Goal: Task Accomplishment & Management: Complete application form

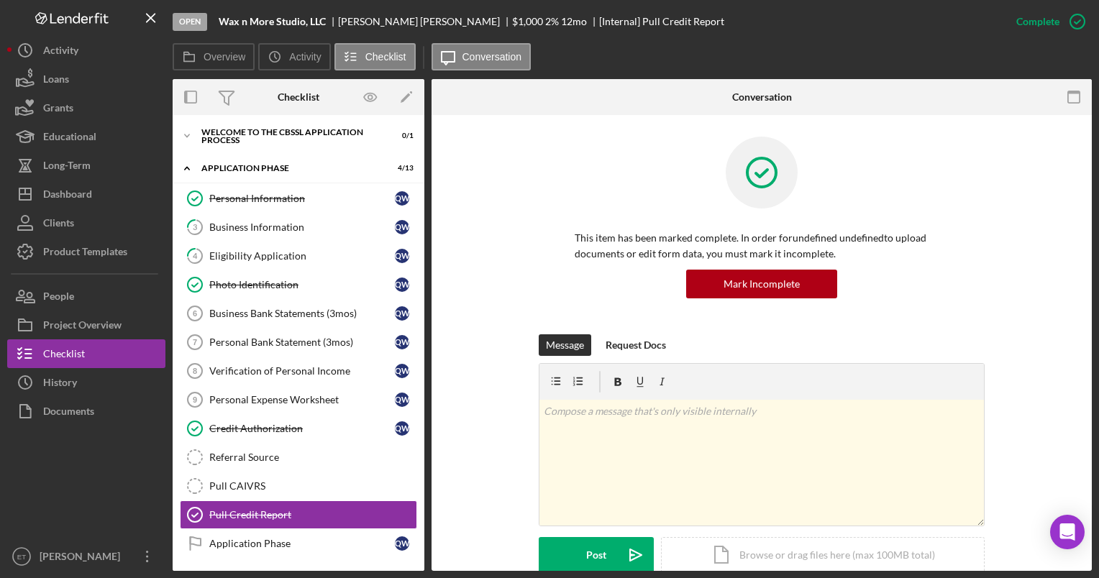
scroll to position [6, 0]
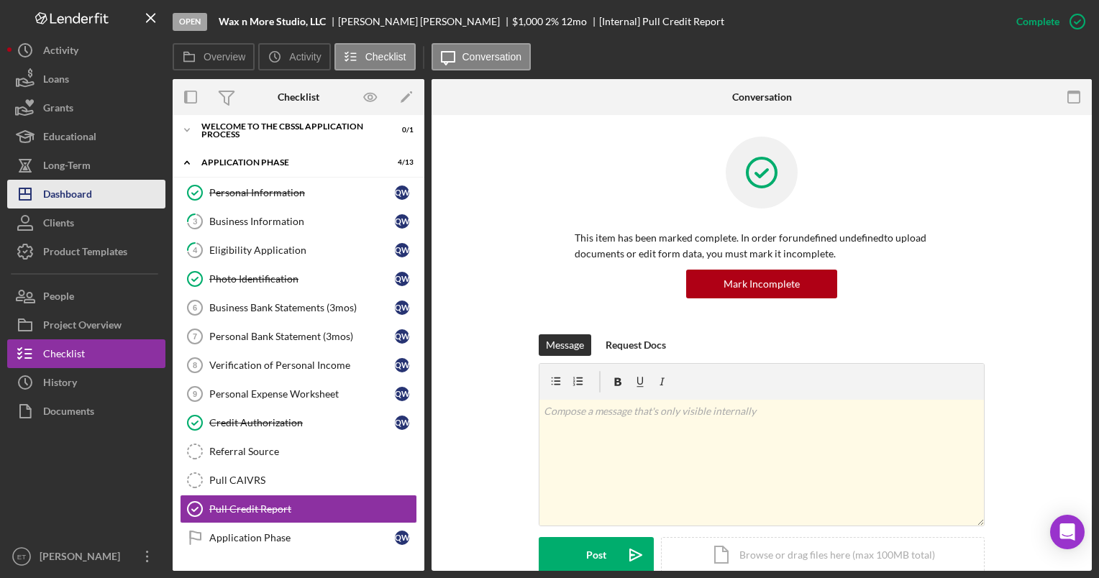
click at [70, 200] on div "Dashboard" at bounding box center [67, 196] width 49 height 32
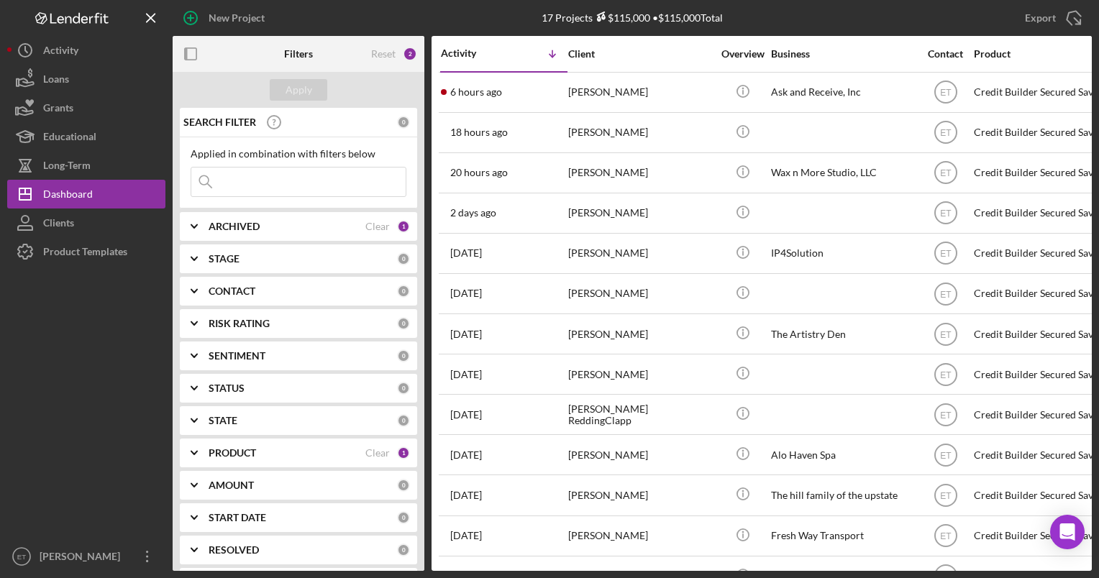
click at [236, 184] on input at bounding box center [298, 182] width 214 height 29
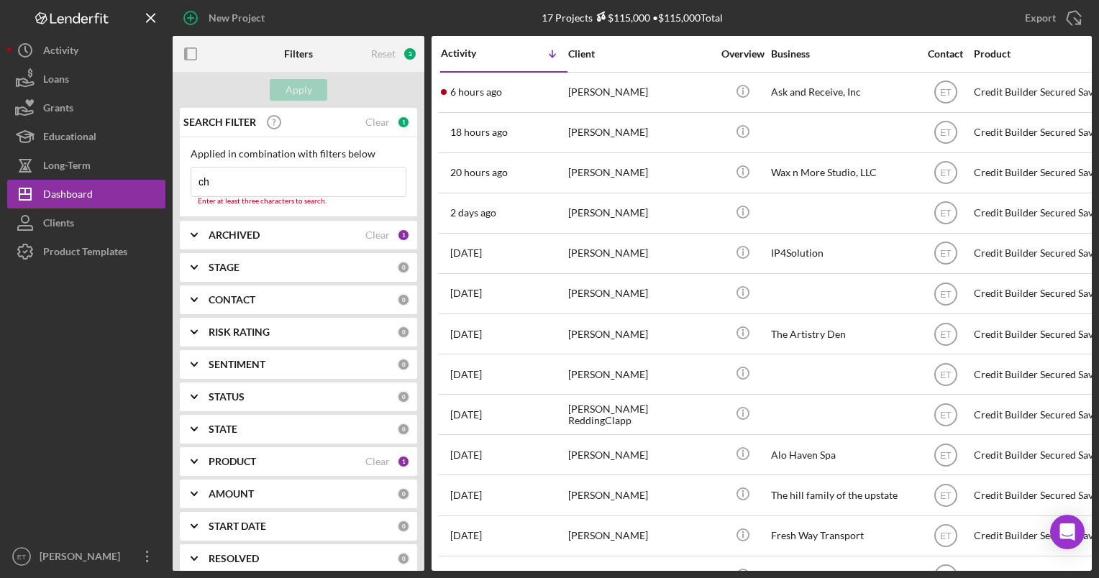
click at [236, 184] on input "ch" at bounding box center [298, 182] width 214 height 29
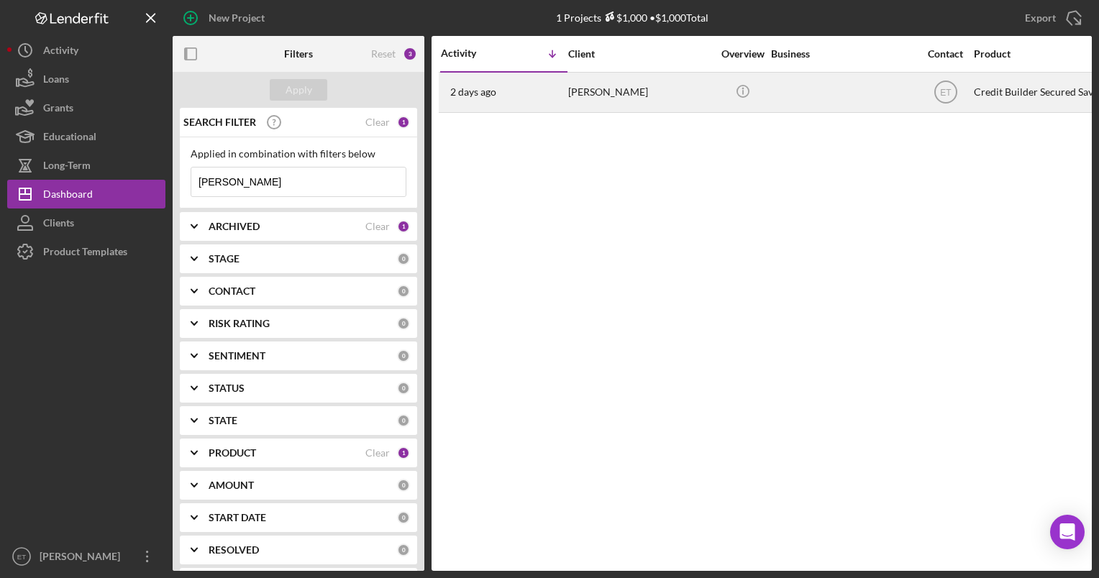
type input "[PERSON_NAME]"
click at [586, 92] on div "[PERSON_NAME]" at bounding box center [640, 92] width 144 height 38
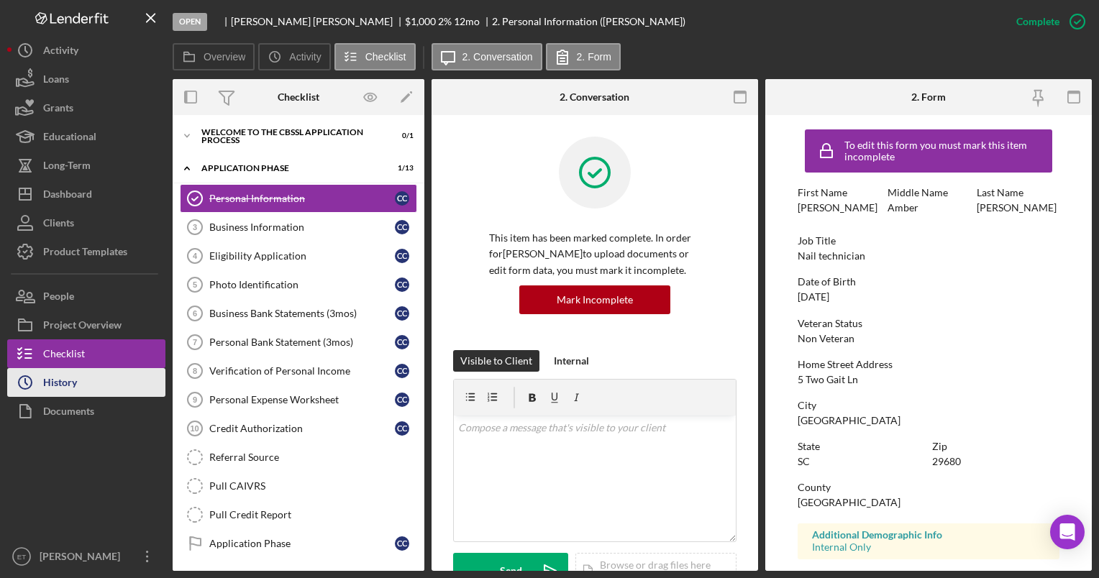
click at [72, 388] on div "History" at bounding box center [60, 384] width 34 height 32
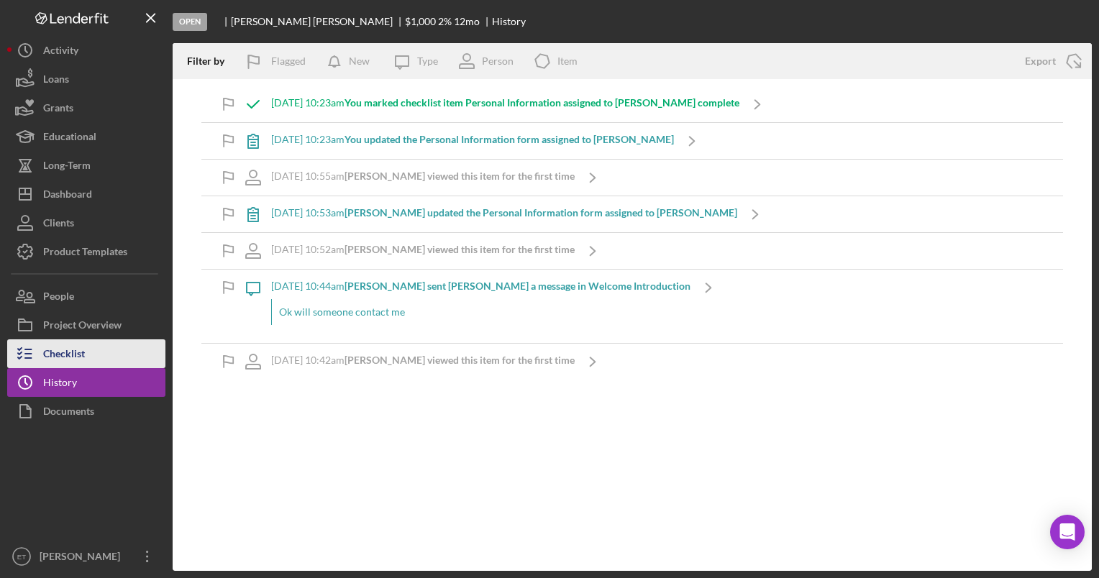
click at [72, 358] on div "Checklist" at bounding box center [64, 355] width 42 height 32
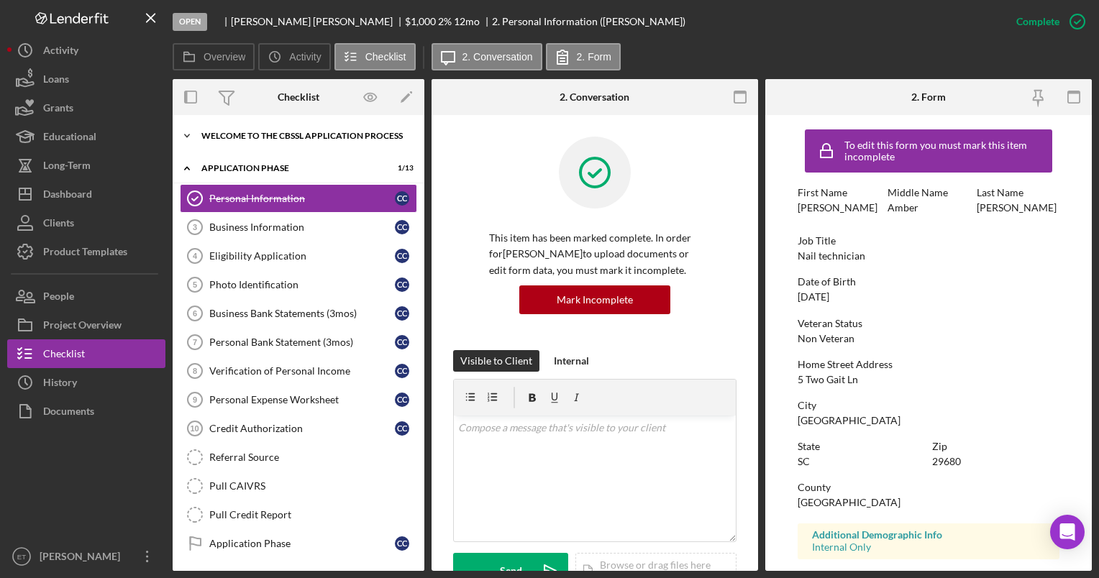
click at [244, 139] on div "Welcome to the CBSSL Application Process" at bounding box center [303, 136] width 205 height 9
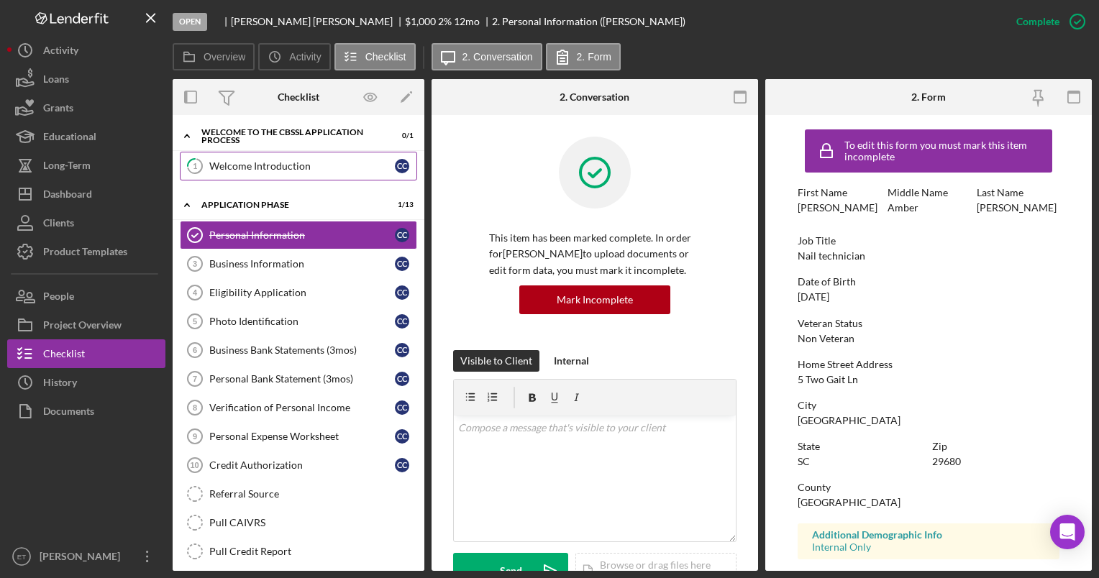
click at [245, 167] on div "Welcome Introduction" at bounding box center [302, 166] width 186 height 12
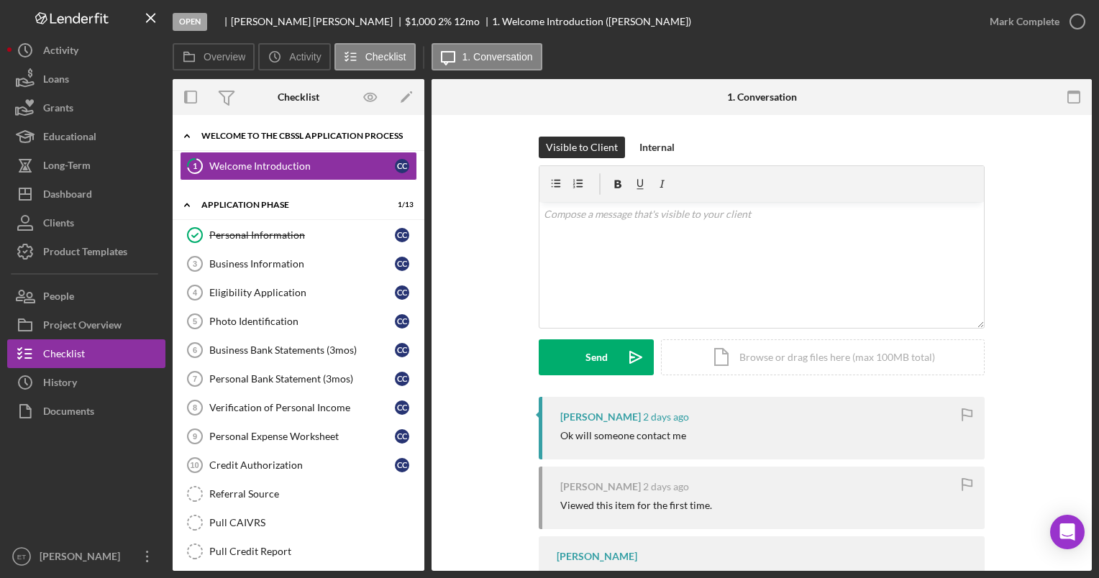
click at [218, 135] on div "Welcome to the CBSSL Application Process" at bounding box center [303, 136] width 205 height 9
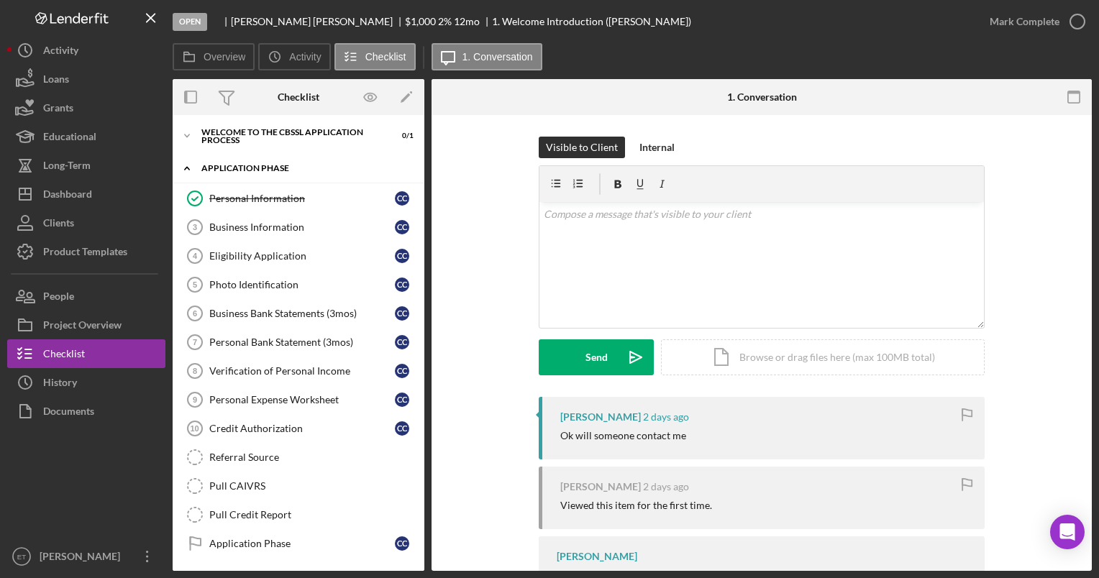
click at [227, 168] on div "Application Phase" at bounding box center [303, 168] width 205 height 9
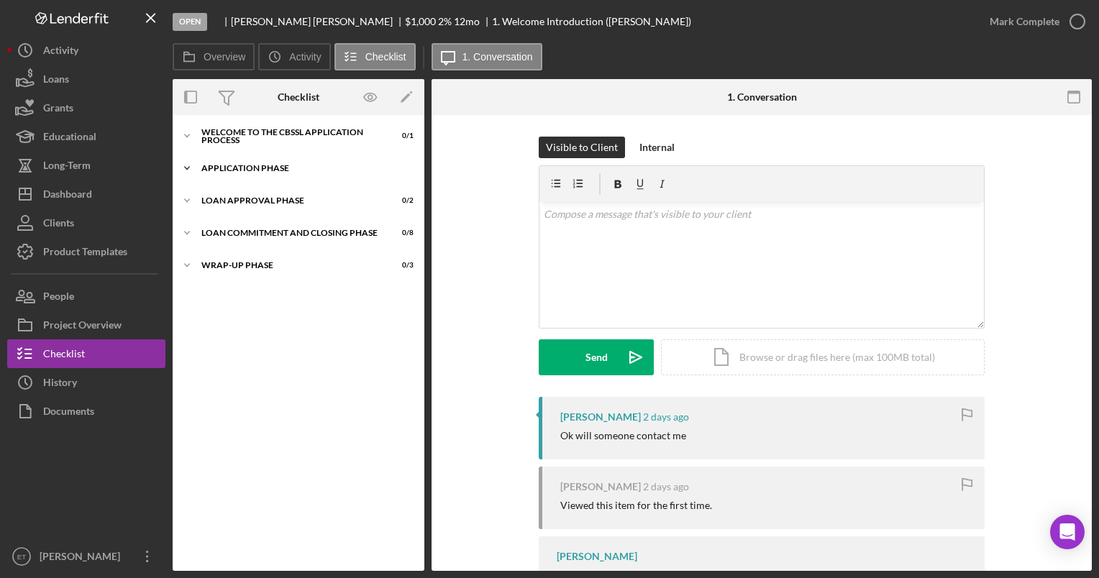
click at [227, 165] on div "Application Phase" at bounding box center [303, 168] width 205 height 9
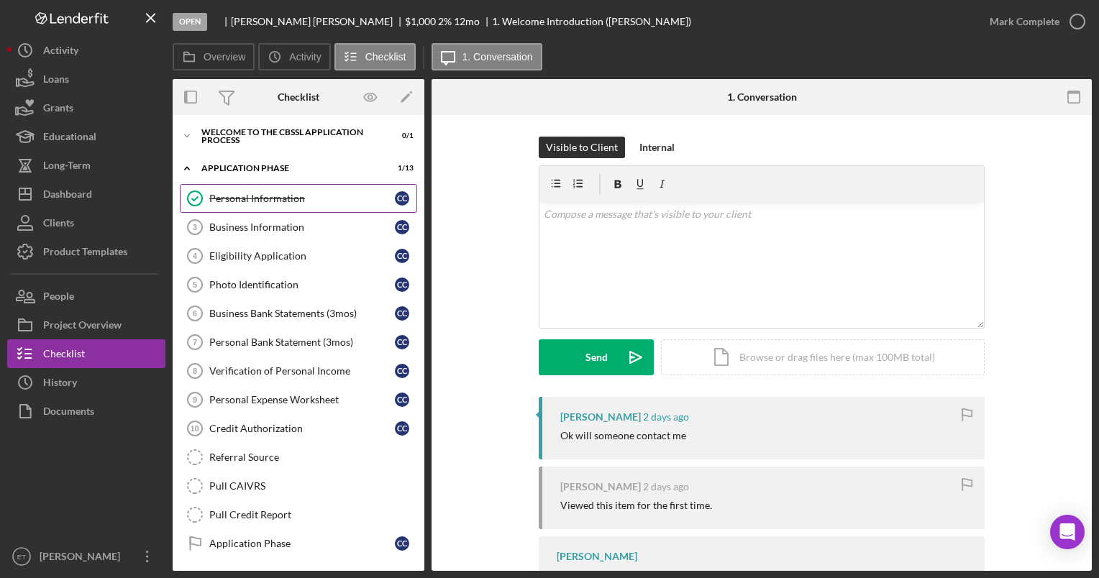
click at [240, 203] on div "Personal Information" at bounding box center [302, 199] width 186 height 12
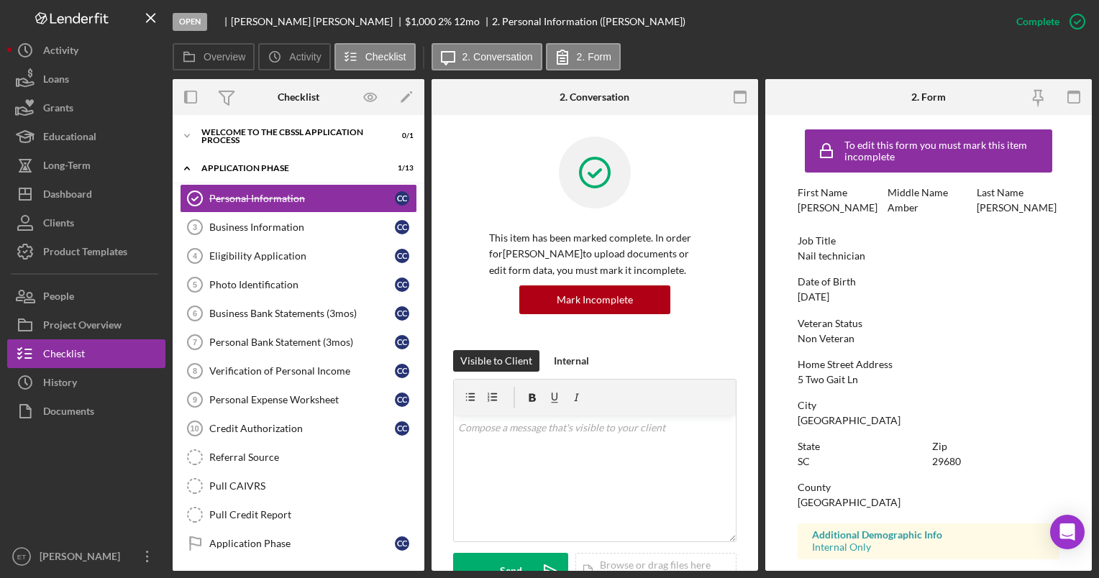
click at [446, 247] on div "This item has been marked complete. In order for Christal Clark to upload docum…" at bounding box center [594, 544] width 326 height 859
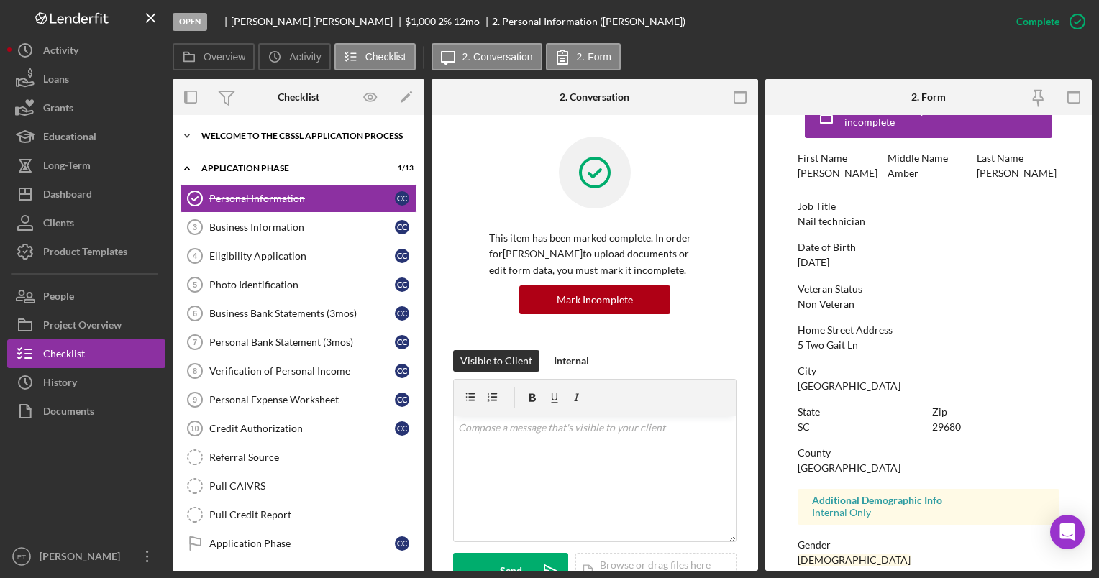
click at [233, 139] on div "Welcome to the CBSSL Application Process" at bounding box center [303, 136] width 205 height 9
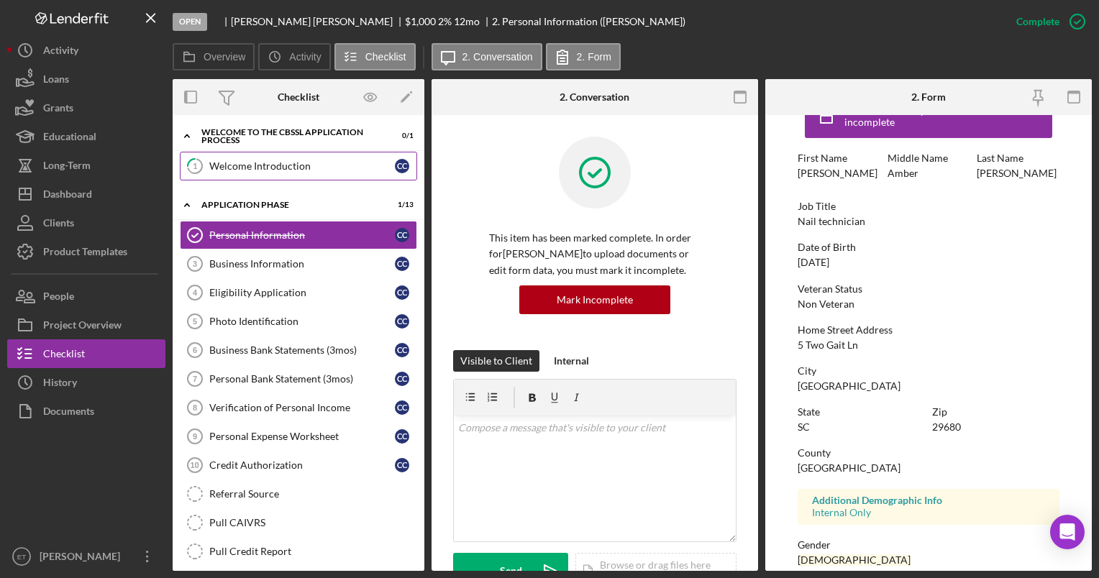
click at [250, 164] on div "Welcome Introduction" at bounding box center [302, 166] width 186 height 12
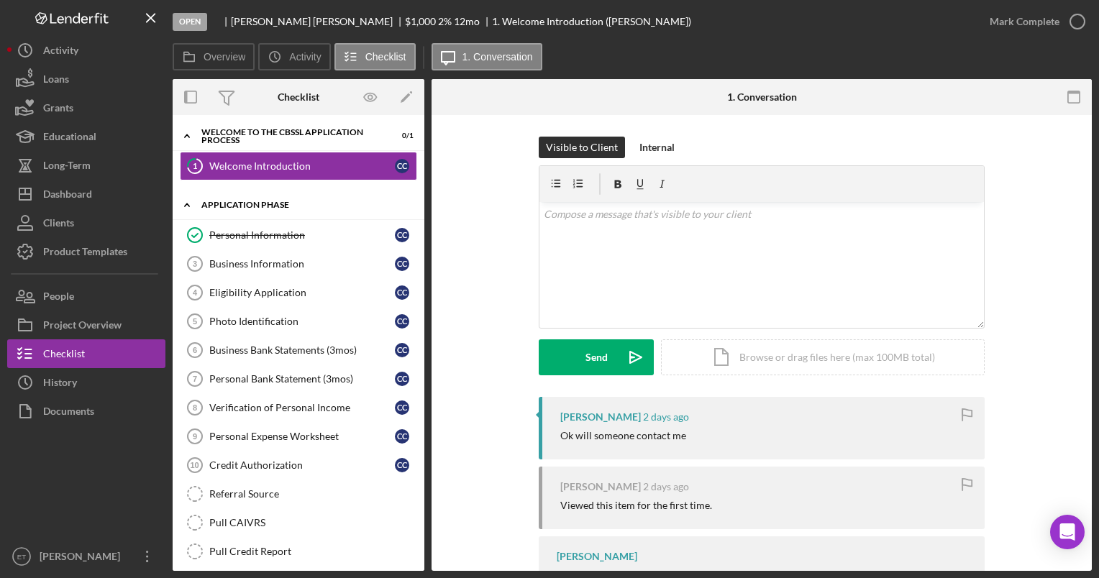
click at [250, 204] on div "Application Phase" at bounding box center [303, 205] width 205 height 9
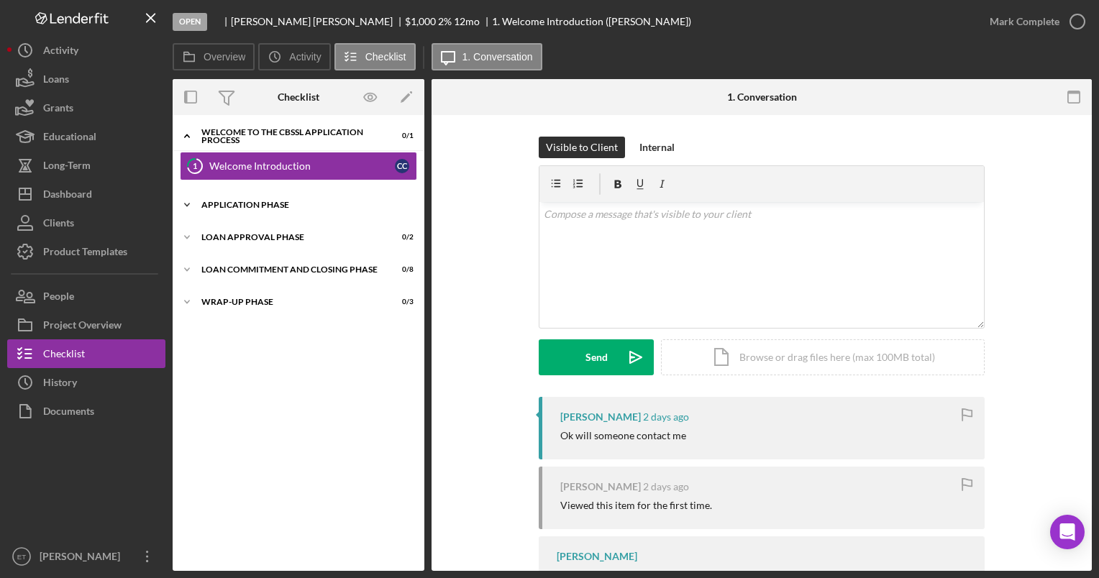
click at [250, 204] on div "Application Phase" at bounding box center [303, 205] width 205 height 9
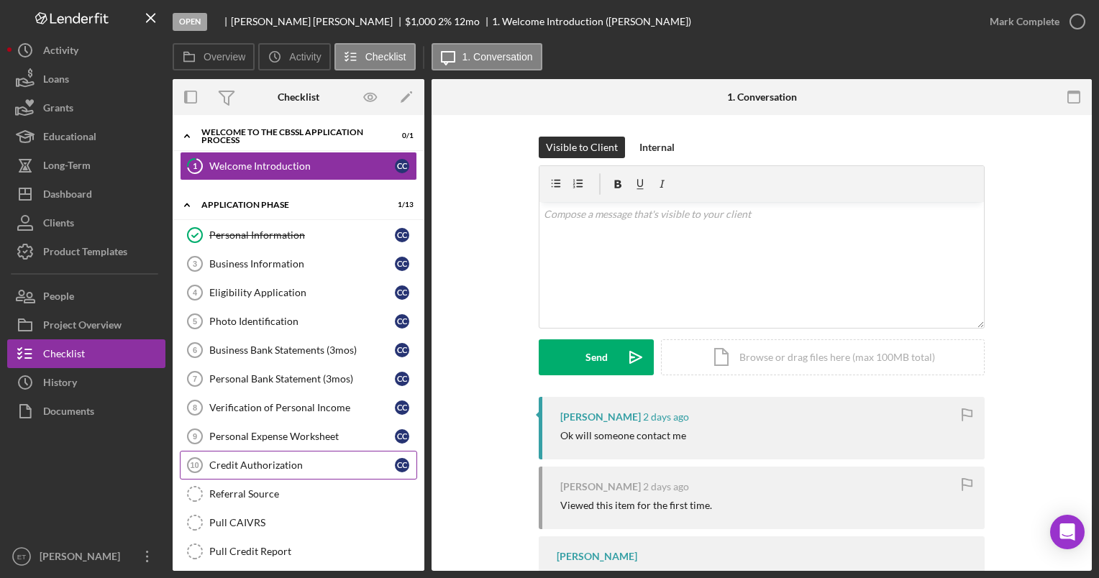
click at [248, 460] on div "Credit Authorization" at bounding box center [302, 466] width 186 height 12
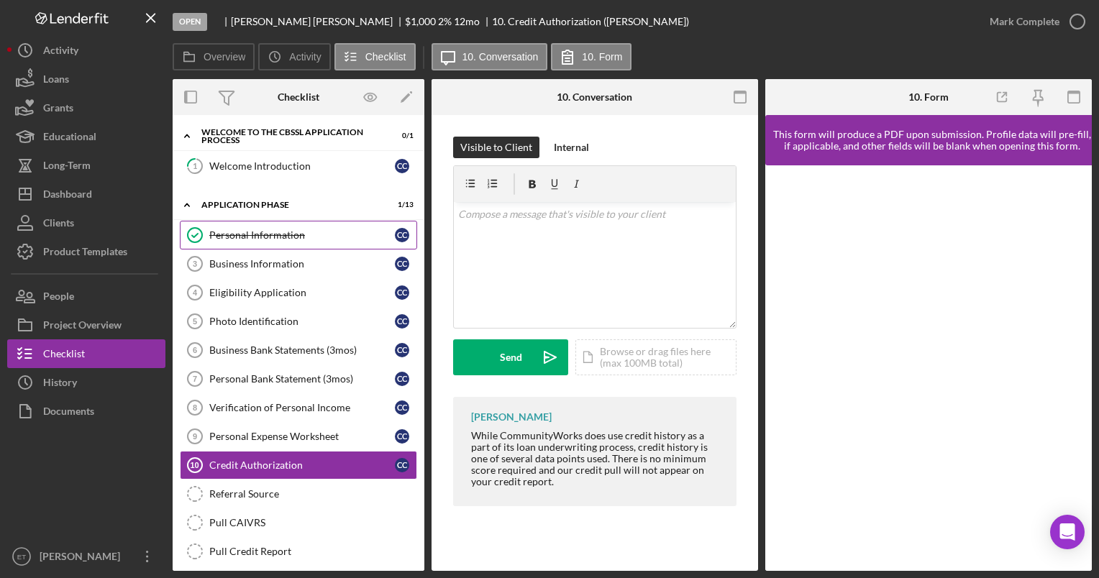
click at [247, 236] on div "Personal Information" at bounding box center [302, 235] width 186 height 12
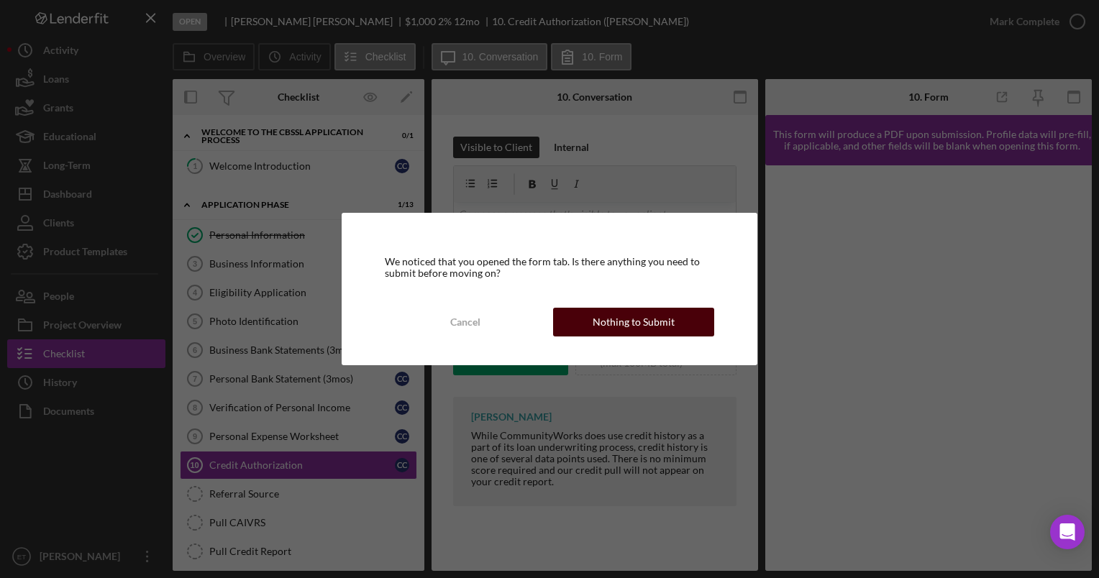
click at [608, 320] on div "Nothing to Submit" at bounding box center [634, 322] width 82 height 29
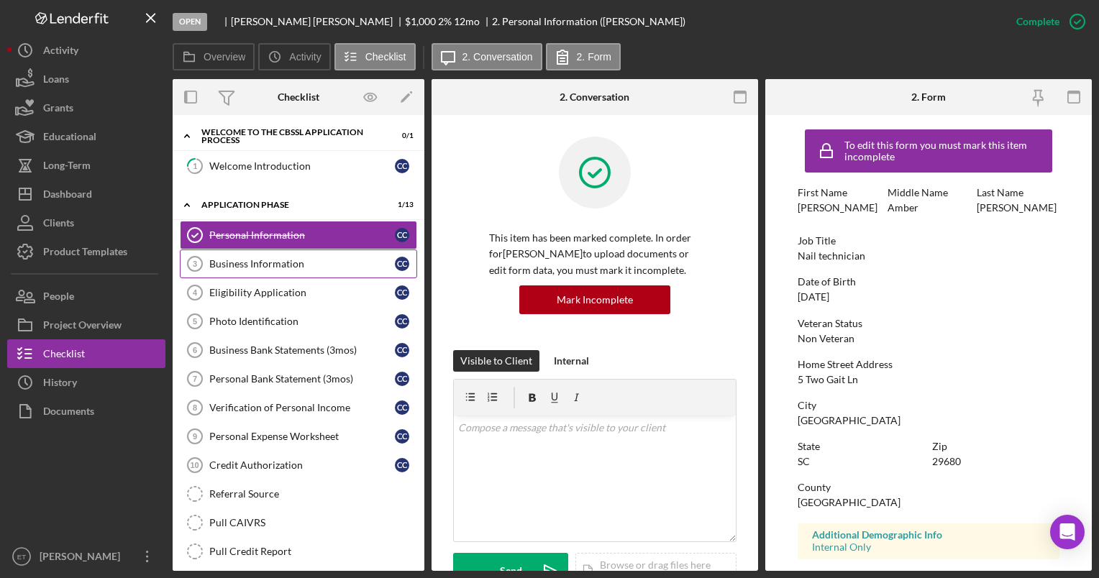
click at [242, 270] on link "Business Information 3 Business Information C C" at bounding box center [298, 264] width 237 height 29
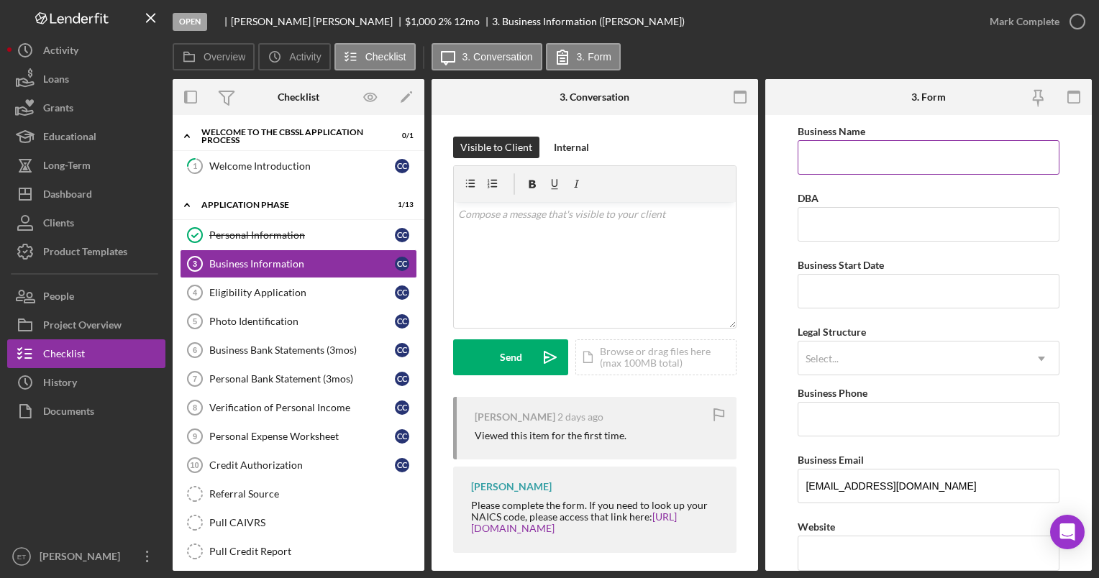
click at [843, 164] on input "Business Name" at bounding box center [927, 157] width 261 height 35
type input "Christal's Acrylix and More LLC"
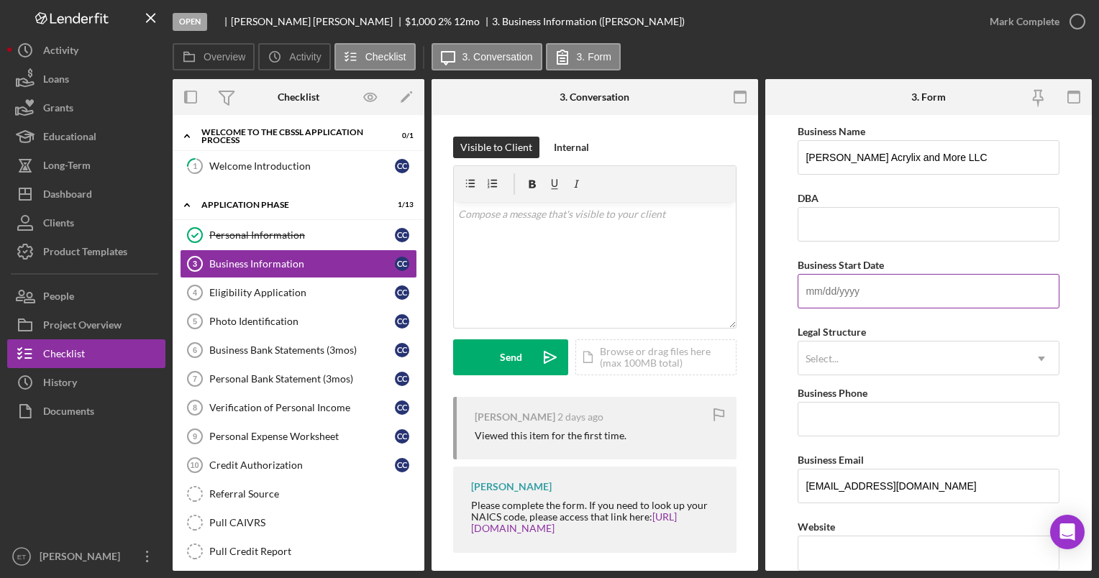
click at [840, 291] on input "Business Start Date" at bounding box center [927, 291] width 261 height 35
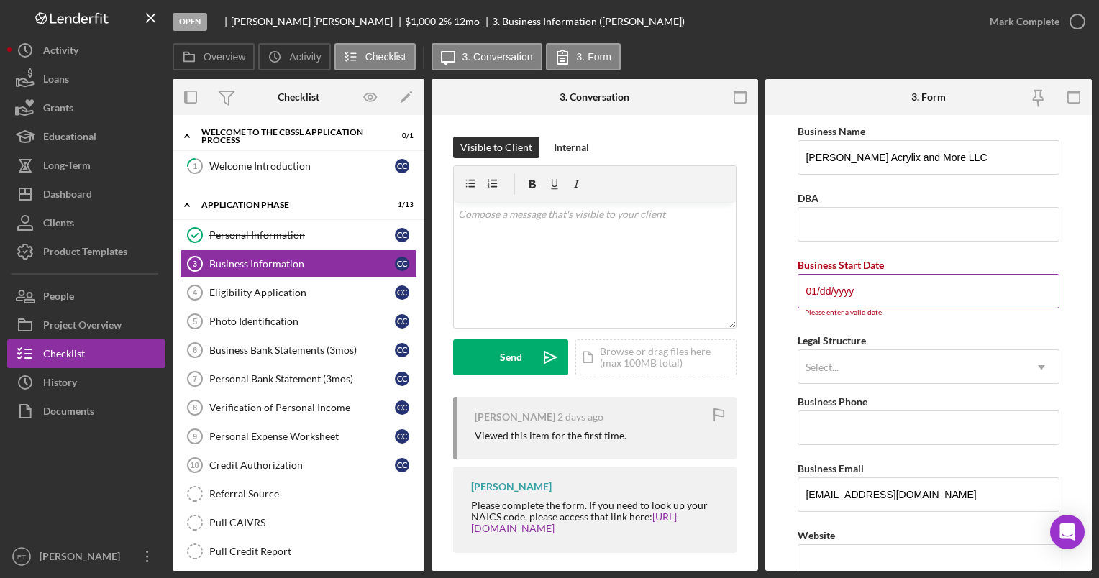
type input "0m/dd/yyyy"
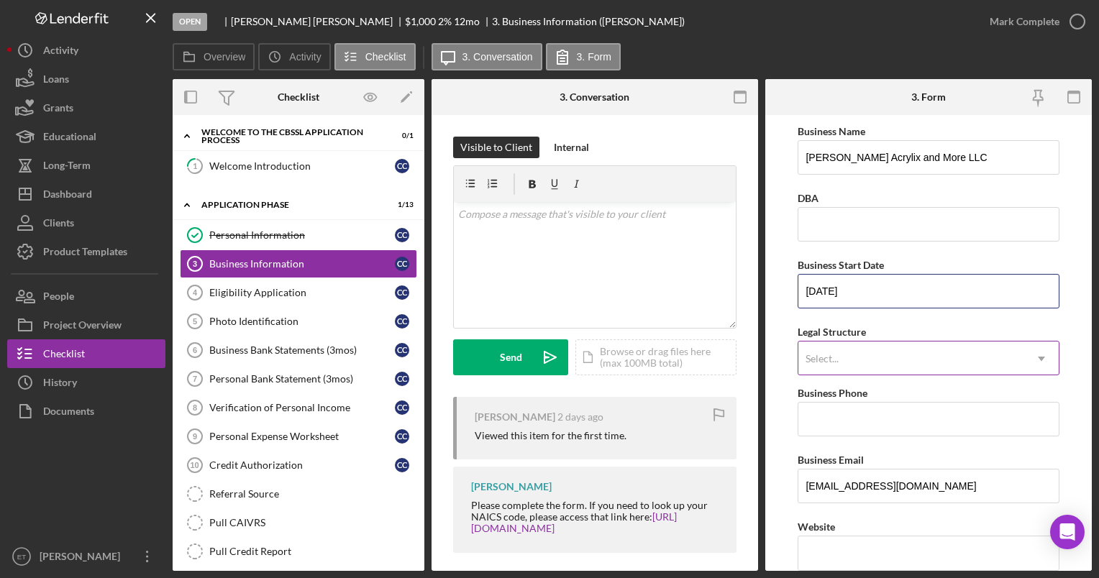
type input "02/03/2022"
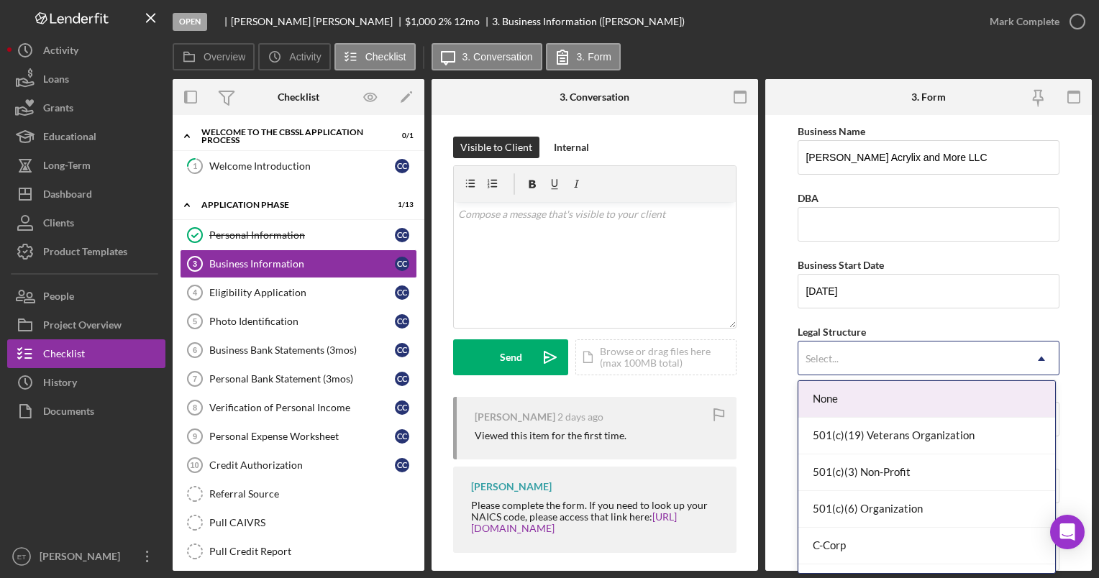
click at [841, 362] on div "Select..." at bounding box center [910, 358] width 225 height 33
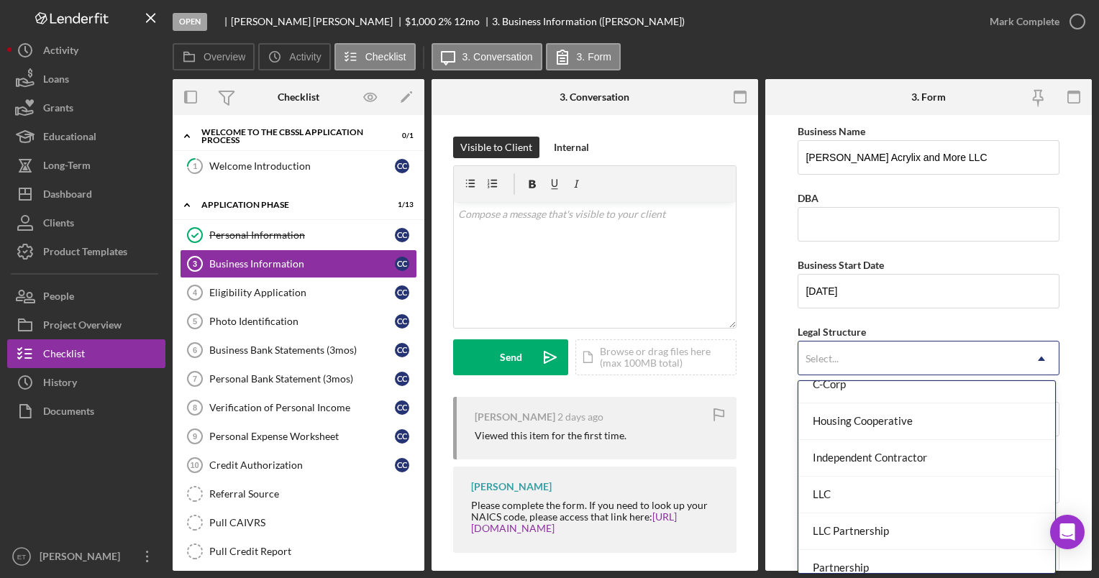
scroll to position [163, 0]
click at [833, 490] on div "LLC" at bounding box center [926, 493] width 257 height 37
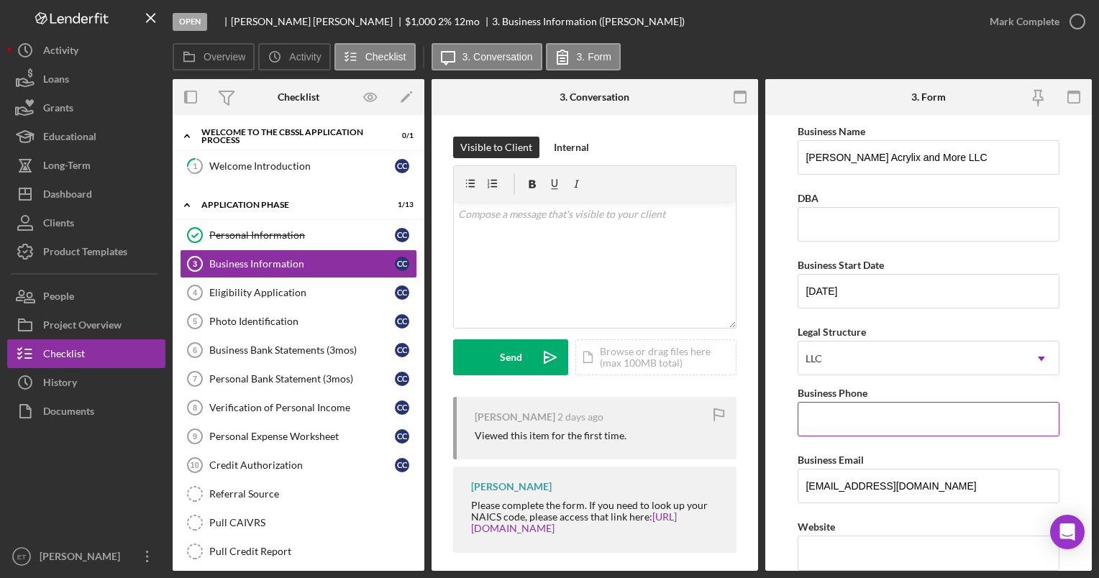
click at [850, 418] on input "Business Phone" at bounding box center [927, 419] width 261 height 35
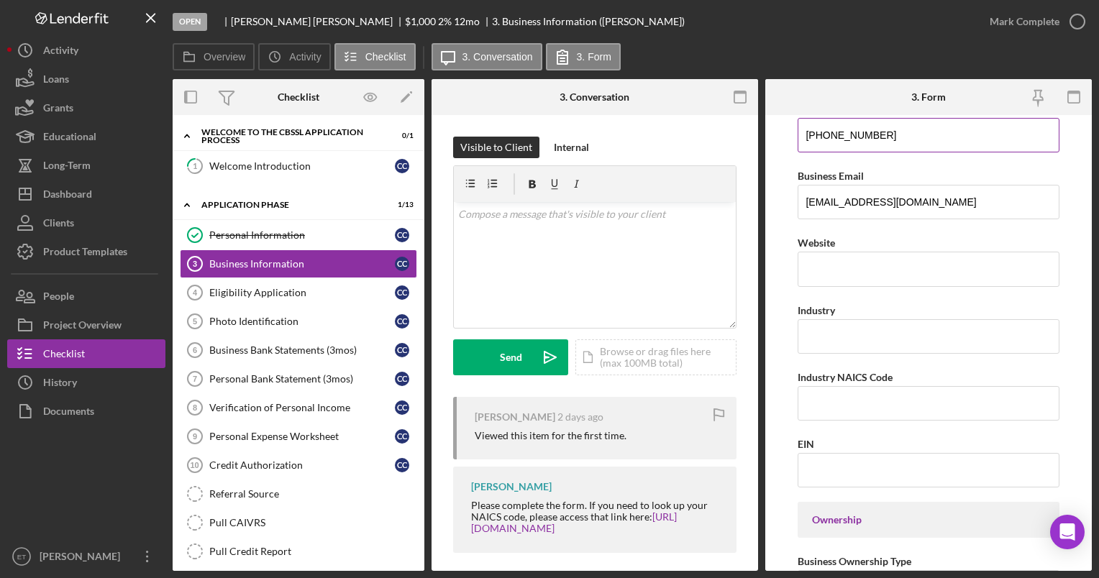
scroll to position [293, 0]
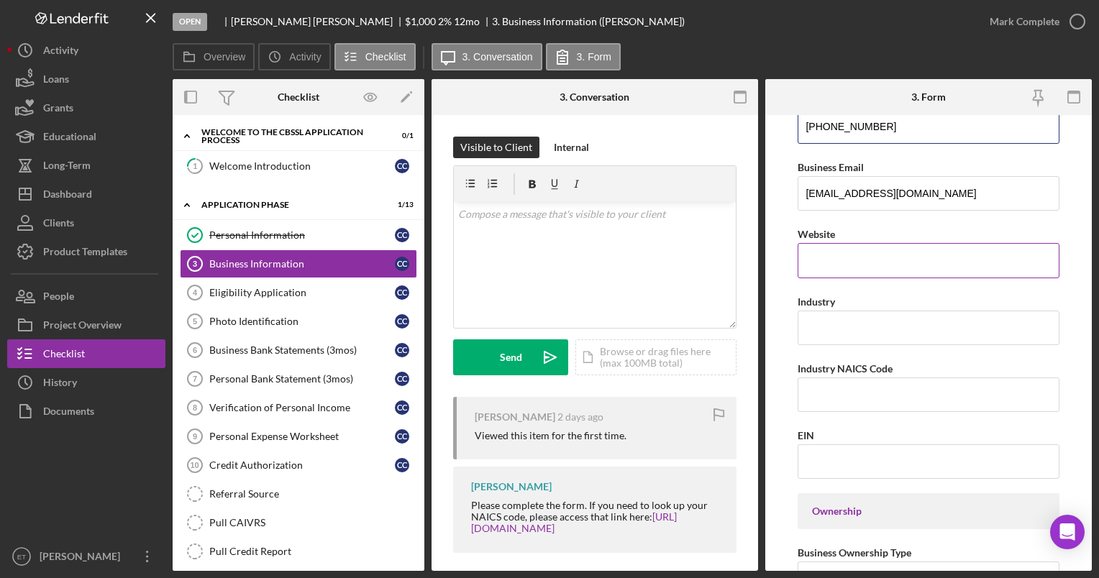
type input "(864) 478-3848"
click at [849, 266] on input "Website" at bounding box center [927, 260] width 261 height 35
click at [992, 258] on input "www.fresha.com/a/christals-acrylix-at-pretty-hight-maintenance-day-spa-simpsonv…" at bounding box center [927, 260] width 261 height 35
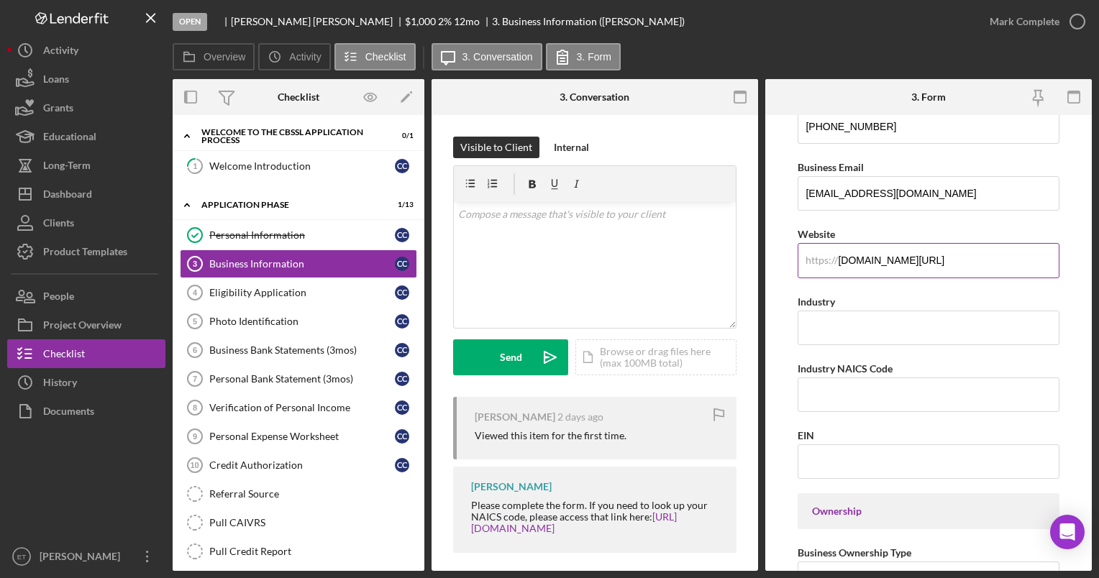
scroll to position [0, 164]
click at [947, 261] on input "www.fresha.com/a/christals-acrylix-at-pretty-hight-maintenance-day-spa-simpsonv…" at bounding box center [927, 260] width 261 height 35
type input "www.fresha.com/a/christals-acrylix-at-pretty-hight-maintenance-day-spa-simpsonv…"
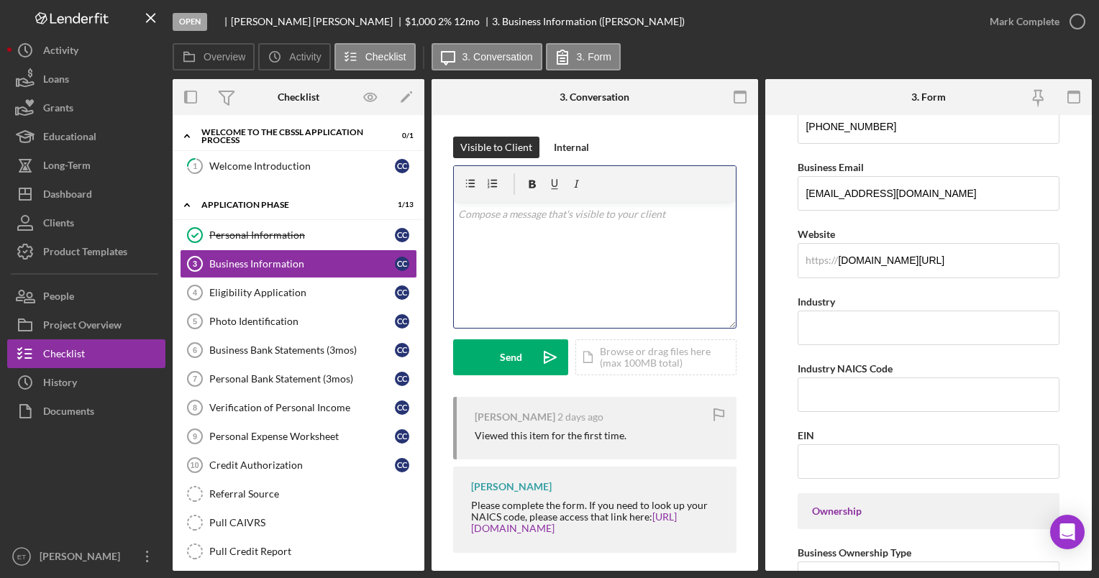
scroll to position [0, 0]
click at [618, 225] on div "v Color teal Color pink Remove color Add row above Add row below Add column bef…" at bounding box center [595, 265] width 282 height 126
click at [620, 222] on p "www.fresha.com/a/christals-acrylix-at-pretty-hight-maintenance-day-spa-simpsonv…" at bounding box center [595, 214] width 274 height 16
drag, startPoint x: 684, startPoint y: 202, endPoint x: 695, endPoint y: 214, distance: 16.3
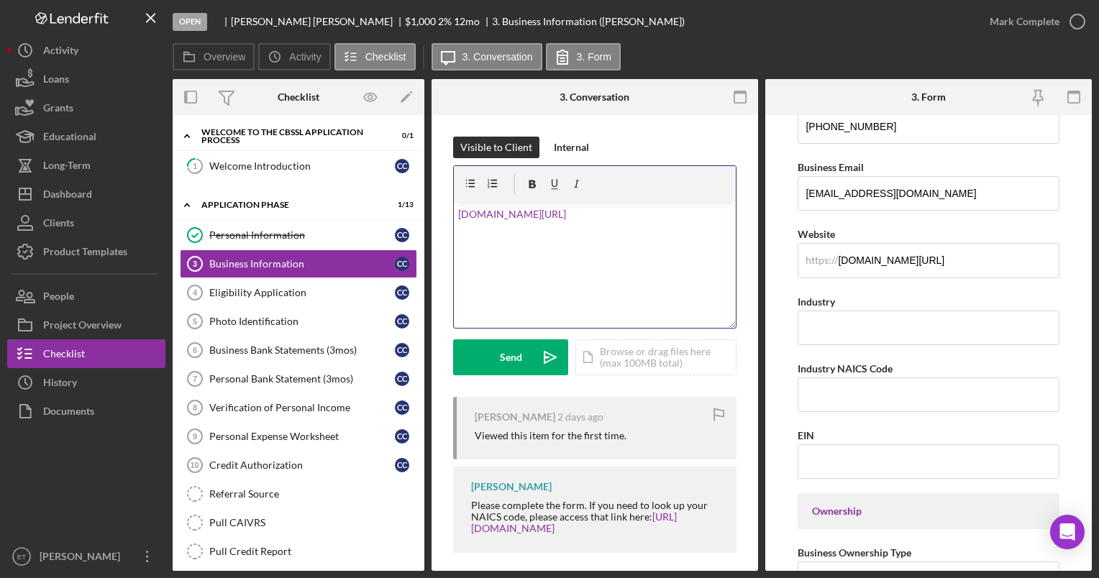
click at [695, 214] on div "v Color teal Color pink Remove color Add row above Add row below Add column bef…" at bounding box center [595, 265] width 282 height 126
click at [566, 211] on link "www.fresha.com/a/christals-acrylix-at-pretty-hight-maintenance-day-spa-simpsonv…" at bounding box center [512, 214] width 108 height 12
click at [566, 220] on link "www.fresha.com/a/christals-acrylix-at-pretty-hight-maintenance-day-spa-simpsonv…" at bounding box center [512, 214] width 108 height 12
drag, startPoint x: 457, startPoint y: 214, endPoint x: 677, endPoint y: 297, distance: 234.4
click at [677, 297] on div "v Color teal Color pink Remove color Add row above Add row below Add column bef…" at bounding box center [595, 265] width 282 height 126
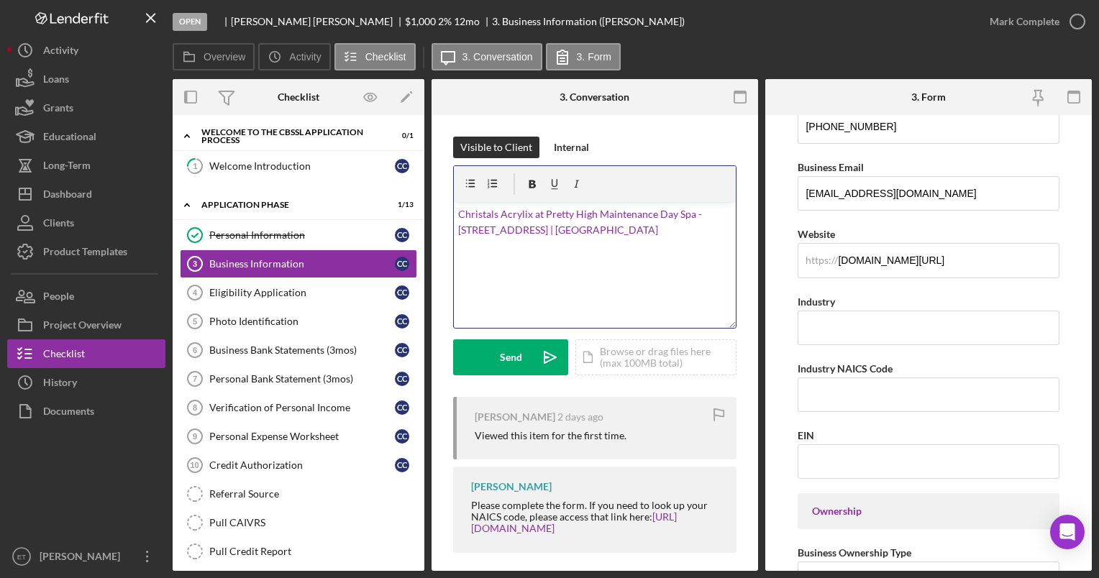
drag, startPoint x: 646, startPoint y: 236, endPoint x: 452, endPoint y: 224, distance: 194.5
click at [452, 224] on div "Visible to Client Internal v Color teal Color pink Remove color Add row above A…" at bounding box center [594, 348] width 326 height 467
click at [646, 230] on p "Christals Acrylix at Pretty High Maintenance Day Spa - 518 South Main Street - …" at bounding box center [595, 222] width 274 height 32
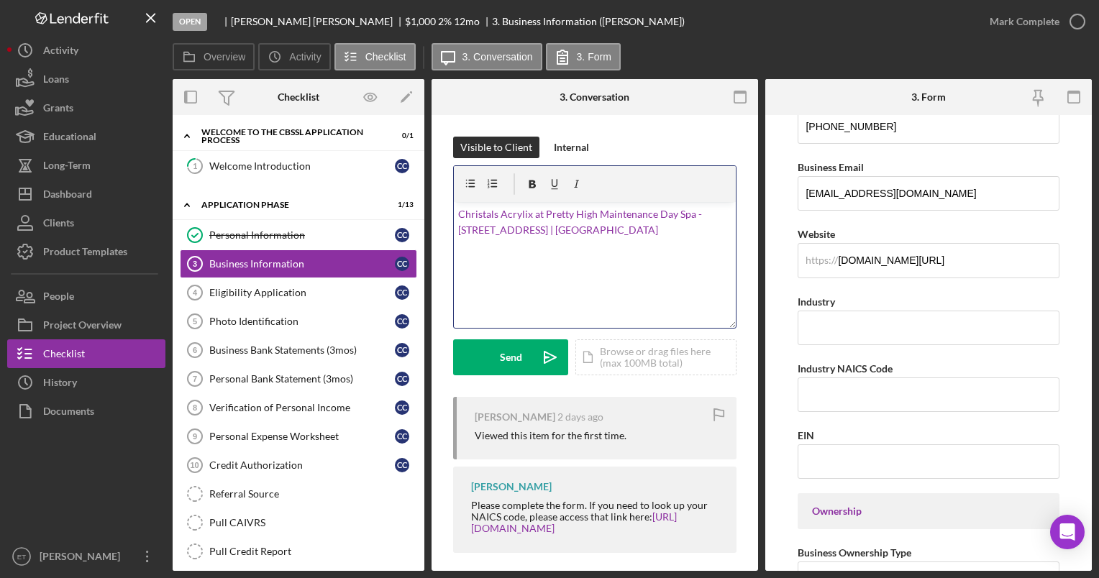
drag, startPoint x: 646, startPoint y: 238, endPoint x: 442, endPoint y: 178, distance: 212.8
click at [442, 178] on div "Visible to Client Internal v Color teal Color pink Remove color Add row above A…" at bounding box center [594, 348] width 326 height 467
drag, startPoint x: 661, startPoint y: 232, endPoint x: 445, endPoint y: 210, distance: 216.8
click at [445, 210] on div "Visible to Client Internal v Color teal Color pink Remove color Add row above A…" at bounding box center [594, 348] width 326 height 467
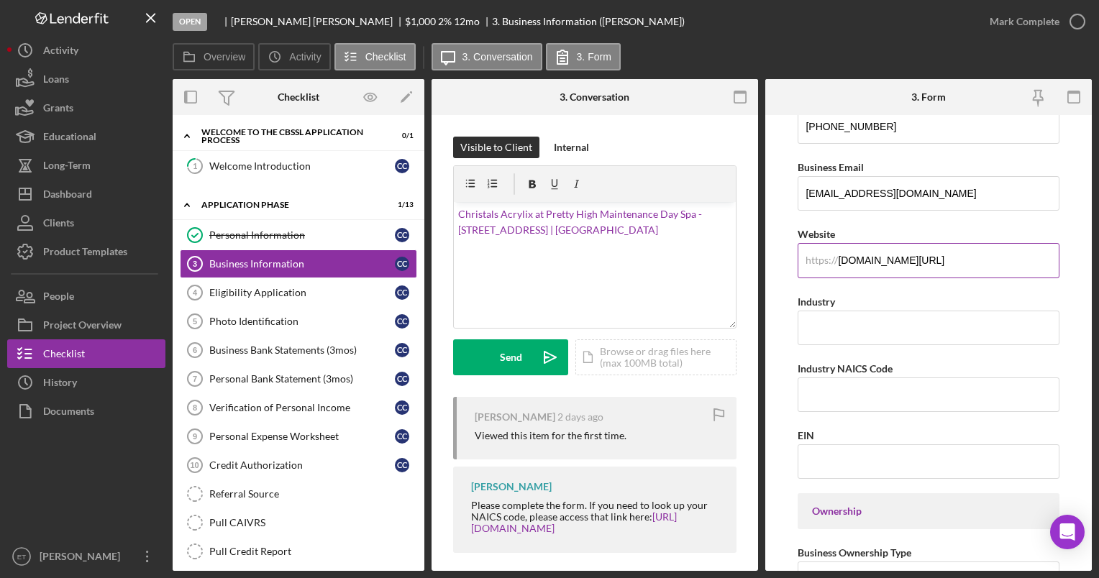
click at [834, 260] on div "https://" at bounding box center [821, 261] width 32 height 12
drag, startPoint x: 834, startPoint y: 260, endPoint x: 846, endPoint y: 260, distance: 11.5
click at [846, 260] on input "www.fresha.com/a/christals-acrylix-at-pretty-hight-maintenance-day-spa-simpsonv…" at bounding box center [927, 260] width 261 height 35
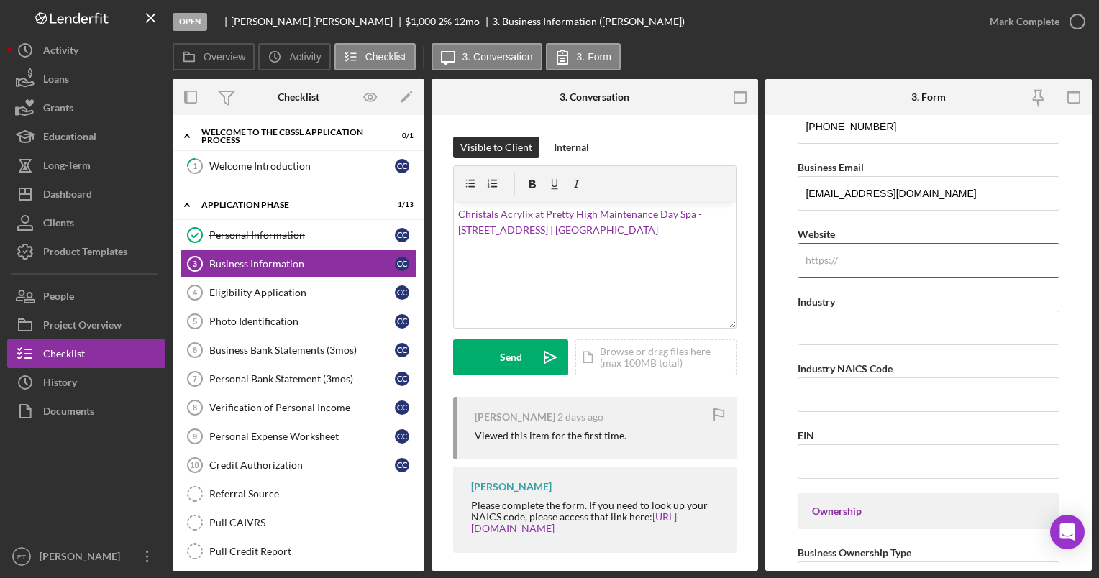
paste input "www.fresha.com/a/christals-acrylix-at-pretty-high-maintenance-day-spa-simpsonvi…"
type input "www.fresha.com/a/christals-acrylix-at-pretty-high-maintenance-day-spa-simpsonvi…"
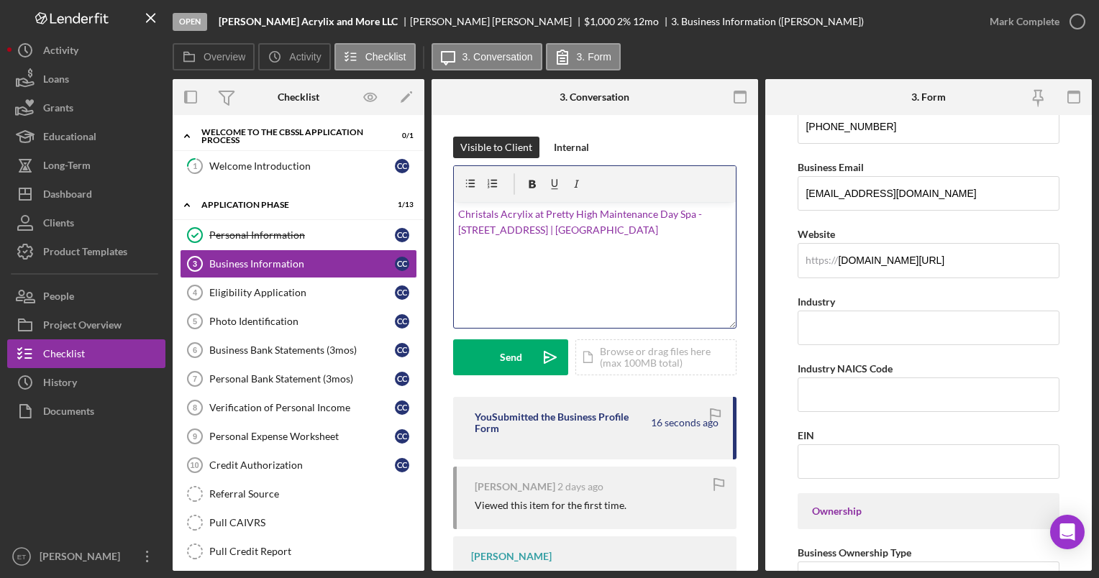
scroll to position [0, 0]
click at [657, 242] on p at bounding box center [595, 250] width 274 height 16
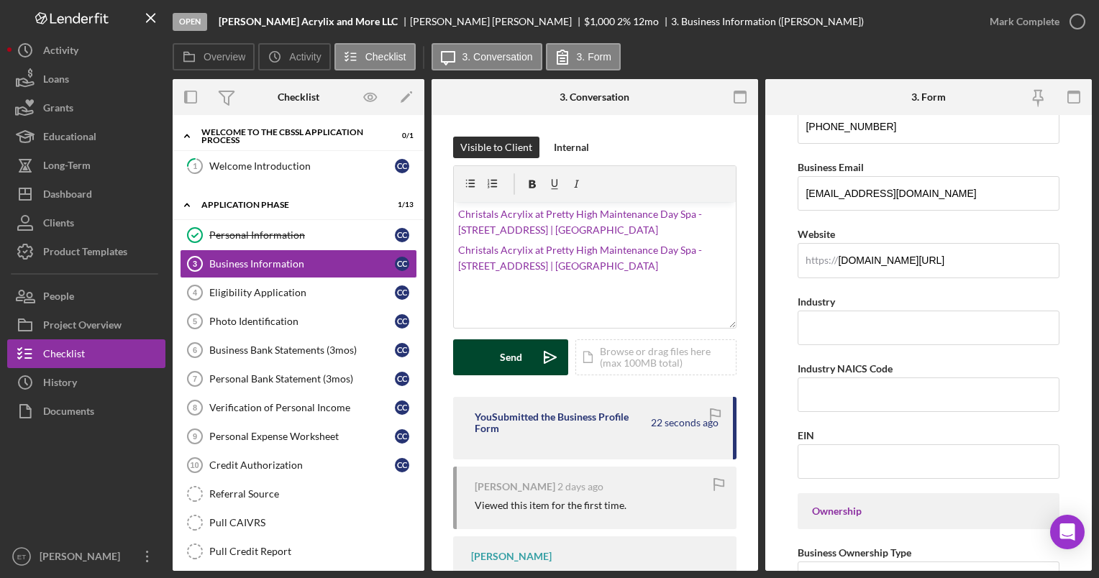
click at [508, 355] on div "Send" at bounding box center [511, 357] width 22 height 36
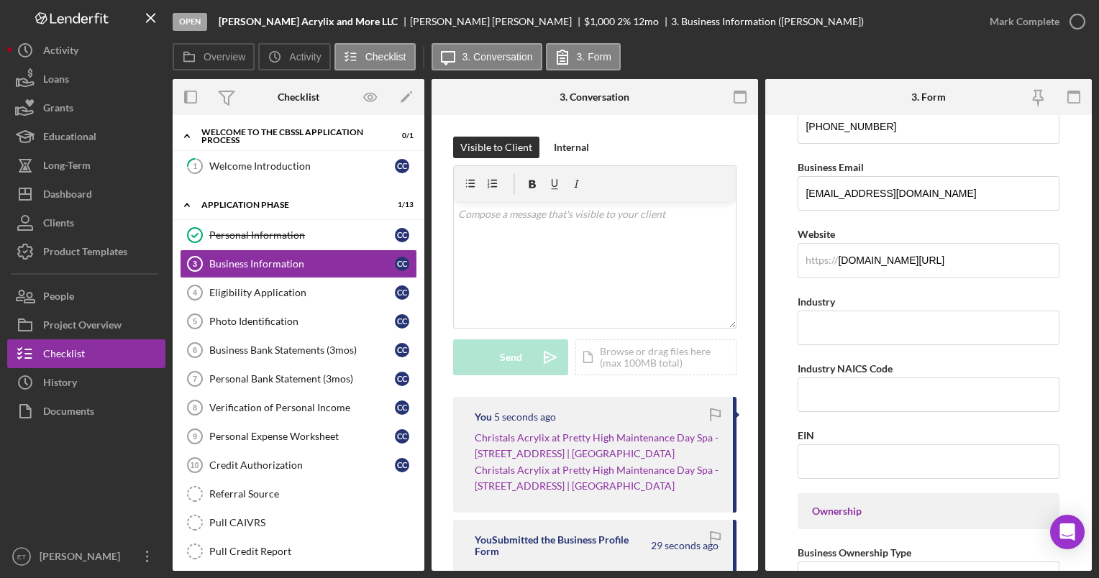
scroll to position [202, 0]
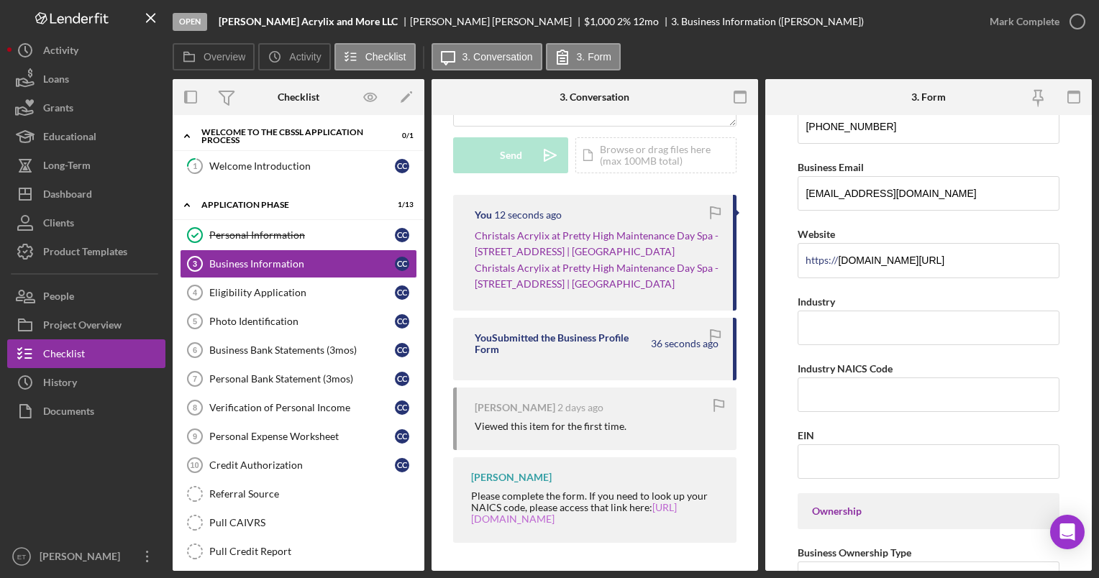
click at [587, 521] on link "https://www.naics.com/search/" at bounding box center [574, 513] width 206 height 24
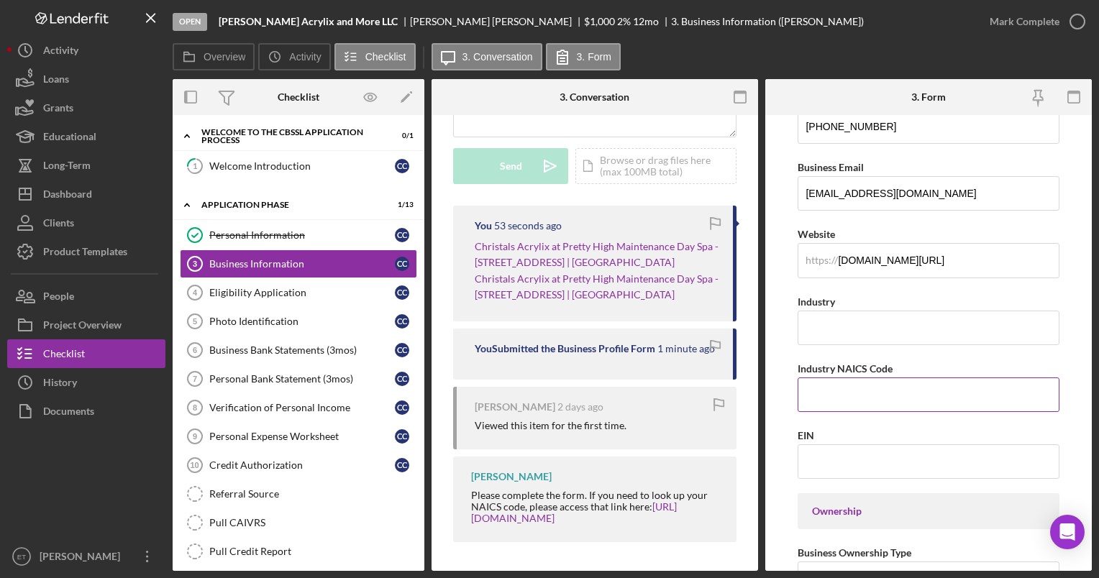
click at [851, 388] on input "Industry NAICS Code" at bounding box center [927, 395] width 261 height 35
paste input "812113"
type input "812113"
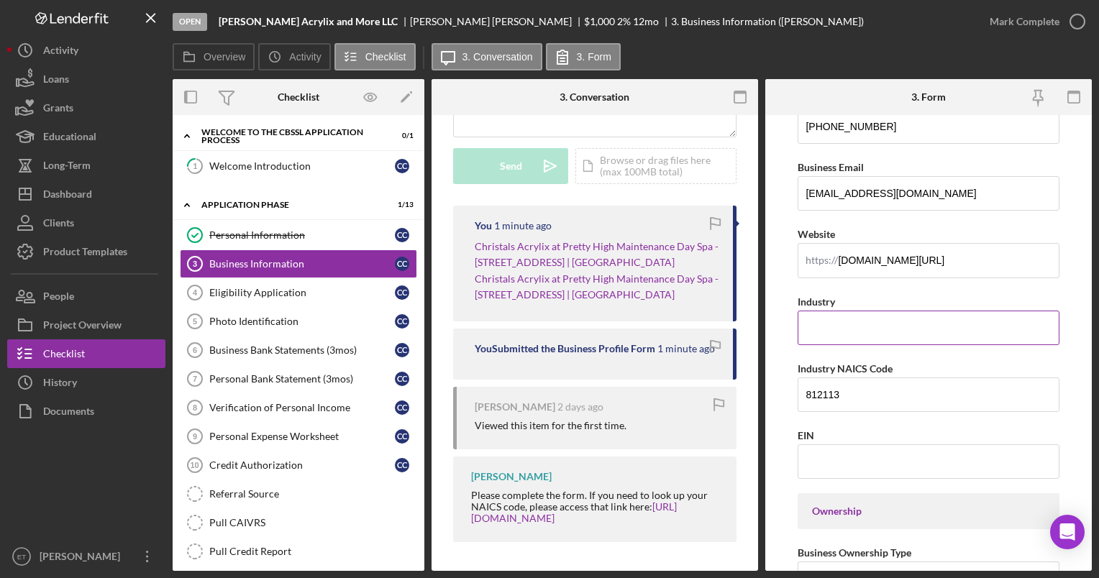
click at [813, 328] on input "Industry" at bounding box center [927, 328] width 261 height 35
type input "Beauty"
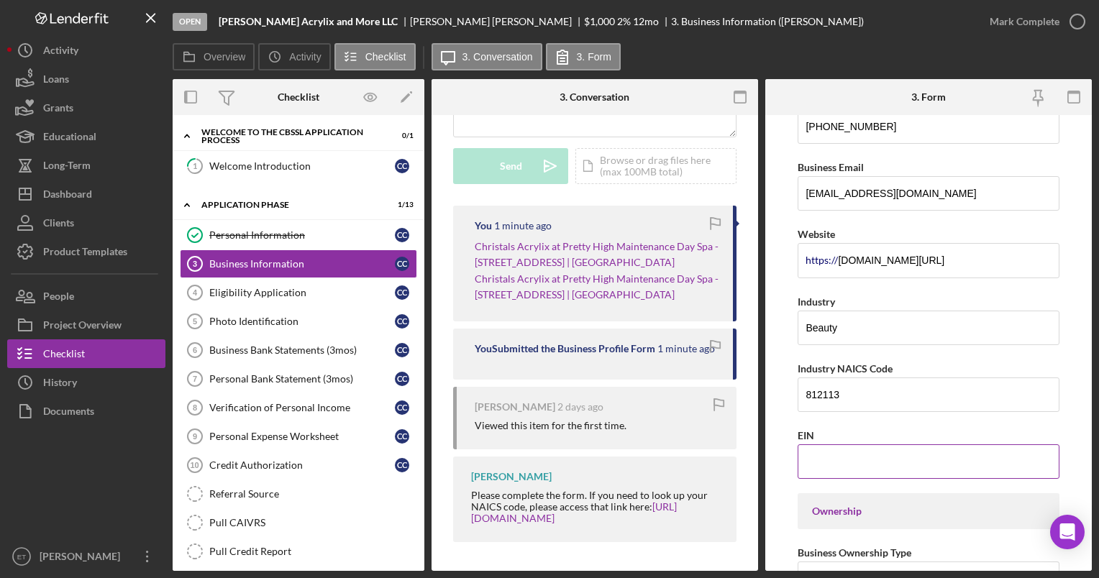
click at [842, 461] on input "EIN" at bounding box center [927, 461] width 261 height 35
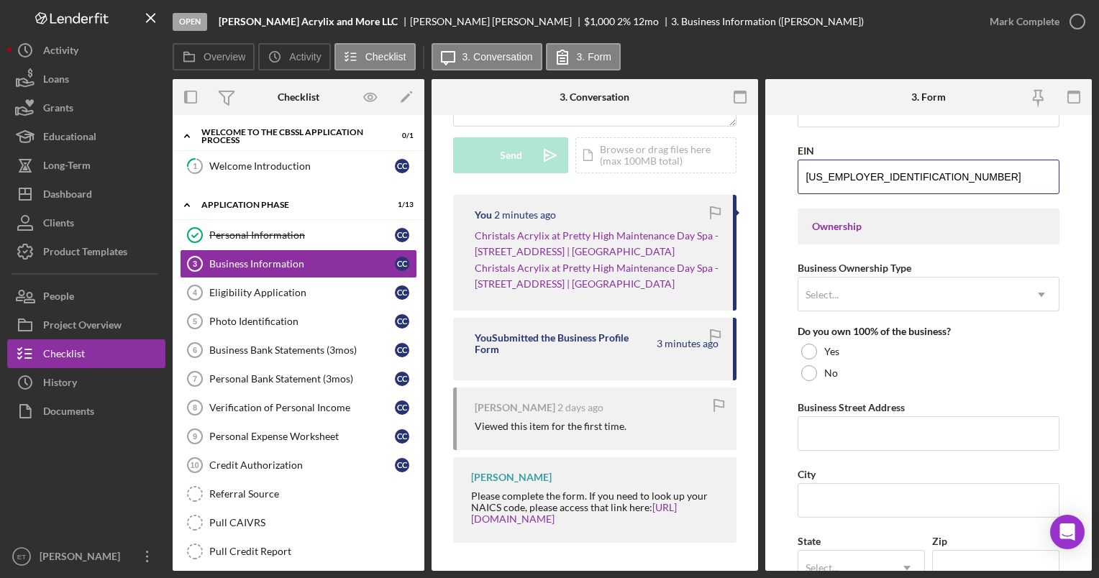
scroll to position [587, 0]
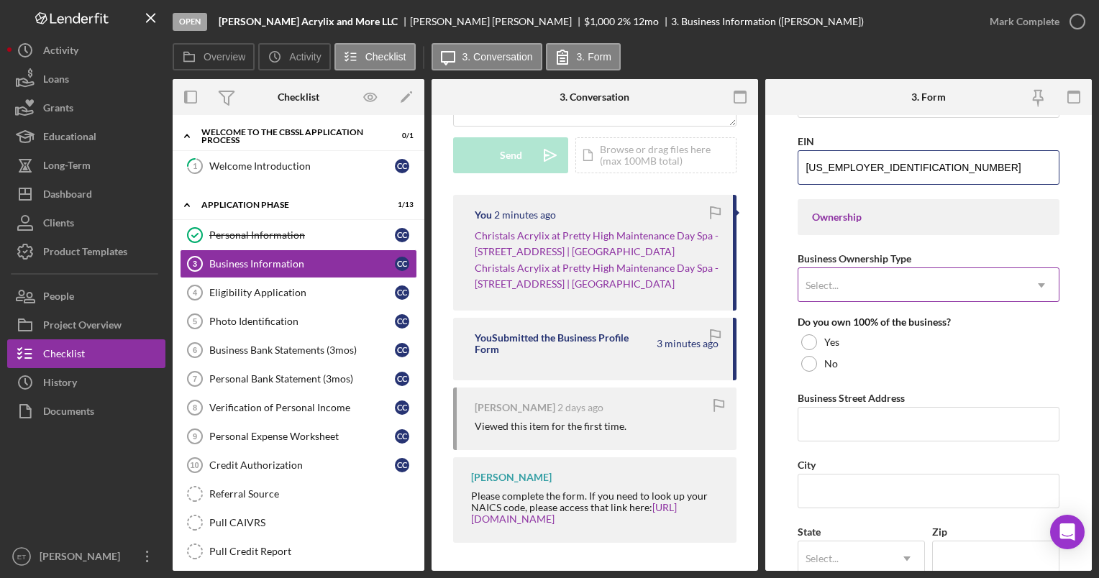
type input "88-0936761"
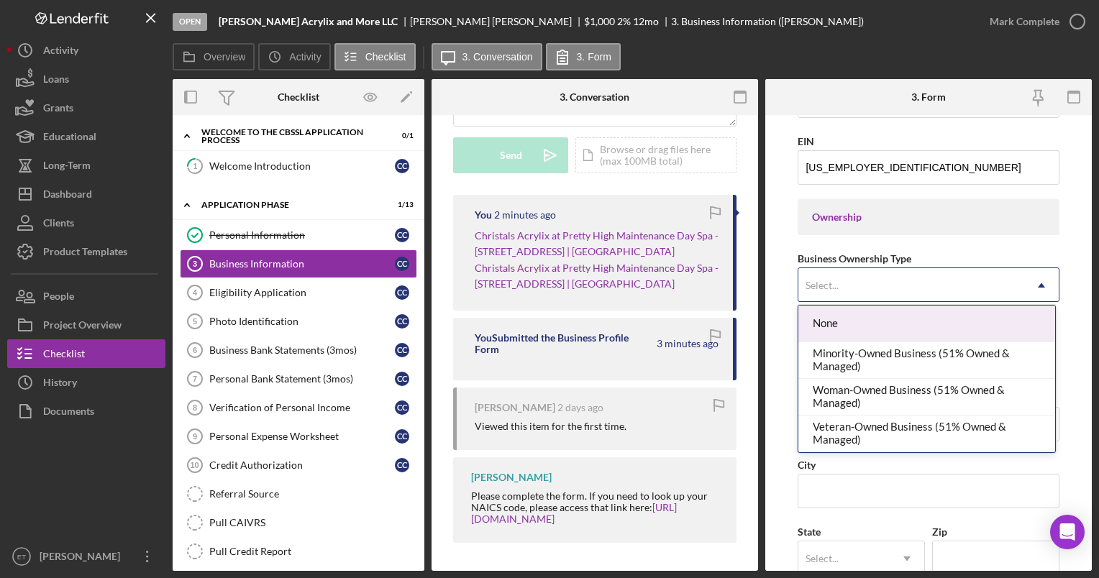
click at [864, 283] on div "Select..." at bounding box center [910, 285] width 225 height 33
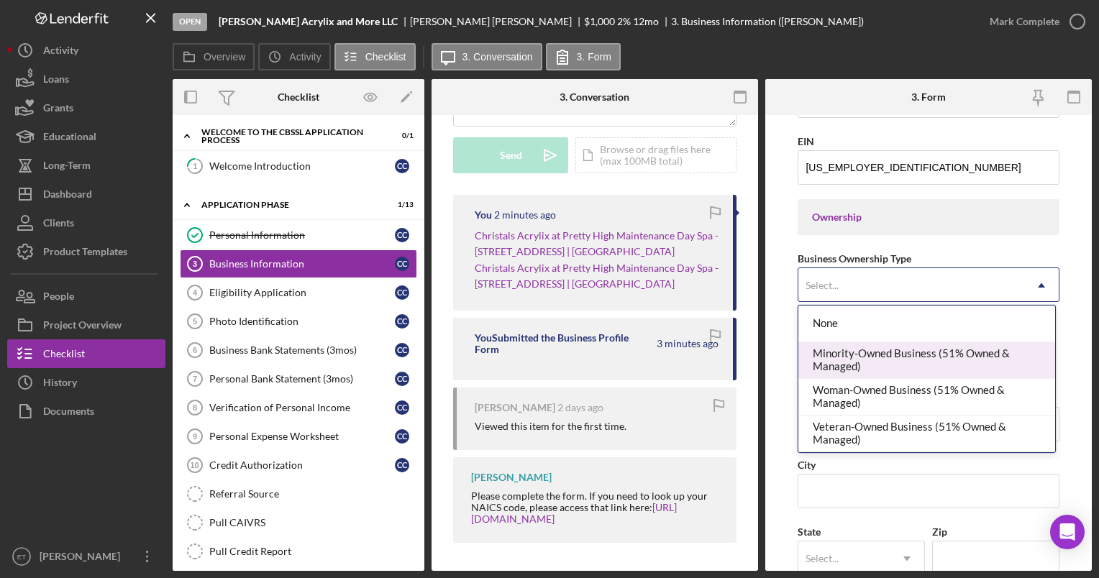
click at [859, 370] on div "Minority-Owned Business (51% Owned & Managed)" at bounding box center [926, 360] width 257 height 37
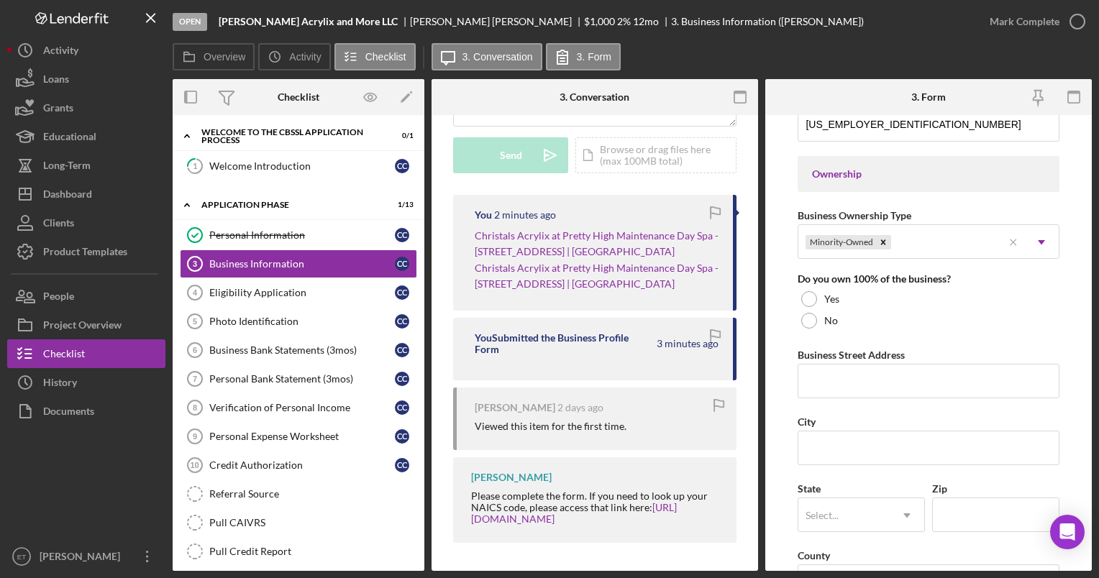
scroll to position [630, 0]
click at [810, 293] on div at bounding box center [809, 299] width 16 height 16
click at [867, 375] on input "Business Street Address" at bounding box center [927, 381] width 261 height 35
type input "518 South Main Street"
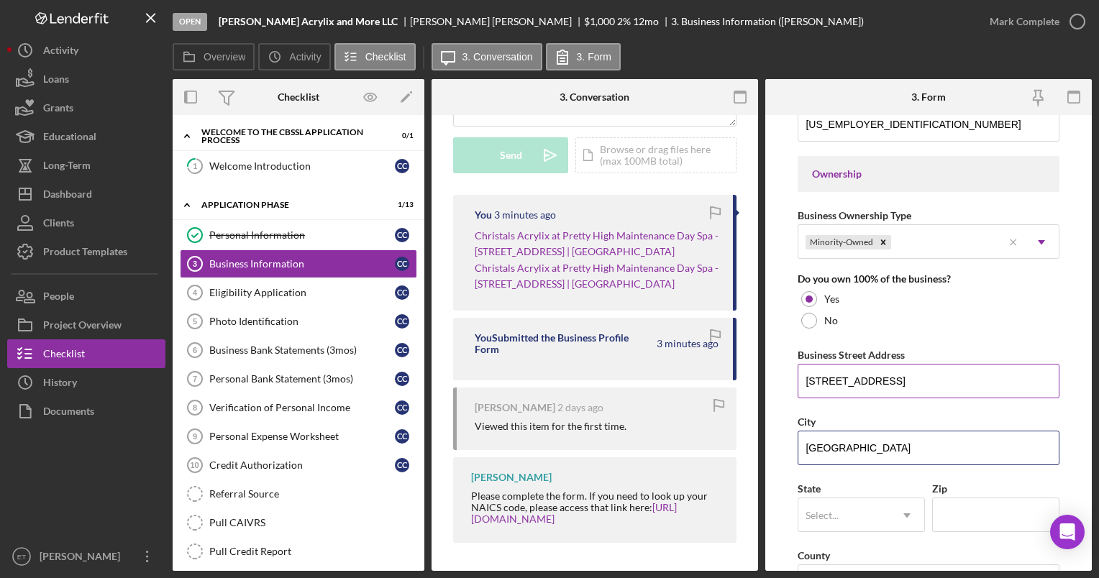
type input "Simpsonville"
type input "s"
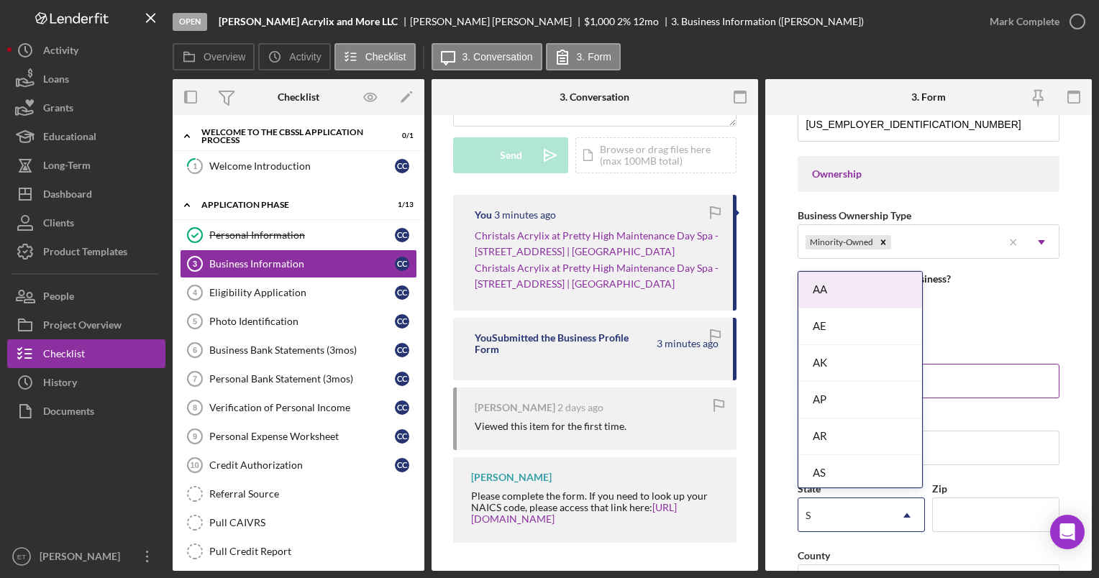
type input "SC"
click at [909, 510] on icon "Icon/Dropdown Arrow" at bounding box center [907, 515] width 35 height 35
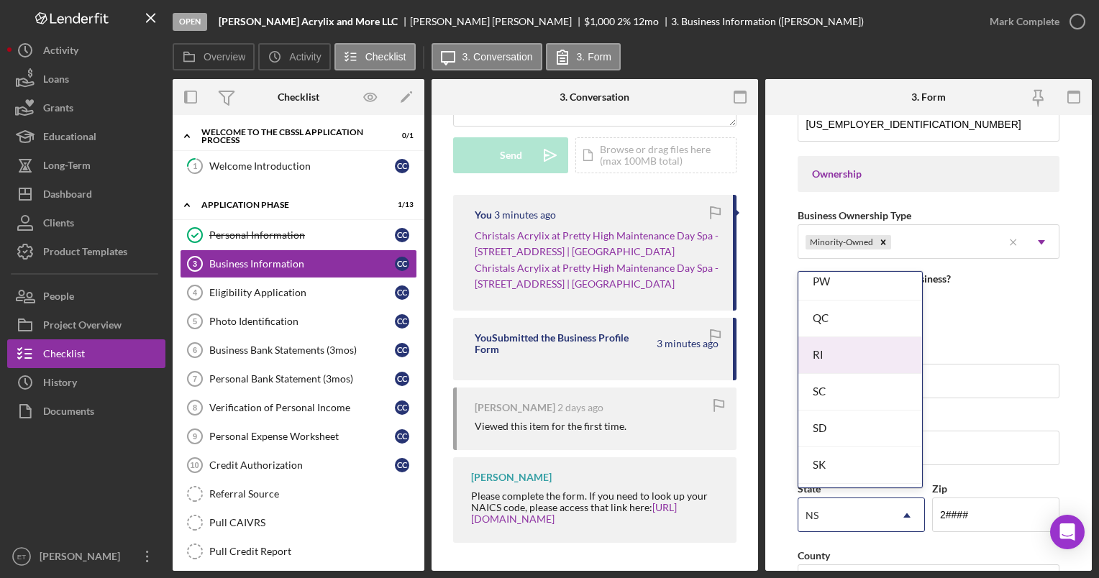
scroll to position [2174, 0]
click at [817, 378] on div "SC" at bounding box center [860, 390] width 124 height 37
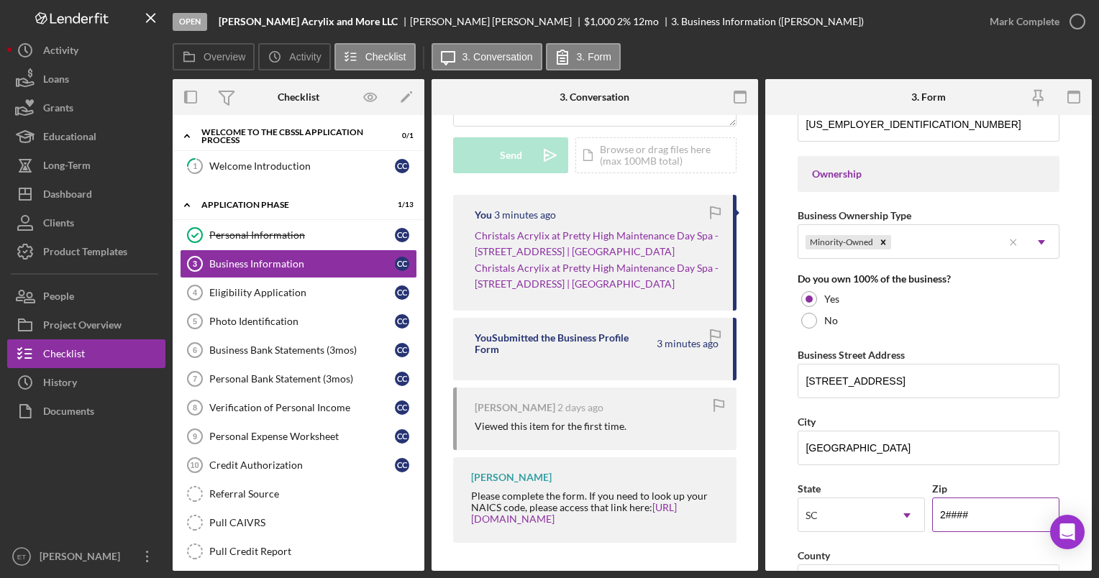
click at [974, 513] on input "2####" at bounding box center [995, 515] width 127 height 35
type input "29680"
click at [785, 449] on form "Business Name Christal's Acrylix and More LLC DBA Business Start Date 02/03/202…" at bounding box center [928, 343] width 326 height 456
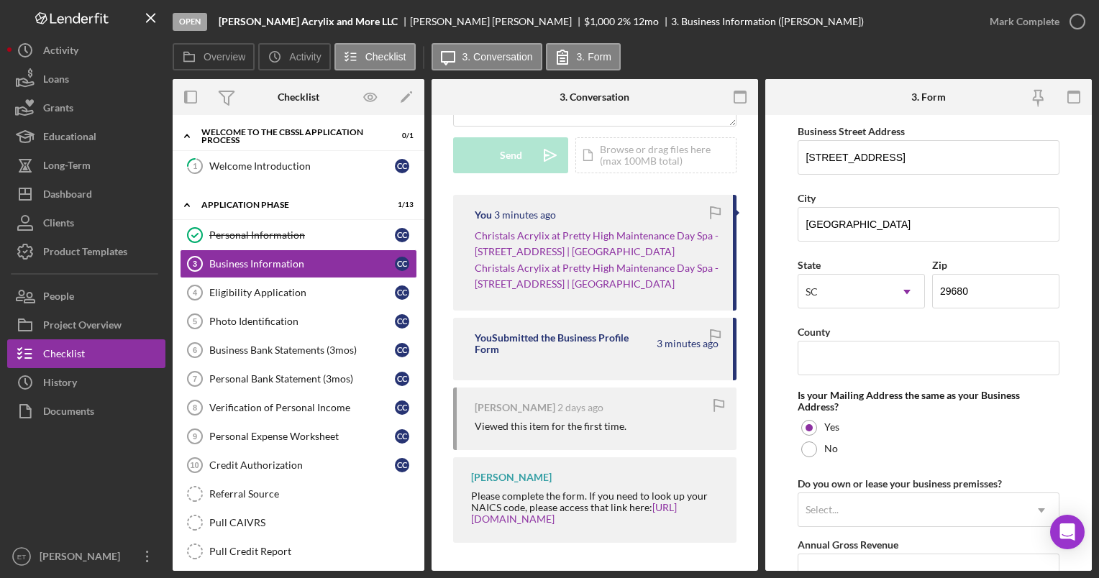
scroll to position [902, 0]
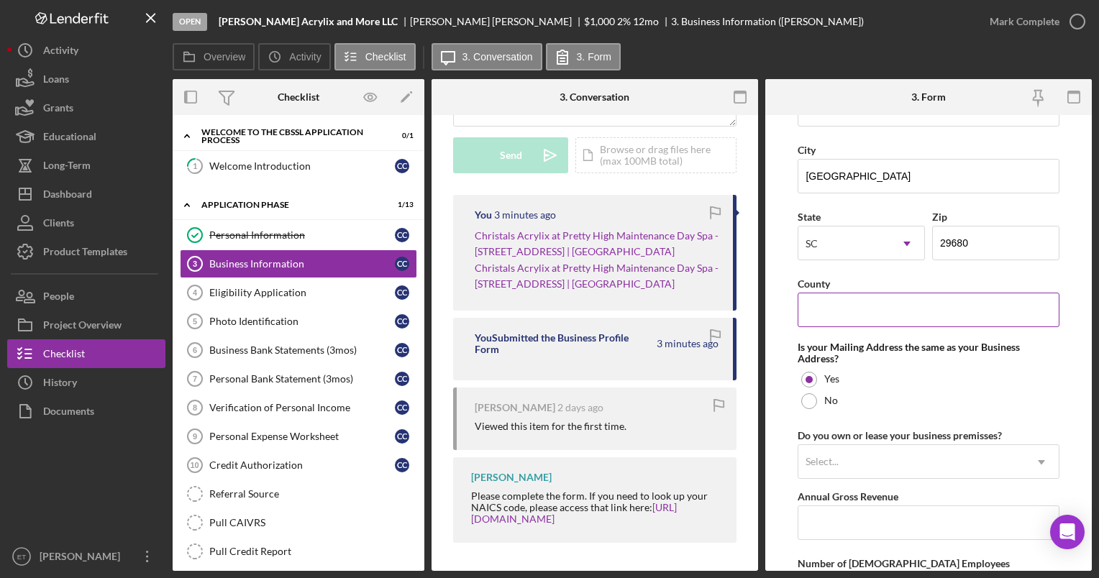
click at [857, 308] on input "County" at bounding box center [927, 310] width 261 height 35
type input "Greenville"
click at [785, 406] on form "Business Name Christal's Acrylix and More LLC DBA Business Start Date 02/03/202…" at bounding box center [928, 343] width 326 height 456
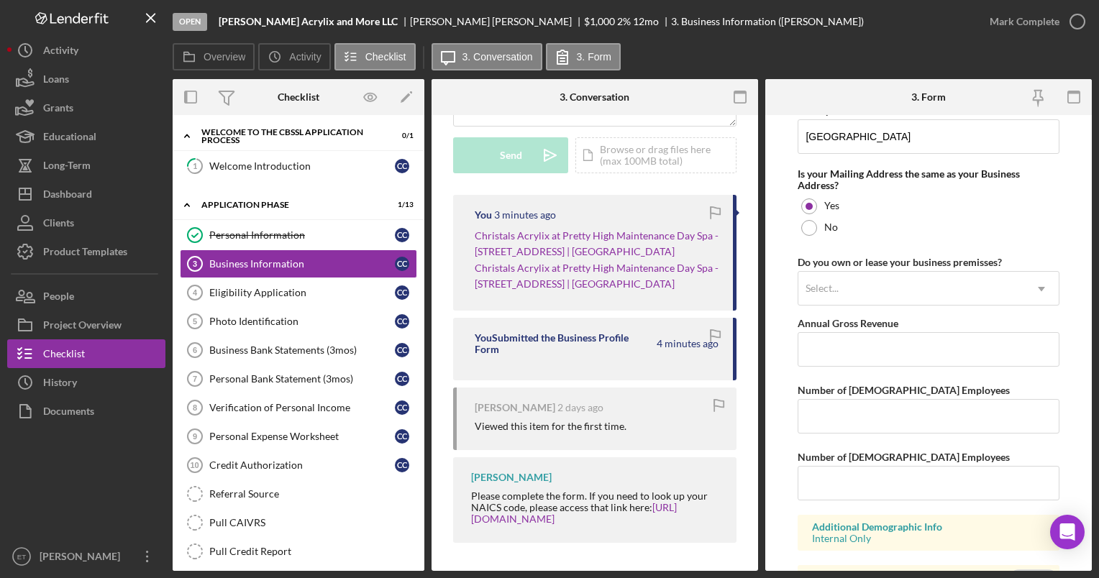
scroll to position [1076, 0]
click at [813, 226] on div at bounding box center [809, 227] width 16 height 16
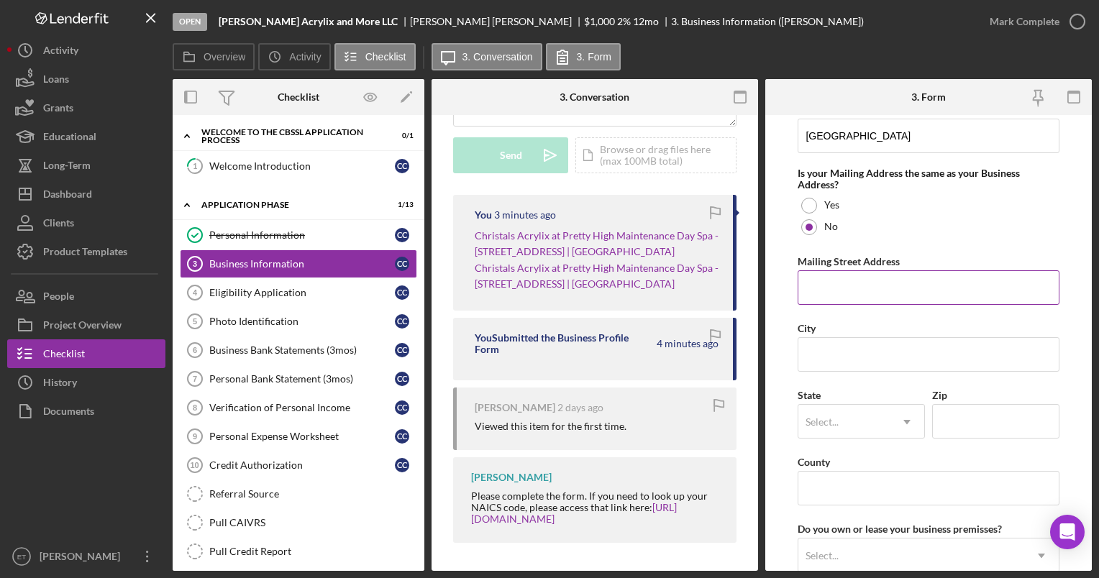
click at [840, 283] on input "Mailing Street Address" at bounding box center [927, 287] width 261 height 35
type input "5 Two Gait Lane"
click at [852, 352] on input "City" at bounding box center [927, 354] width 261 height 35
type input "Simpsonville"
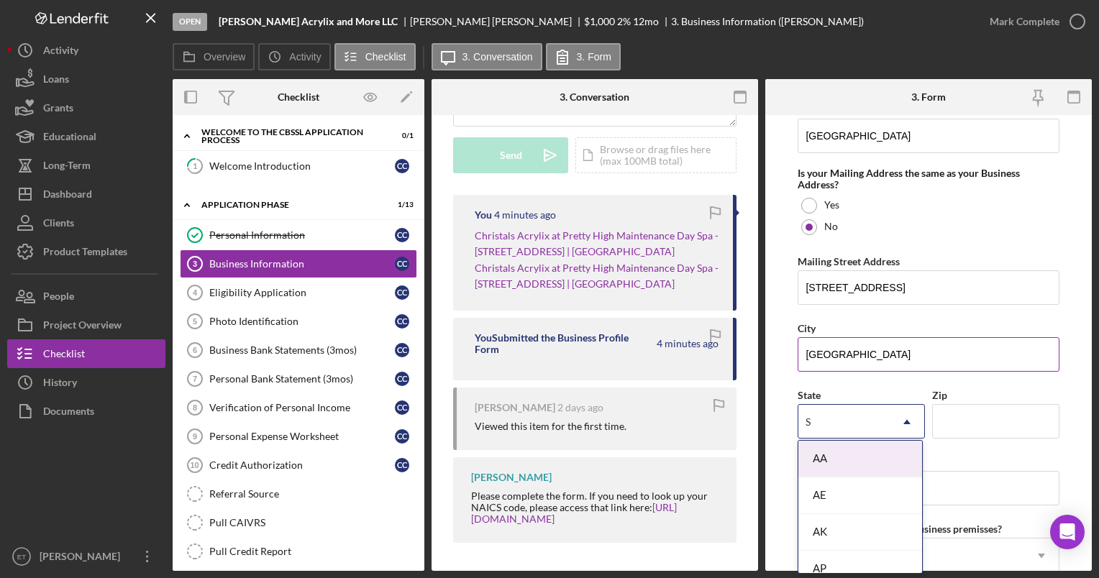
type input "SC"
click at [826, 414] on div "NS" at bounding box center [843, 422] width 91 height 33
type input "SC"
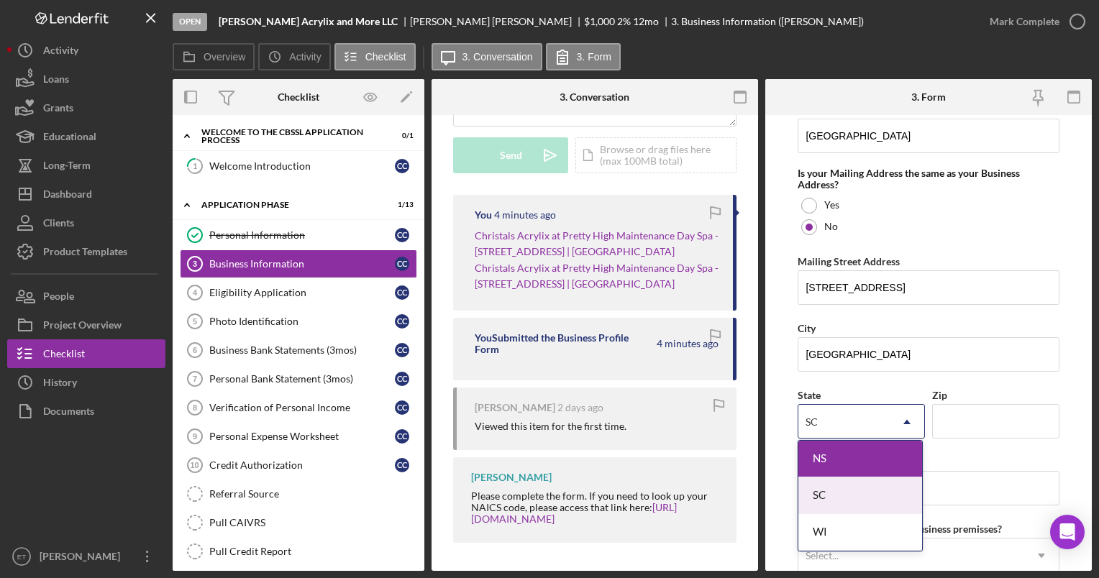
click at [819, 495] on div "SC" at bounding box center [860, 495] width 124 height 37
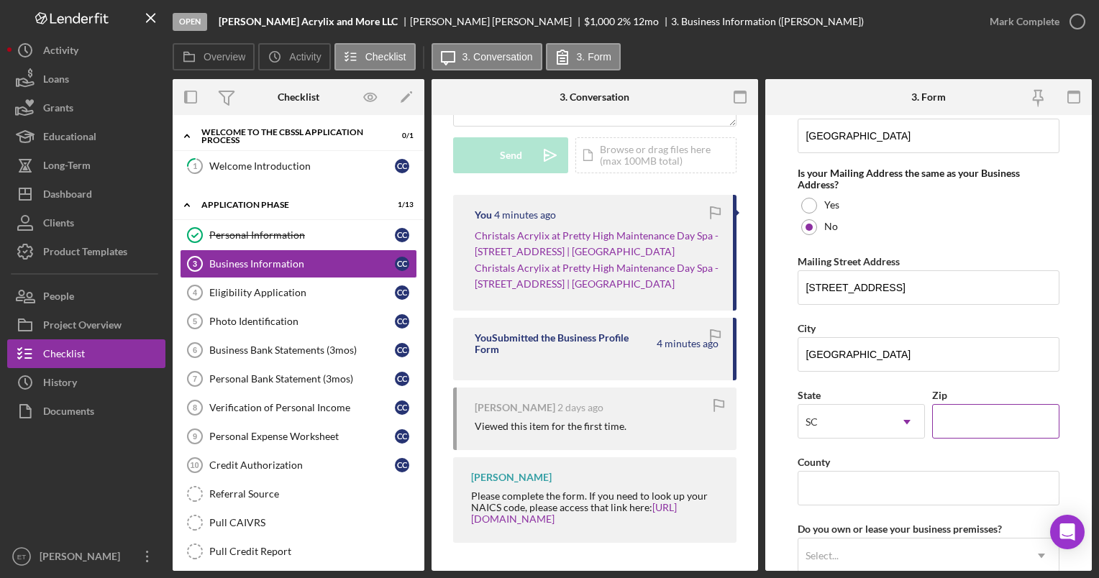
click at [955, 419] on input "Zip" at bounding box center [995, 421] width 127 height 35
type input "29680"
click at [872, 482] on input "County" at bounding box center [927, 488] width 261 height 35
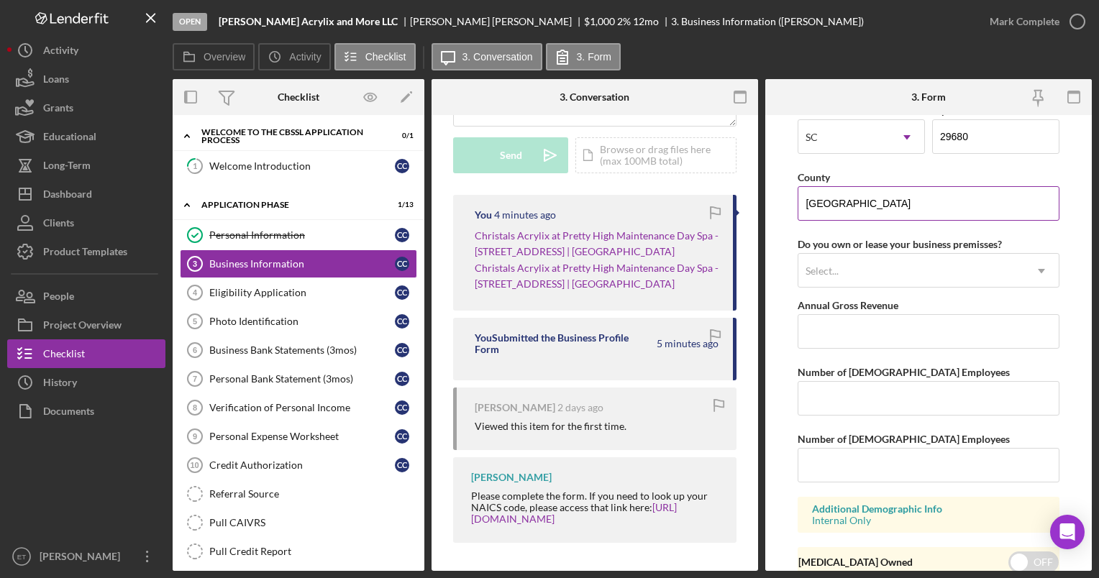
scroll to position [1384, 0]
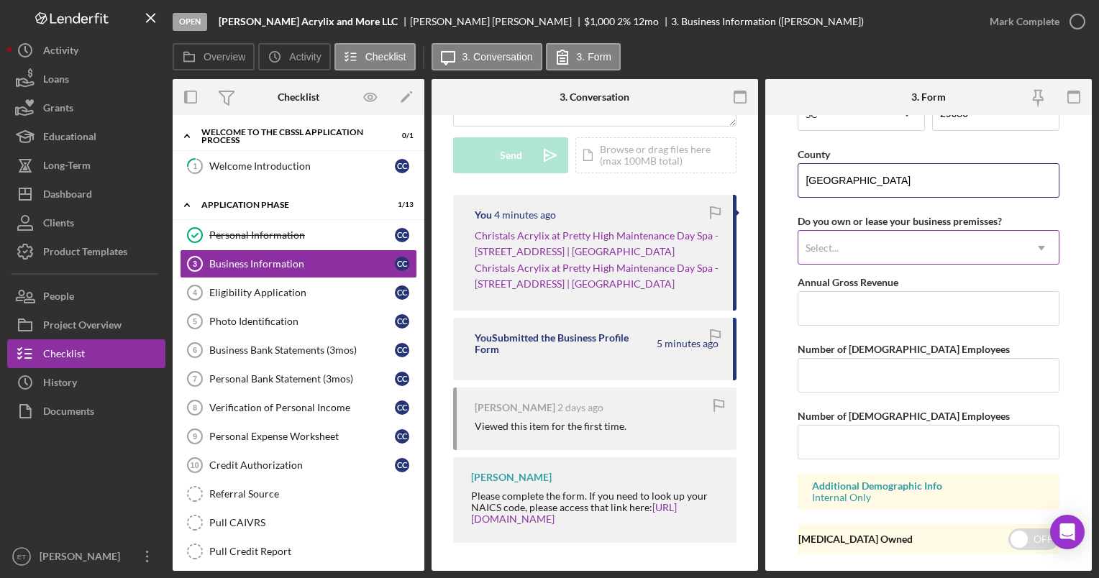
type input "Greenville"
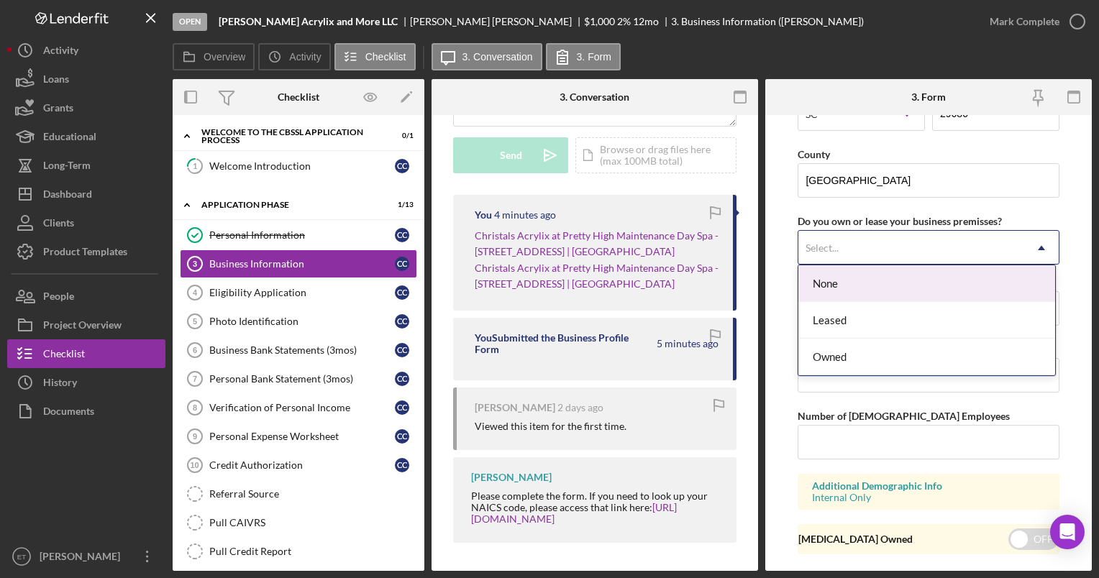
click at [851, 245] on div "Select..." at bounding box center [910, 248] width 225 height 33
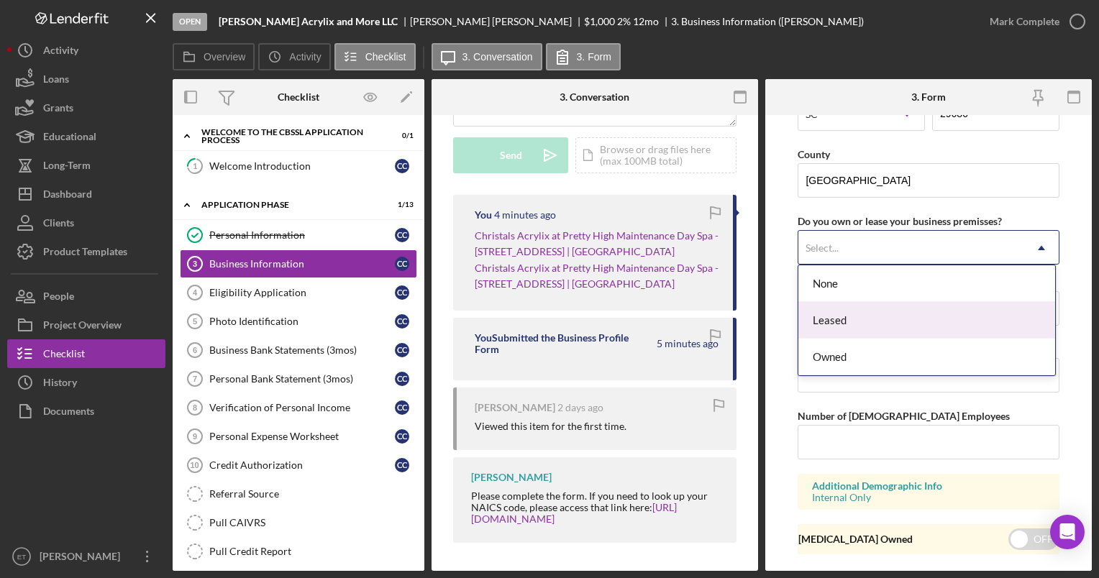
click at [849, 319] on div "Leased" at bounding box center [926, 320] width 257 height 37
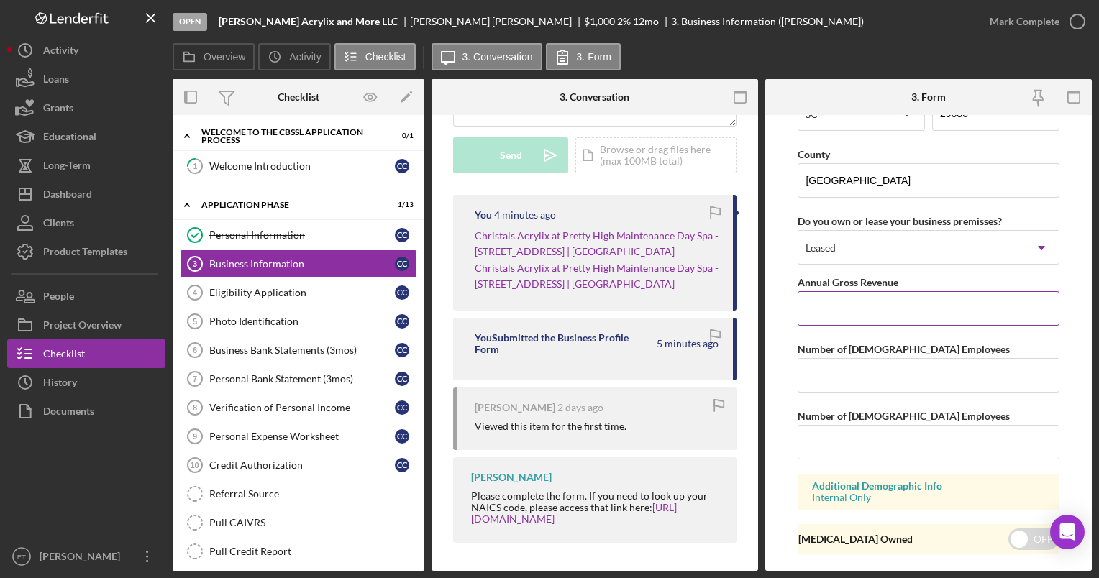
click at [840, 305] on input "Annual Gross Revenue" at bounding box center [927, 308] width 261 height 35
type input "$55,000"
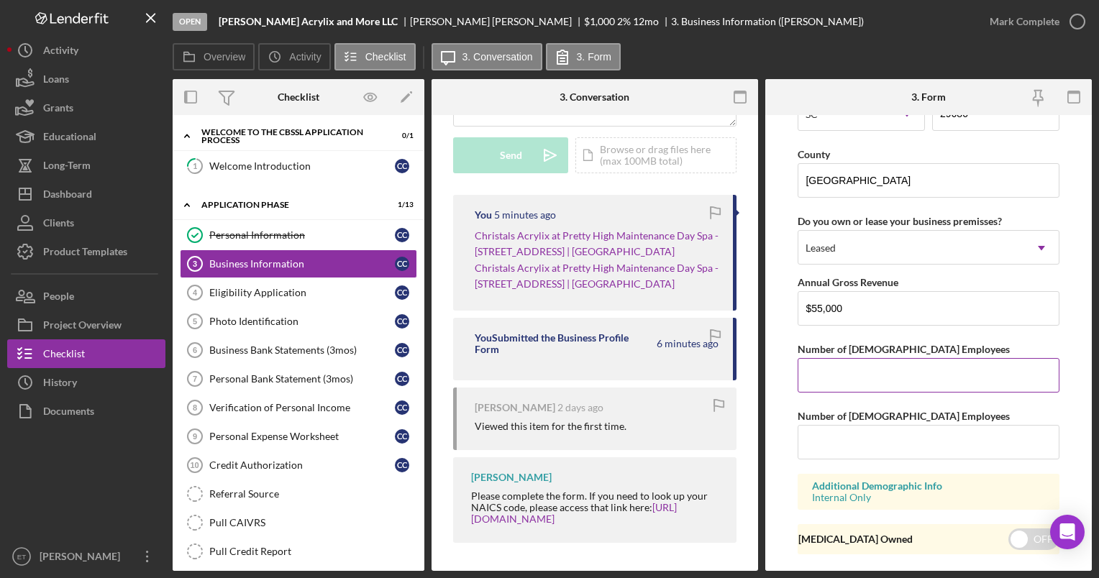
click at [849, 371] on input "Number of Full-Time Employees" at bounding box center [927, 375] width 261 height 35
type input "1"
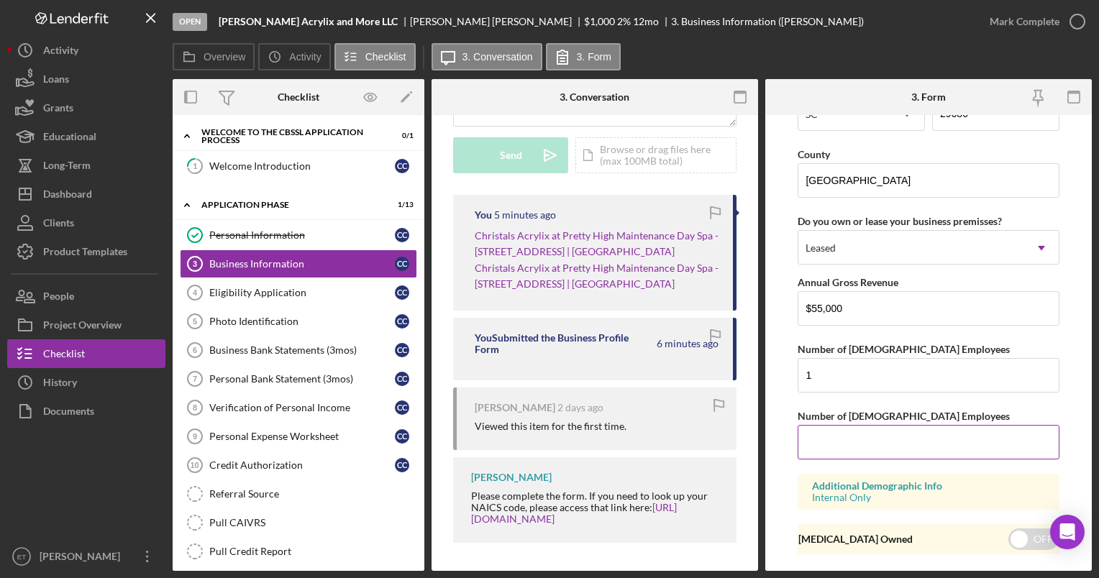
click at [864, 437] on input "Number of Part-Time Employees" at bounding box center [927, 442] width 261 height 35
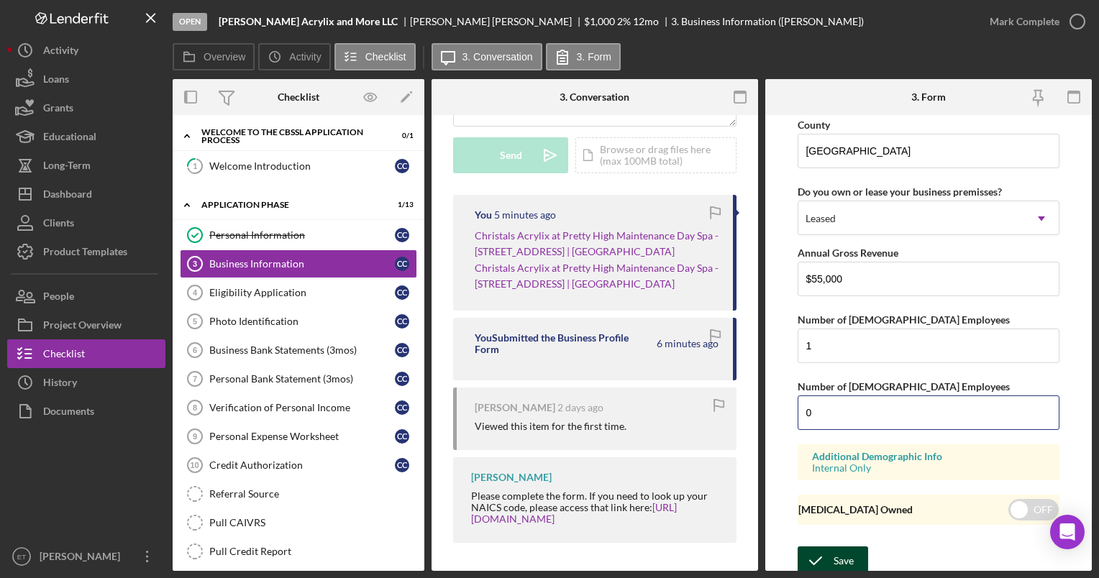
type input "0"
click at [849, 558] on div "Save" at bounding box center [843, 561] width 20 height 29
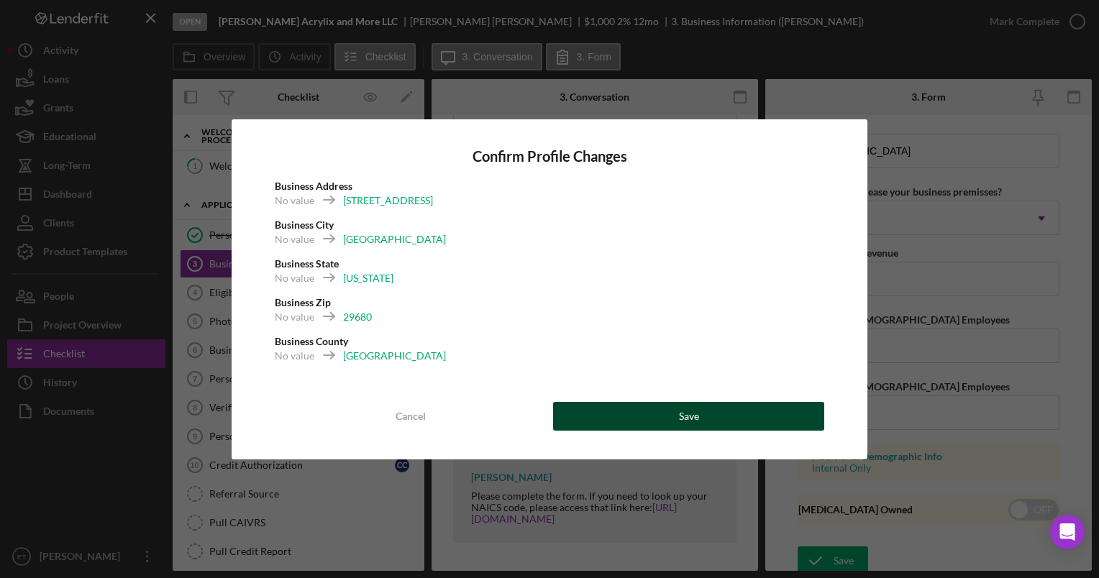
click at [733, 422] on button "Save" at bounding box center [688, 416] width 271 height 29
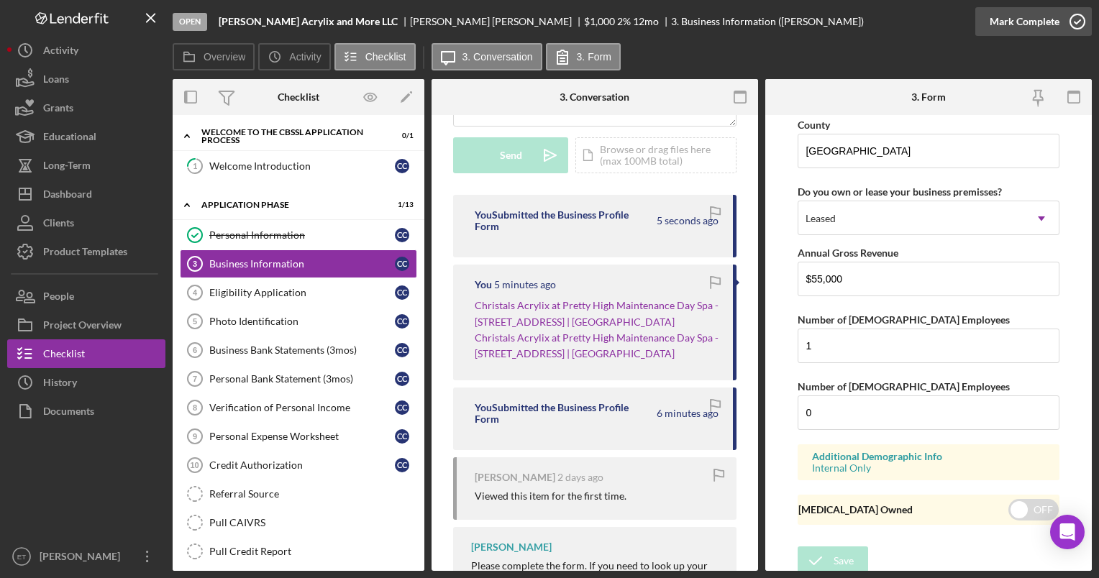
click at [1078, 18] on icon "button" at bounding box center [1077, 22] width 36 height 36
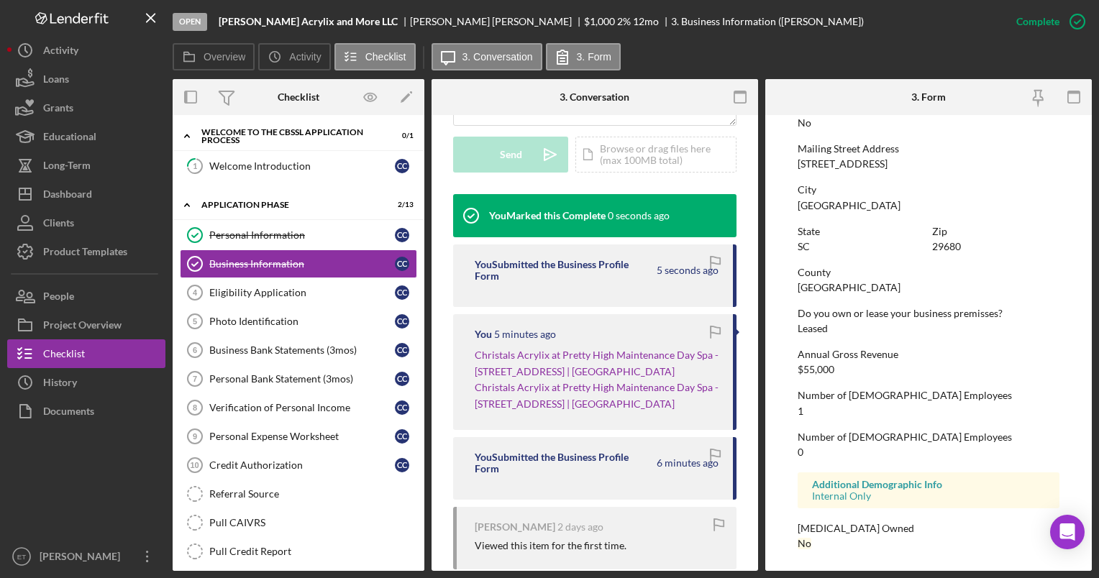
scroll to position [839, 0]
click at [250, 296] on div "Eligibility Application" at bounding box center [302, 293] width 186 height 12
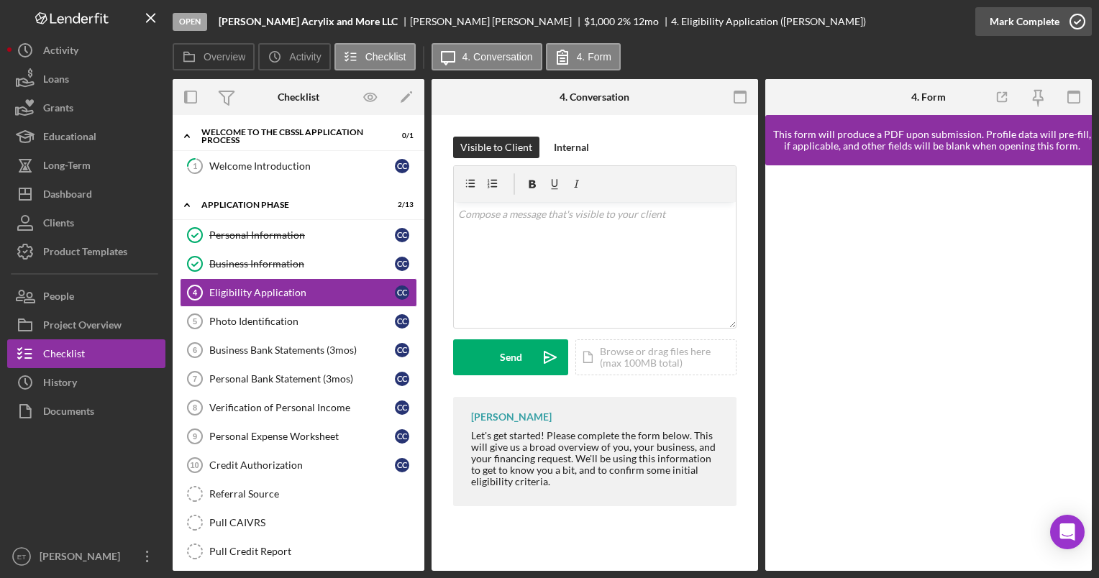
click at [1078, 25] on icon "button" at bounding box center [1077, 22] width 36 height 36
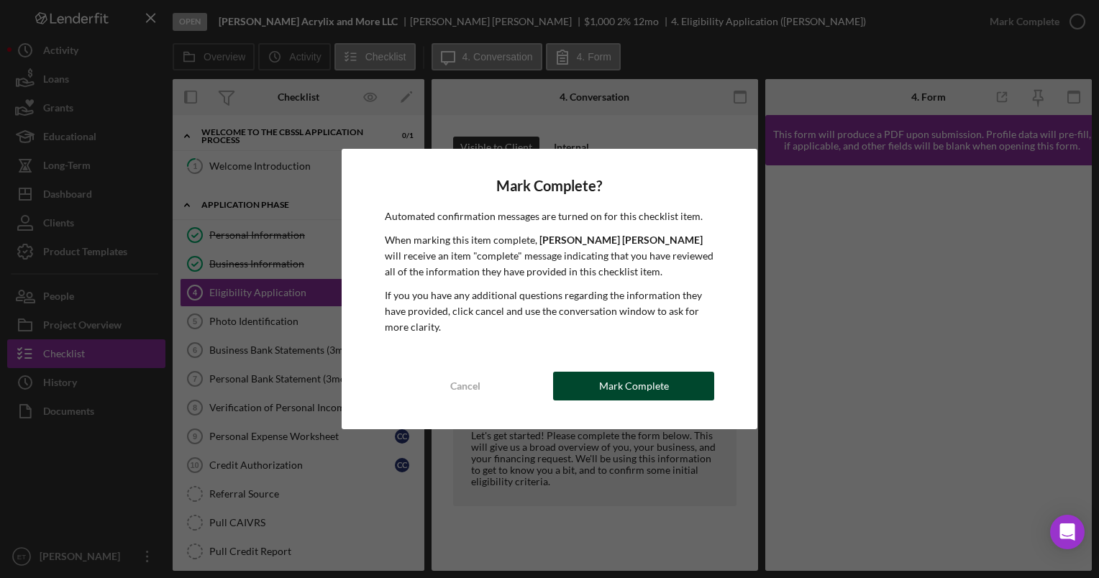
click at [698, 373] on button "Mark Complete" at bounding box center [633, 386] width 161 height 29
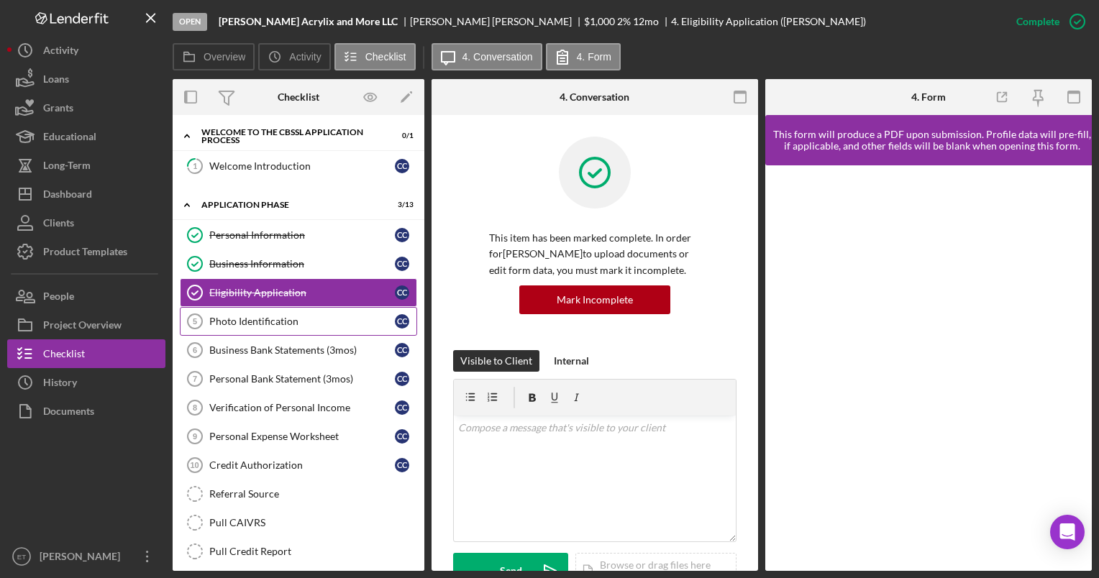
click at [252, 321] on div "Photo Identification" at bounding box center [302, 322] width 186 height 12
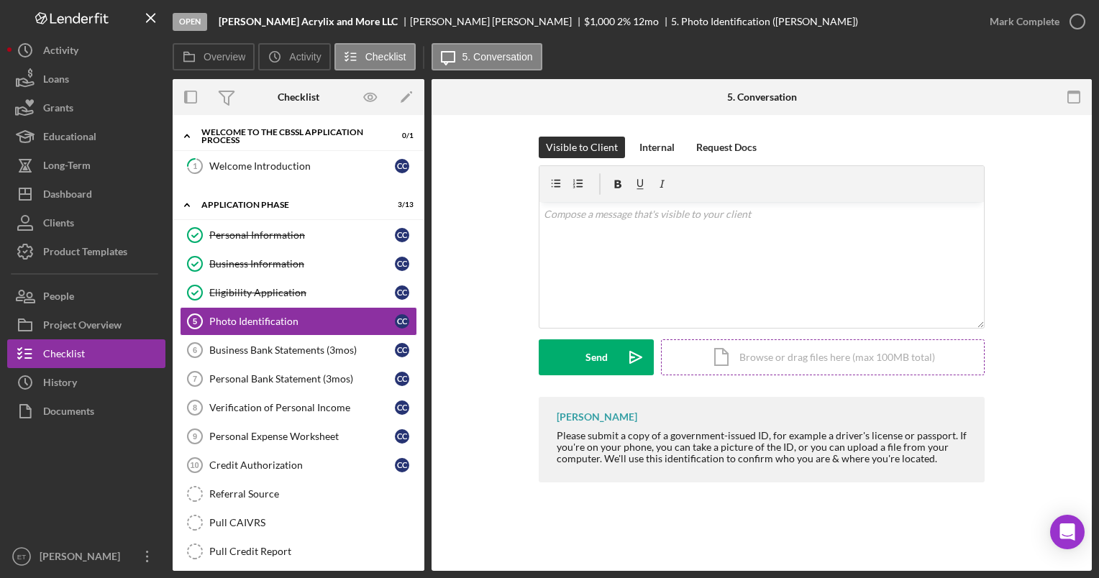
click at [803, 360] on div "Icon/Document Browse or drag files here (max 100MB total) Tap to choose files o…" at bounding box center [823, 357] width 324 height 36
click at [241, 350] on div "Business Bank Statements (3mos)" at bounding box center [302, 350] width 186 height 12
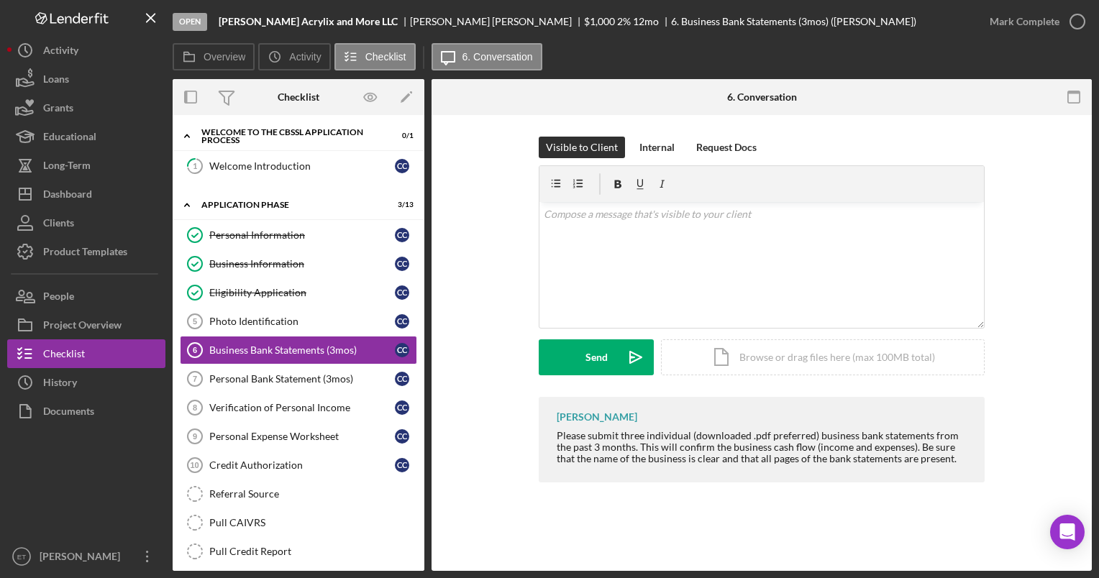
click at [485, 266] on div "Visible to Client Internal Request Docs v Color teal Color pink Remove color Ad…" at bounding box center [761, 267] width 617 height 260
click at [765, 355] on div "Icon/Document Browse or drag files here (max 100MB total) Tap to choose files o…" at bounding box center [823, 357] width 324 height 36
click at [262, 374] on div "Personal Bank Statement (3mos)" at bounding box center [302, 379] width 186 height 12
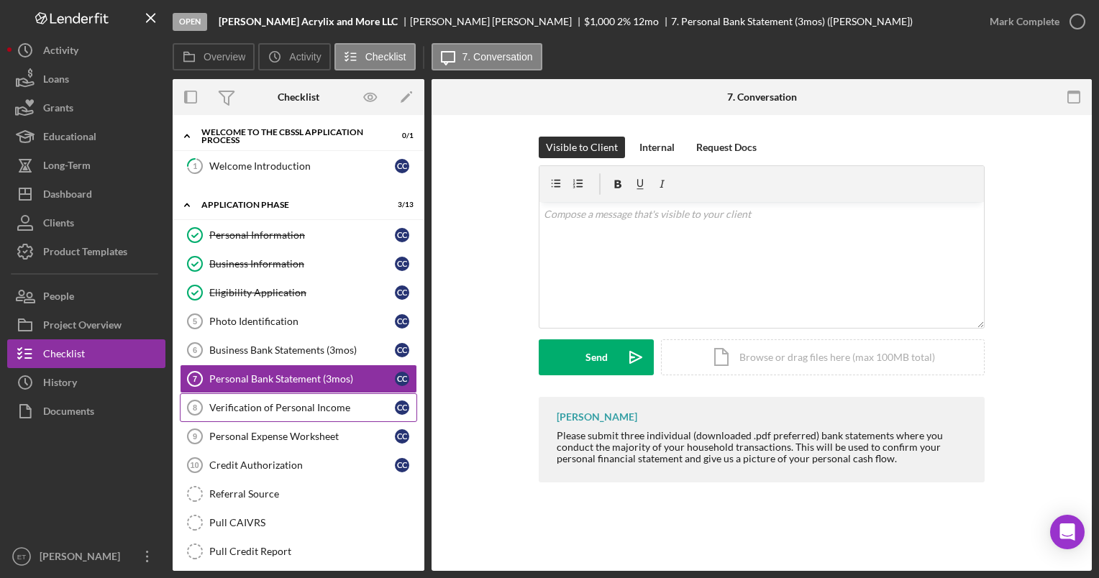
click at [272, 403] on div "Verification of Personal Income" at bounding box center [302, 408] width 186 height 12
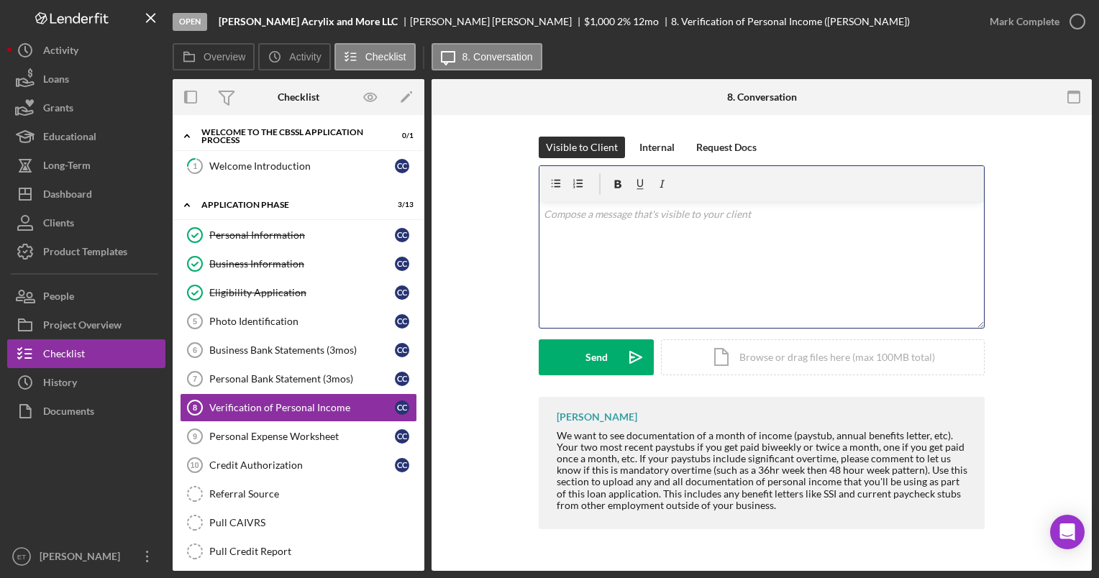
click at [585, 253] on div "v Color teal Color pink Remove color Add row above Add row below Add column bef…" at bounding box center [761, 265] width 444 height 126
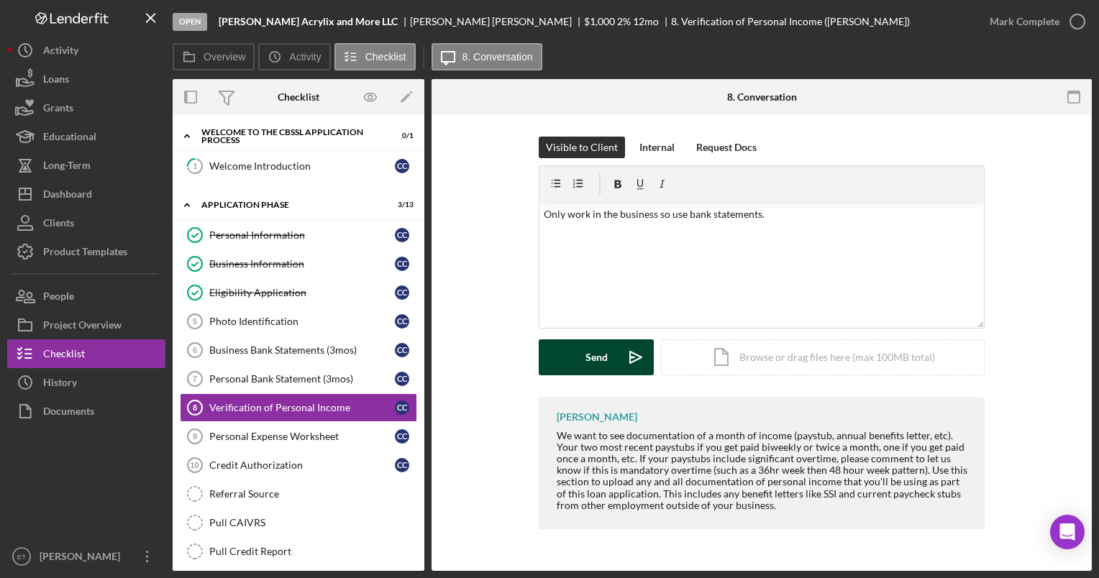
click at [595, 357] on div "Send" at bounding box center [596, 357] width 22 height 36
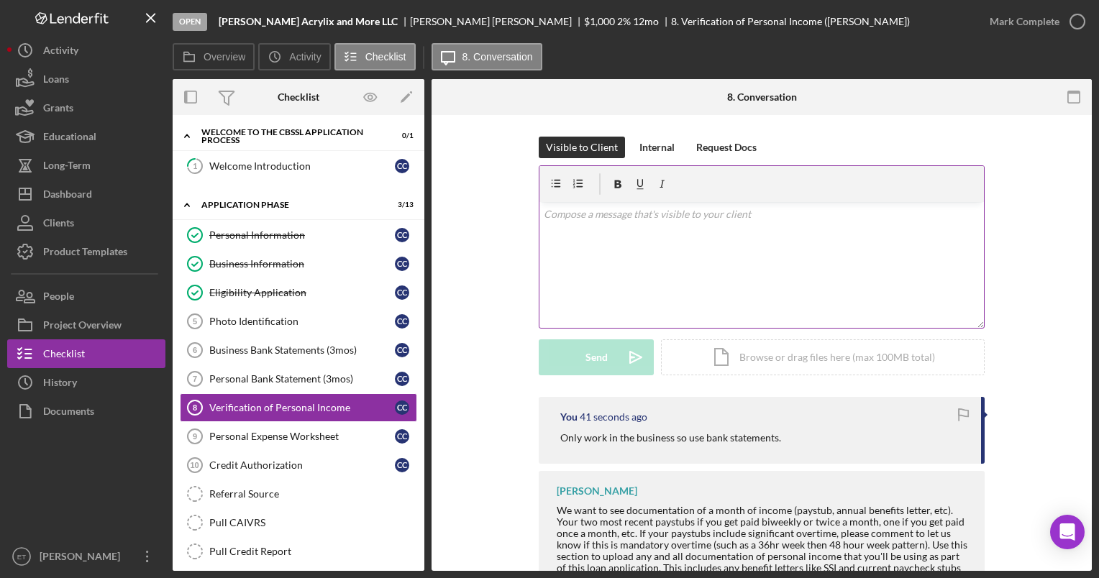
click at [653, 261] on div "v Color teal Color pink Remove color Add row above Add row below Add column bef…" at bounding box center [761, 265] width 444 height 126
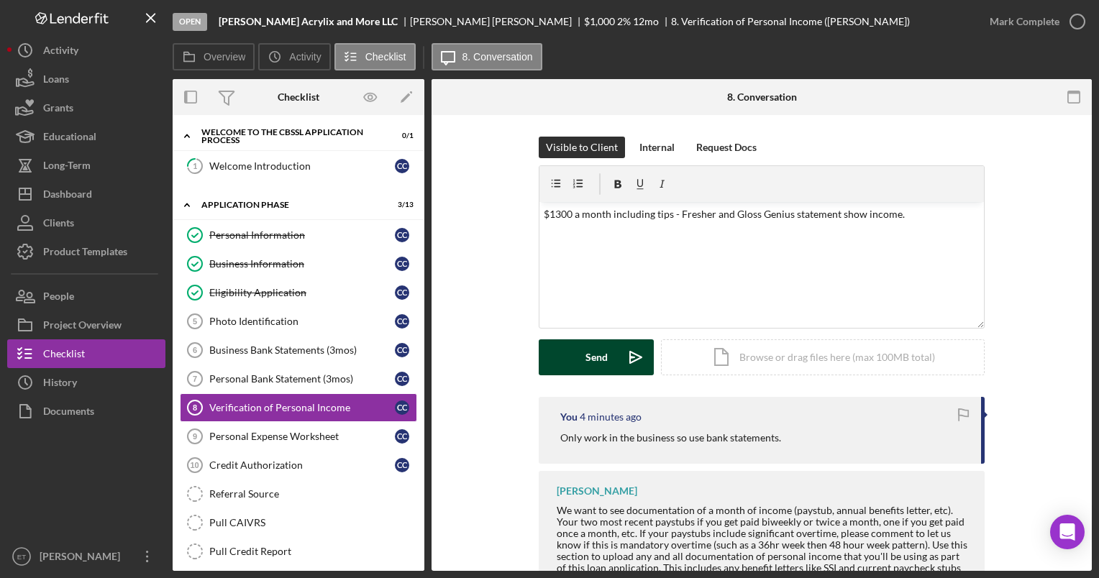
click at [634, 358] on icon "Icon/icon-invite-send" at bounding box center [636, 357] width 36 height 36
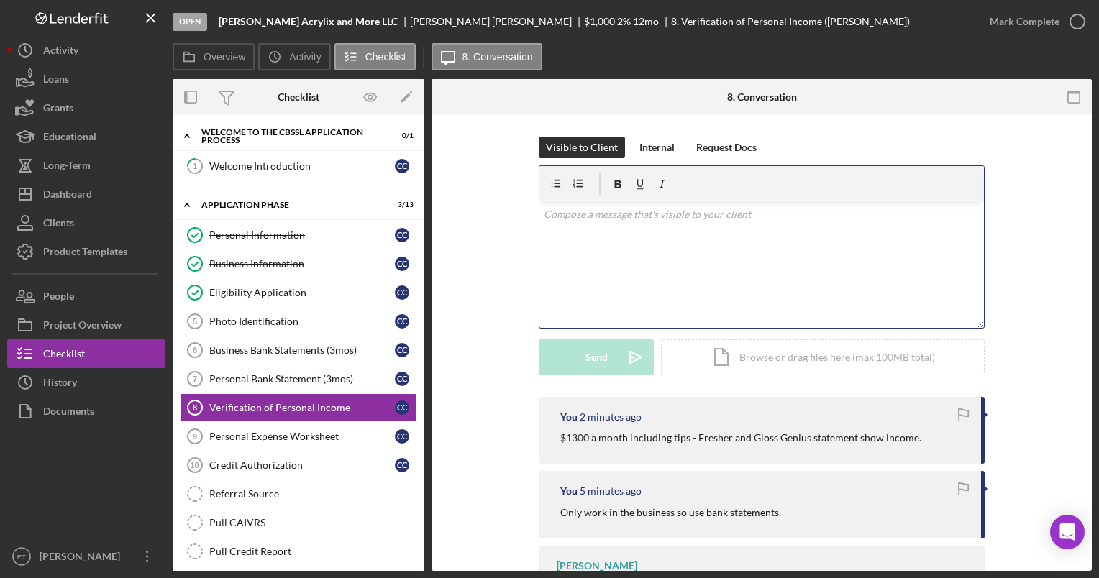
click at [657, 252] on div "v Color teal Color pink Remove color Add row above Add row below Add column bef…" at bounding box center [761, 265] width 444 height 126
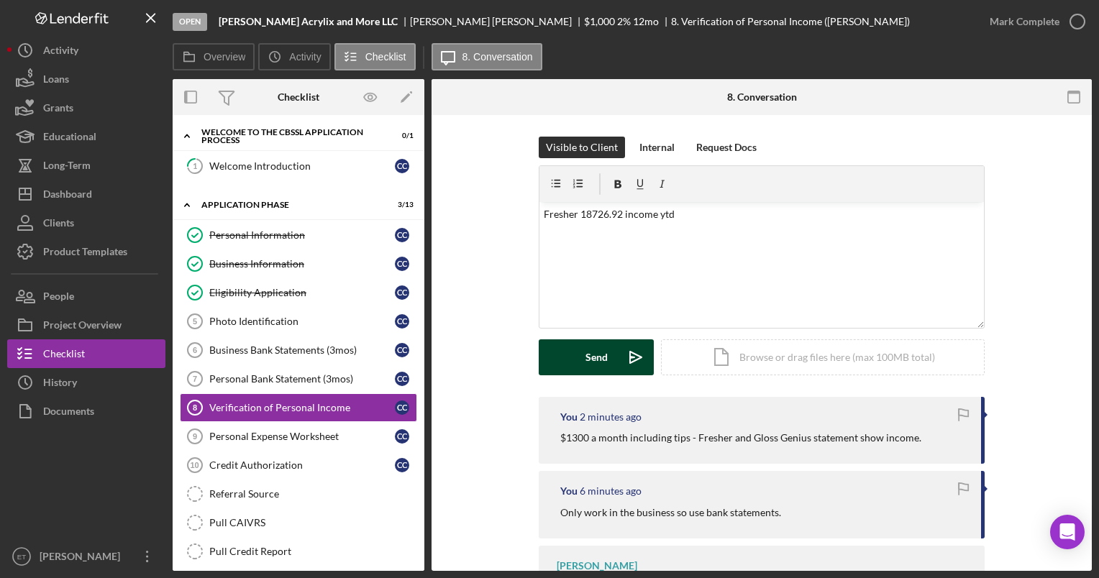
click at [603, 351] on div "Send" at bounding box center [596, 357] width 22 height 36
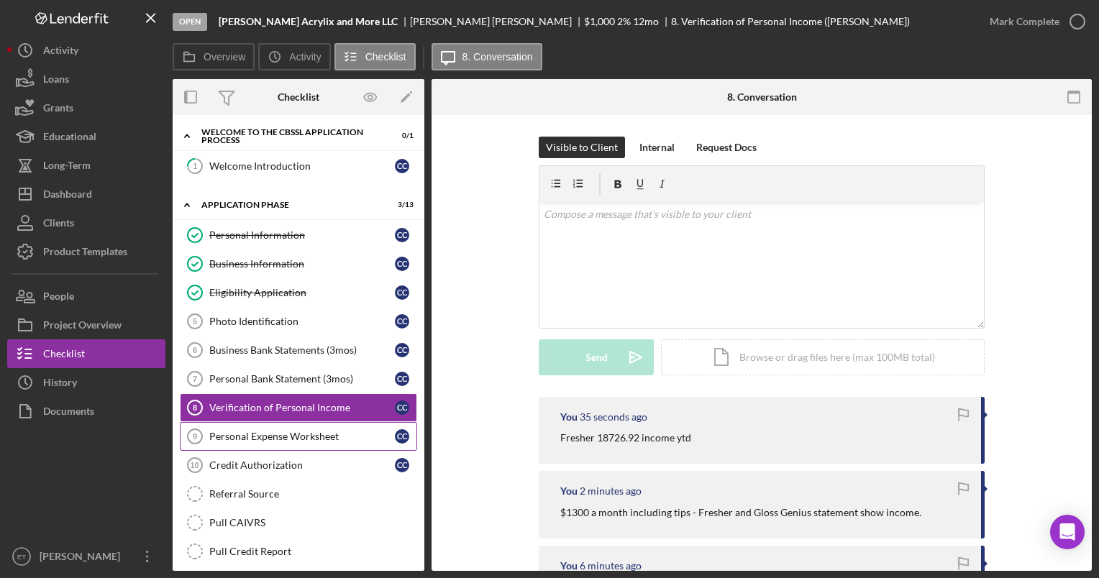
click at [261, 432] on div "Personal Expense Worksheet" at bounding box center [302, 437] width 186 height 12
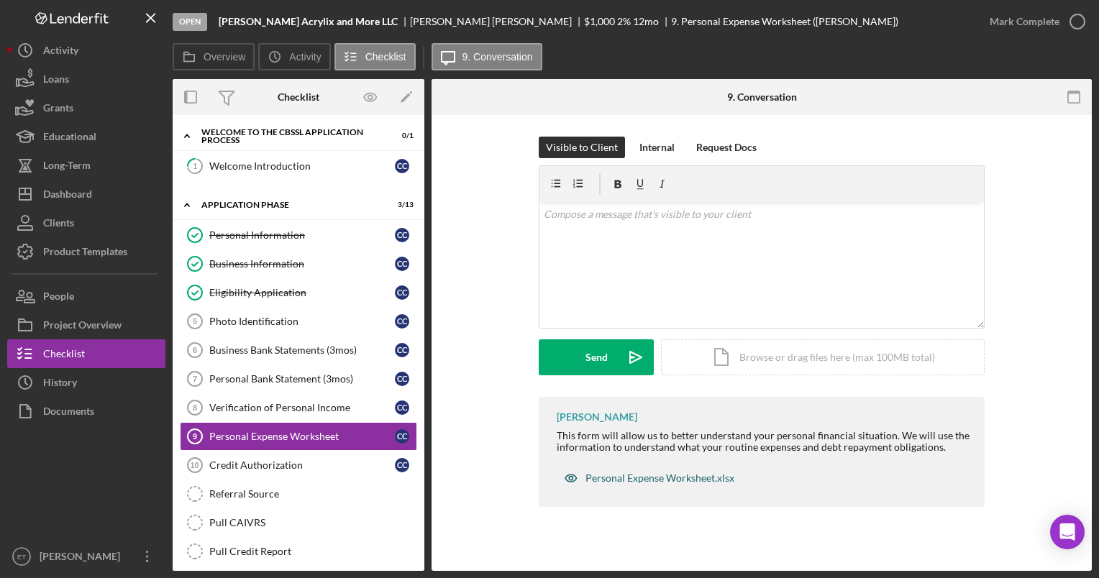
click at [646, 477] on div "Personal Expense Worksheet.xlsx" at bounding box center [659, 478] width 149 height 12
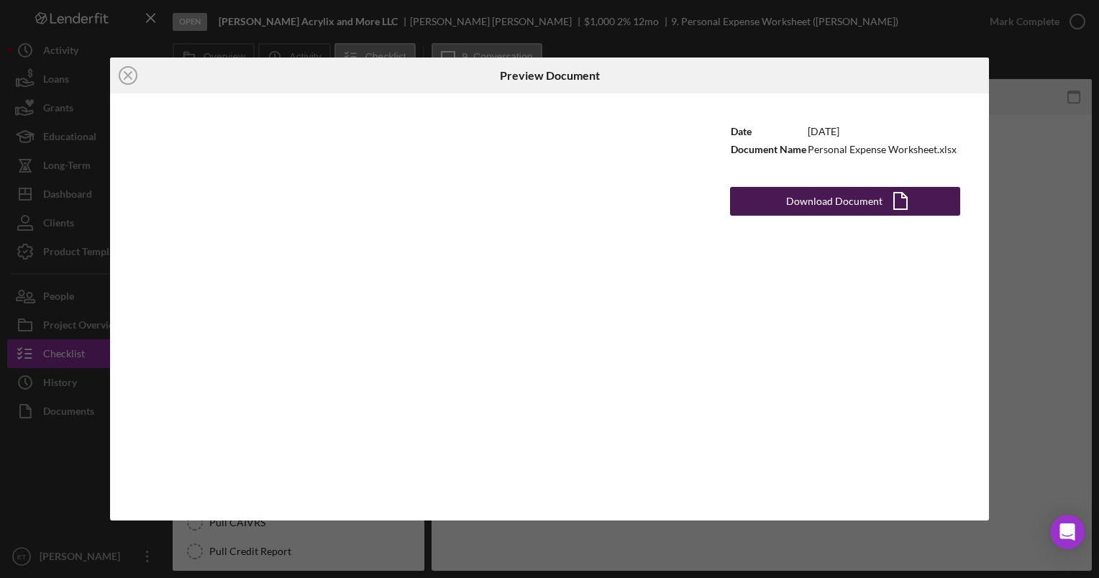
click at [823, 204] on div "Download Document" at bounding box center [834, 201] width 96 height 29
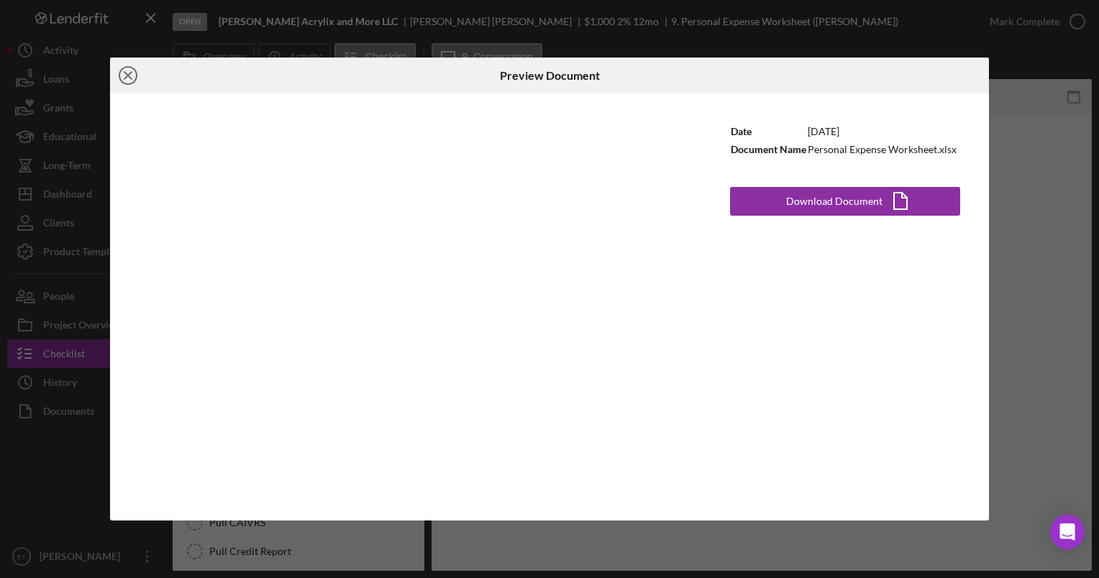
click at [125, 80] on icon "Icon/Close" at bounding box center [128, 76] width 36 height 36
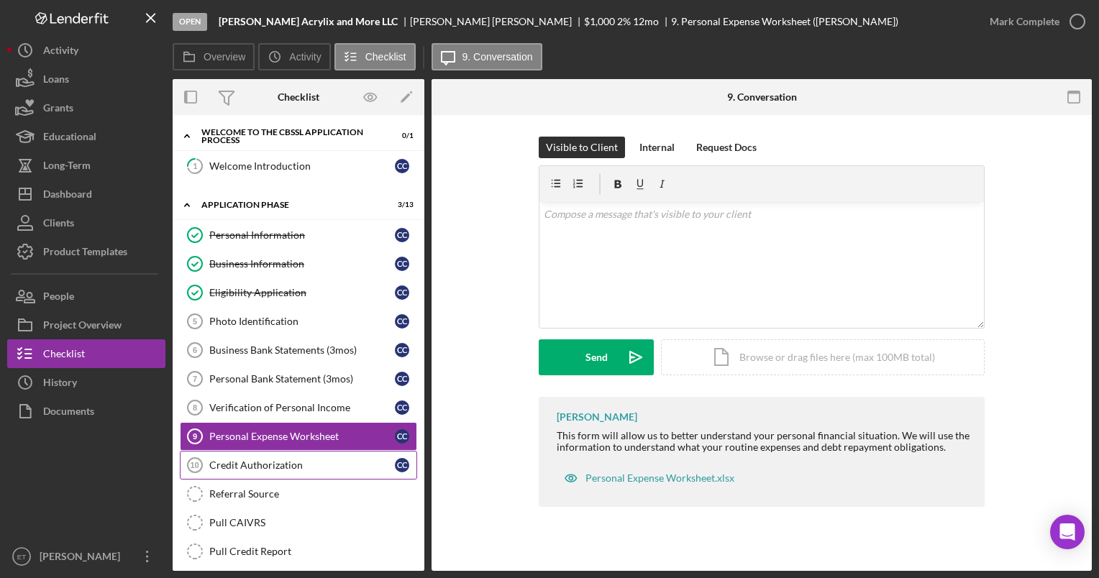
click at [256, 460] on div "Credit Authorization" at bounding box center [302, 466] width 186 height 12
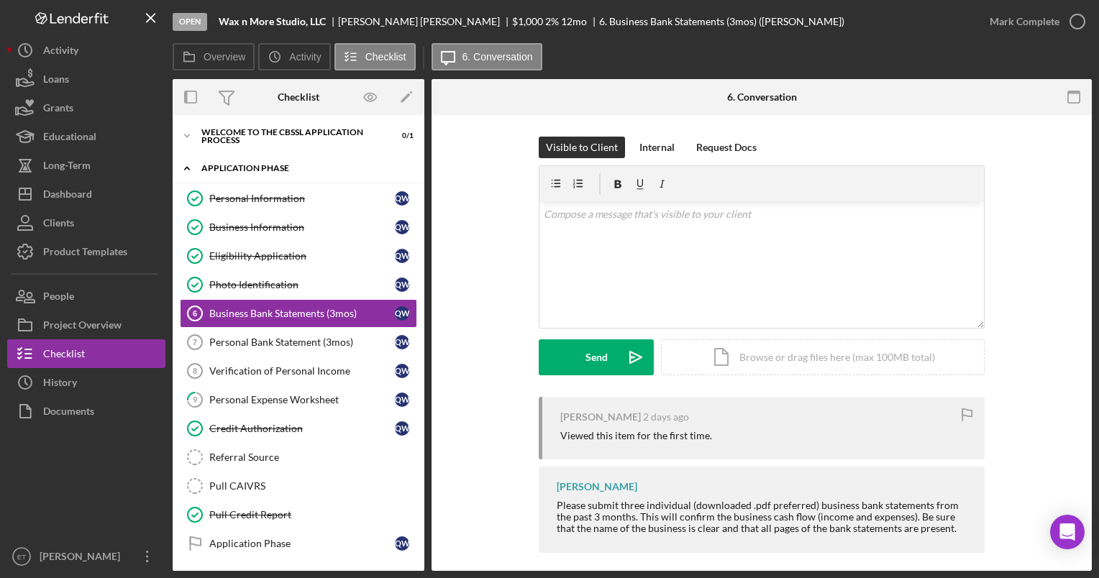
scroll to position [6, 0]
click at [235, 342] on div "Personal Bank Statement (3mos)" at bounding box center [302, 343] width 186 height 12
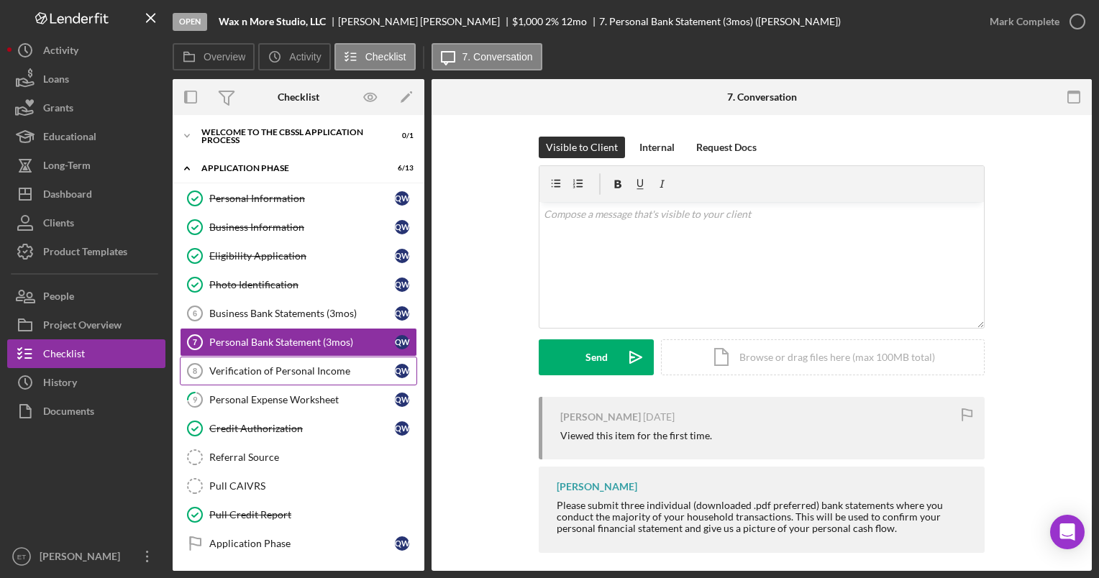
click at [236, 372] on div "Verification of Personal Income" at bounding box center [302, 371] width 186 height 12
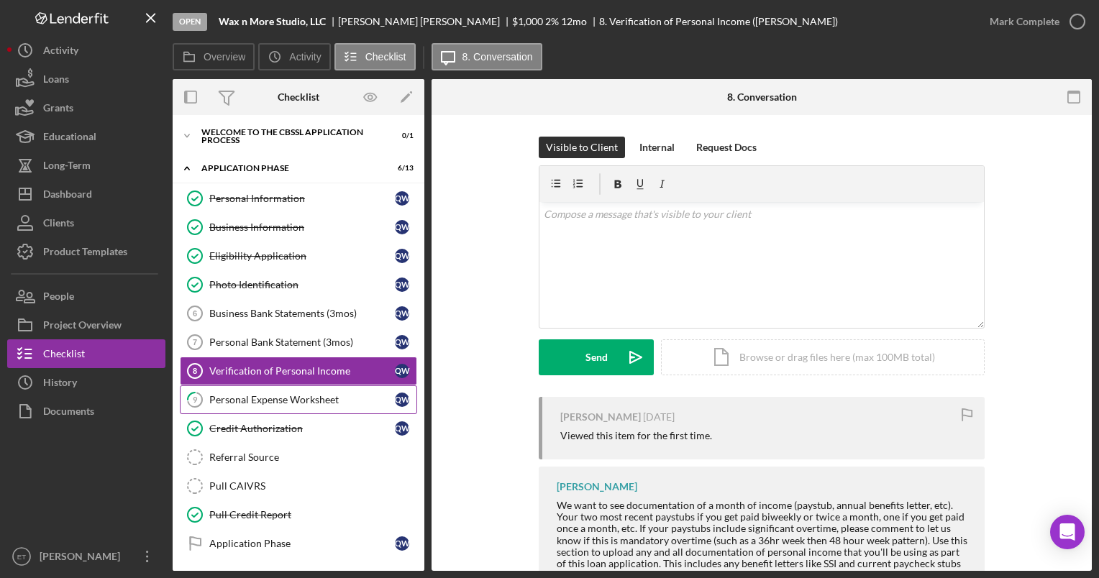
click at [242, 401] on div "Personal Expense Worksheet" at bounding box center [302, 400] width 186 height 12
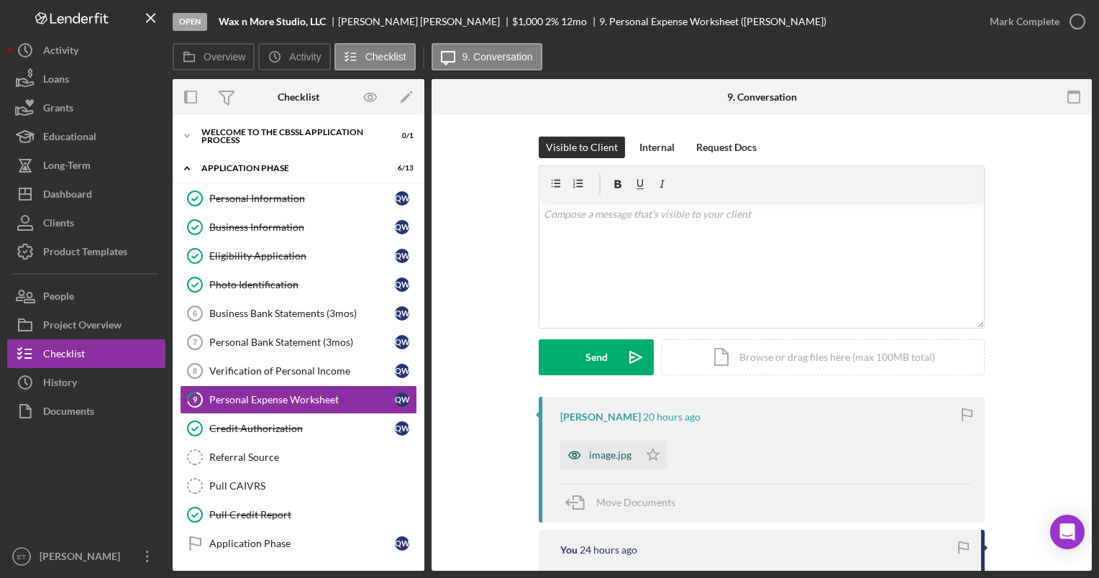
click at [572, 456] on icon "button" at bounding box center [574, 456] width 4 height 4
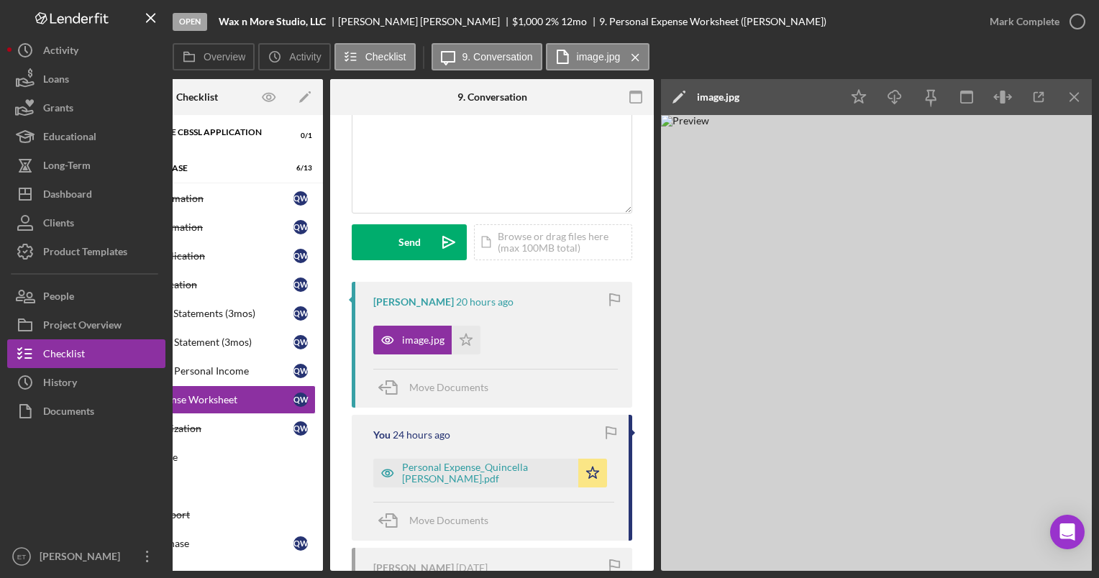
scroll to position [120, 0]
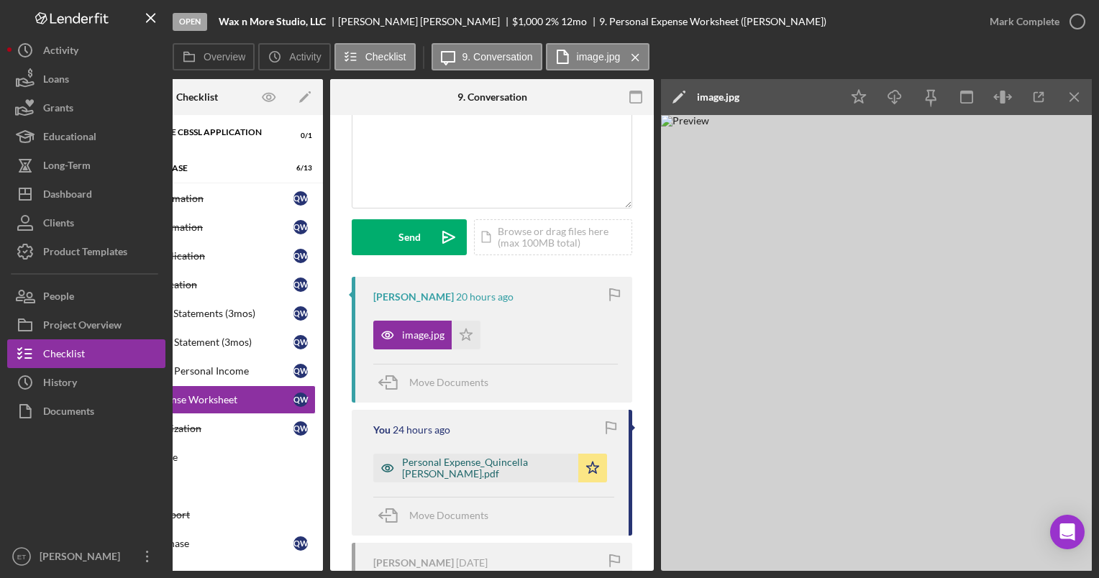
click at [385, 468] on icon "button" at bounding box center [387, 469] width 4 height 4
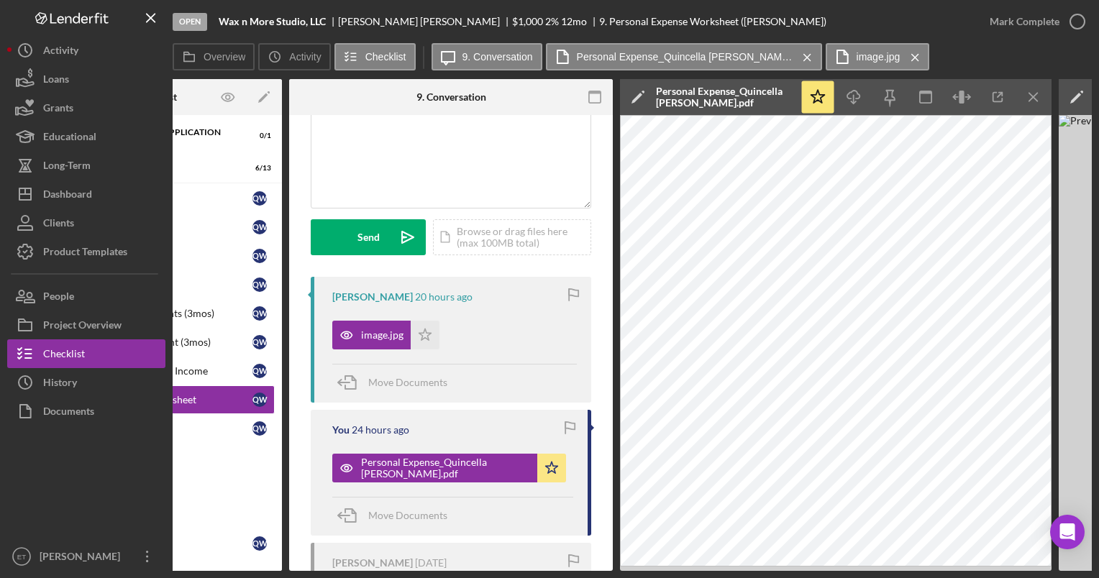
scroll to position [0, 141]
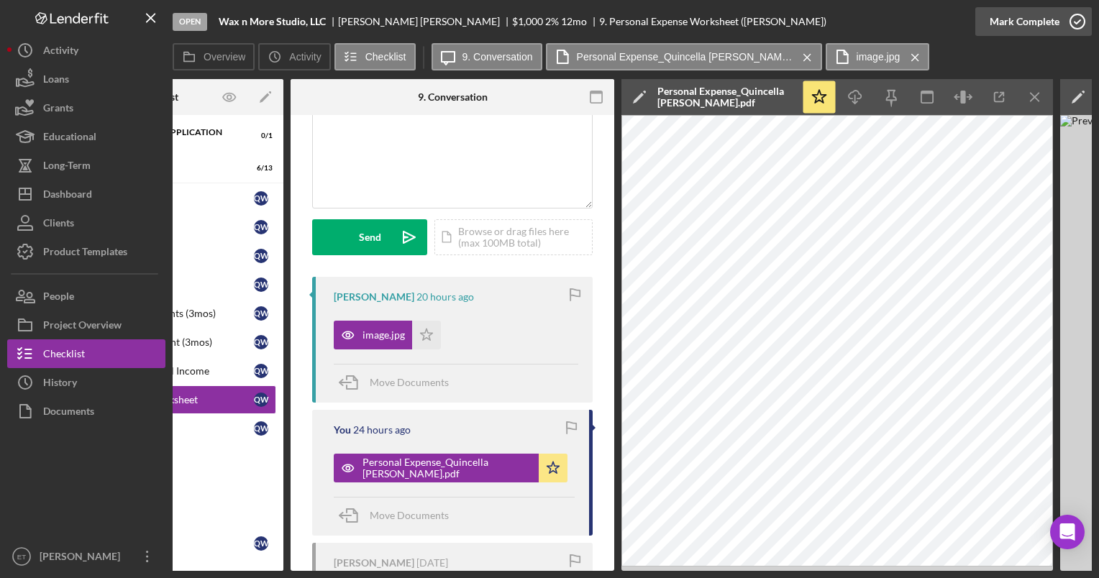
click at [1081, 18] on icon "button" at bounding box center [1077, 22] width 36 height 36
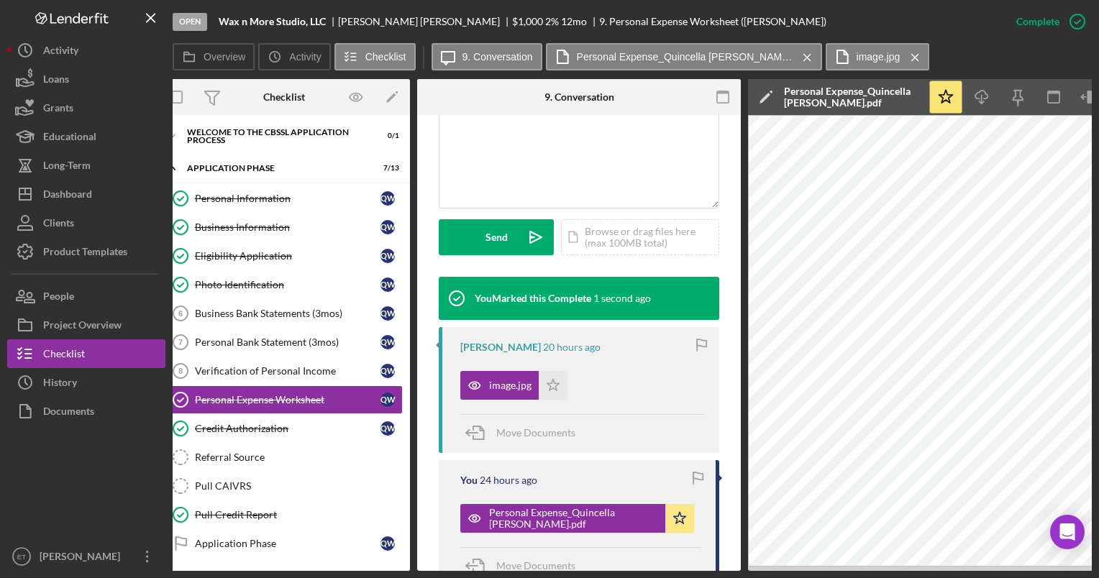
scroll to position [0, 0]
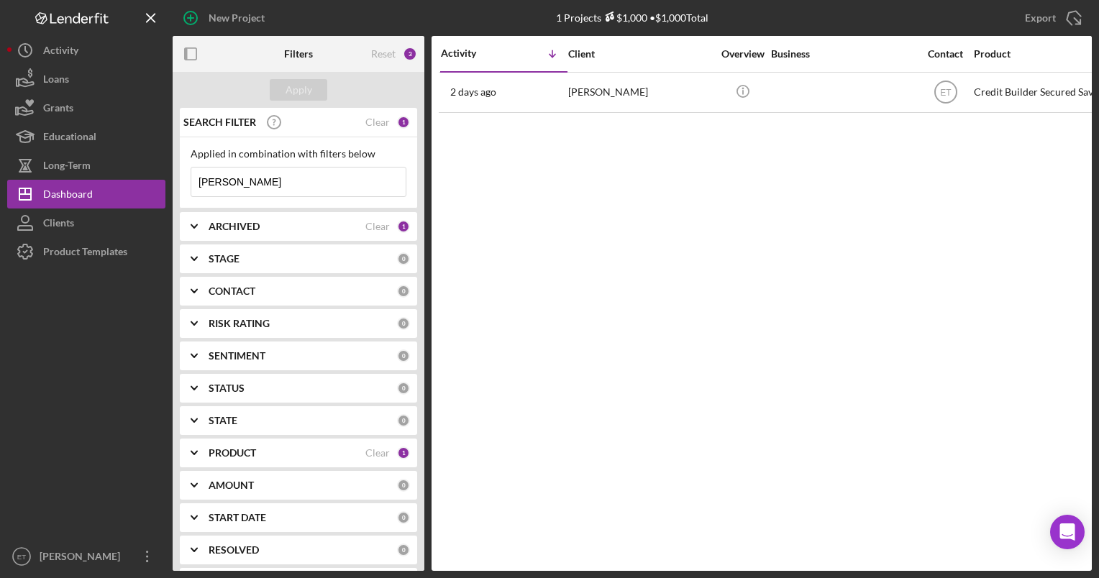
click at [272, 183] on input "[PERSON_NAME]" at bounding box center [298, 182] width 214 height 29
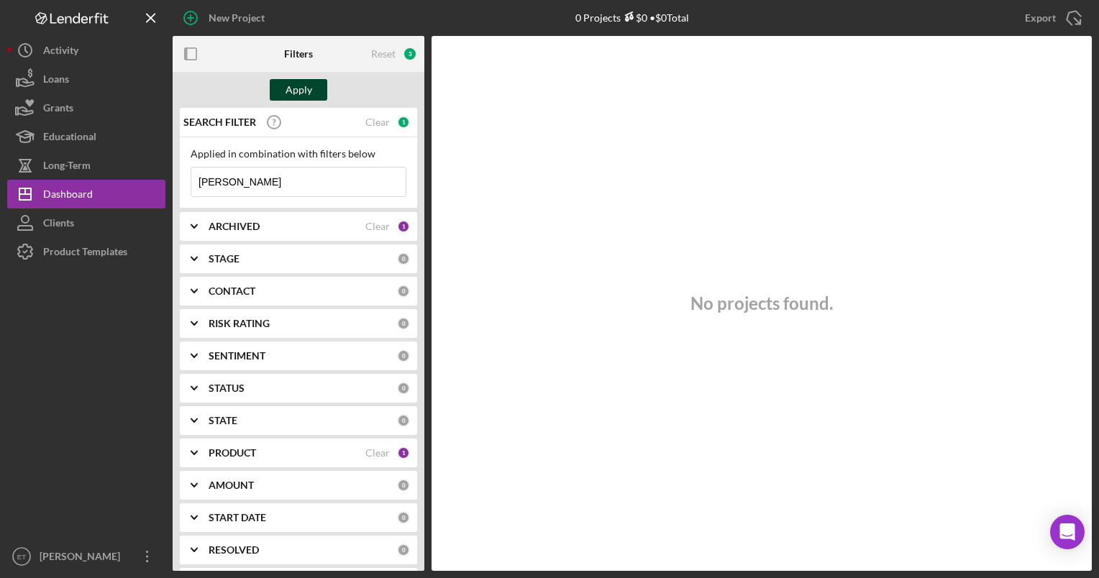
type input "[PERSON_NAME]"
click at [292, 89] on div "Apply" at bounding box center [298, 90] width 27 height 22
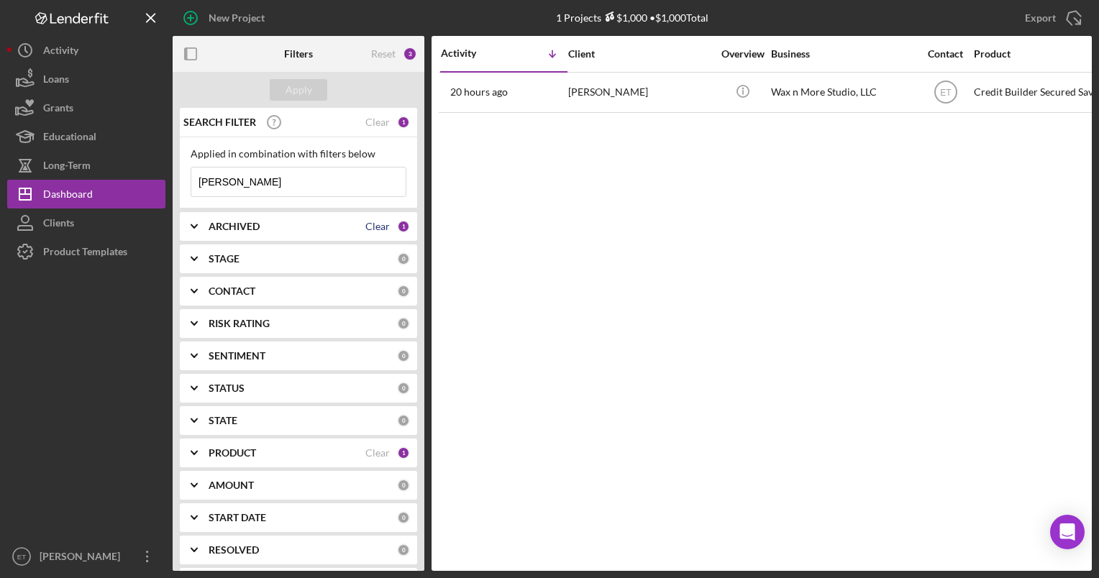
click at [372, 225] on div "Clear" at bounding box center [377, 227] width 24 height 12
click at [374, 454] on div "Clear" at bounding box center [377, 453] width 24 height 12
click at [296, 89] on div "Apply" at bounding box center [298, 90] width 27 height 22
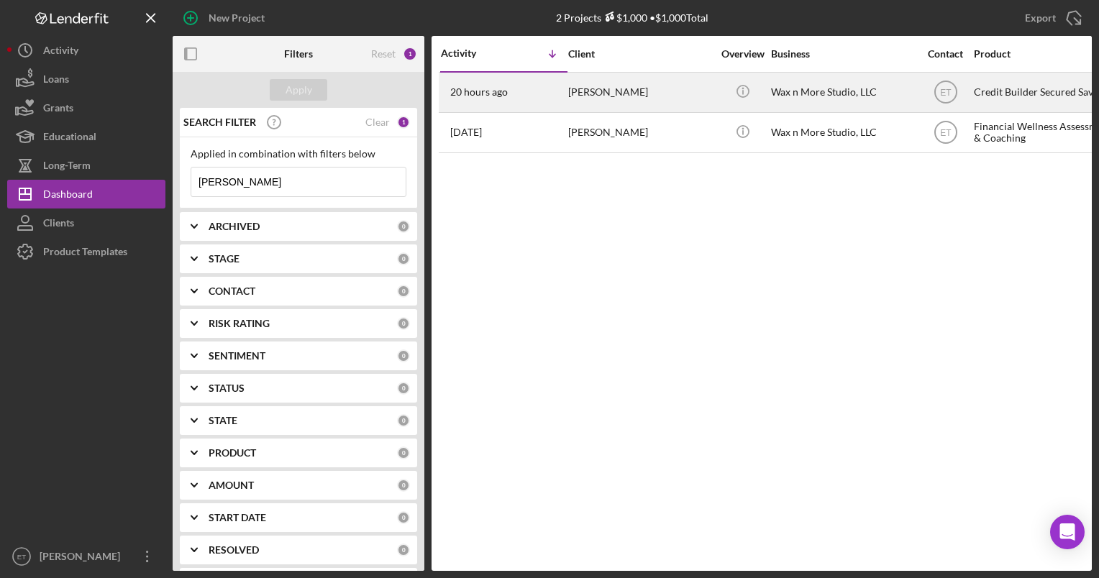
click at [676, 95] on div "[PERSON_NAME]" at bounding box center [640, 92] width 144 height 38
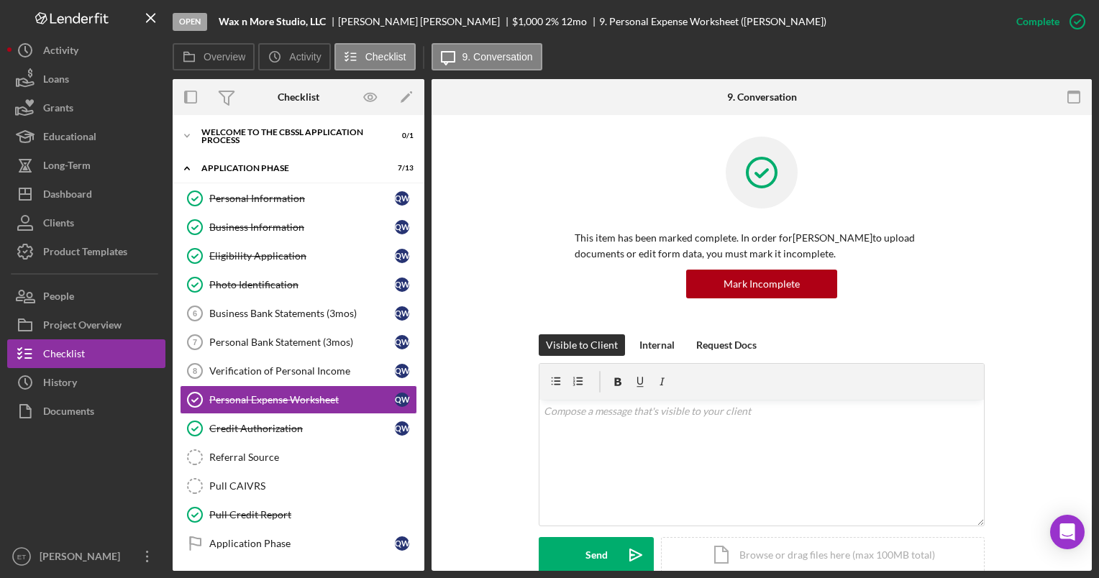
scroll to position [55, 0]
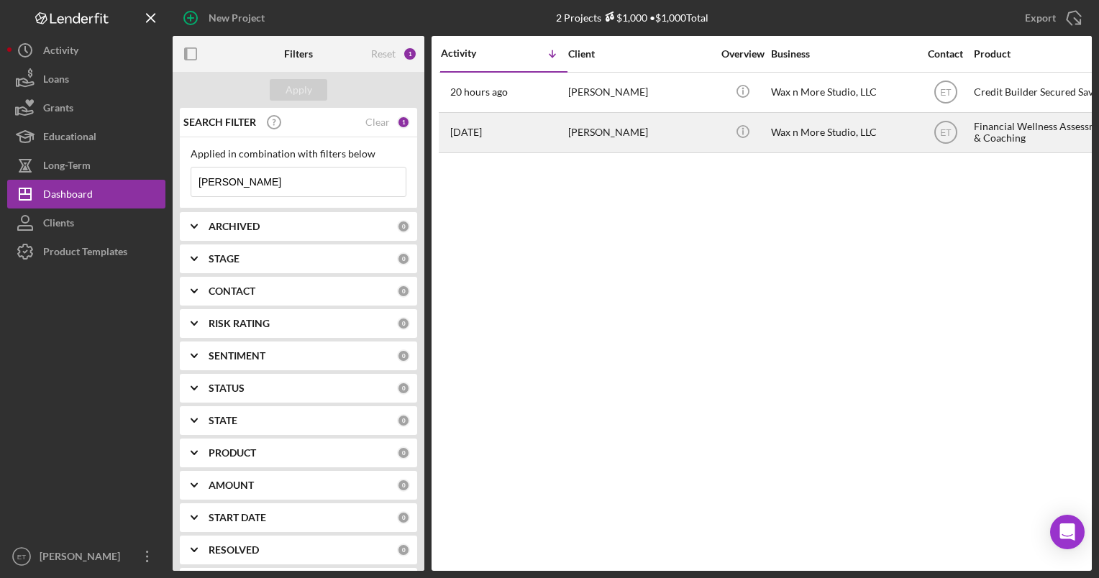
click at [805, 135] on div "Wax n More Studio, LLC" at bounding box center [843, 133] width 144 height 38
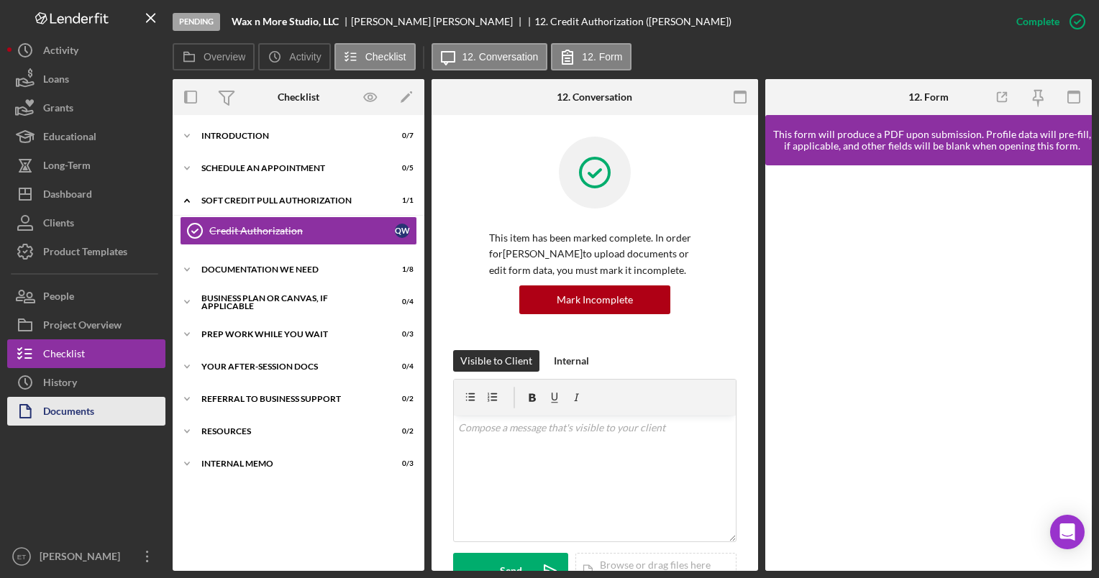
click at [72, 414] on div "Documents" at bounding box center [68, 413] width 51 height 32
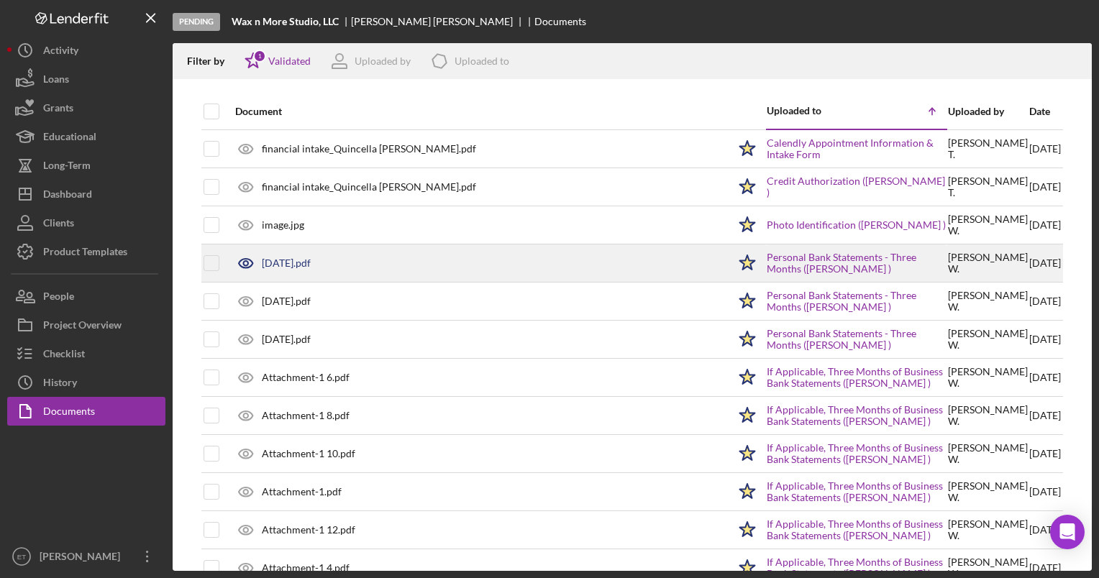
click at [247, 265] on icon at bounding box center [245, 263] width 4 height 4
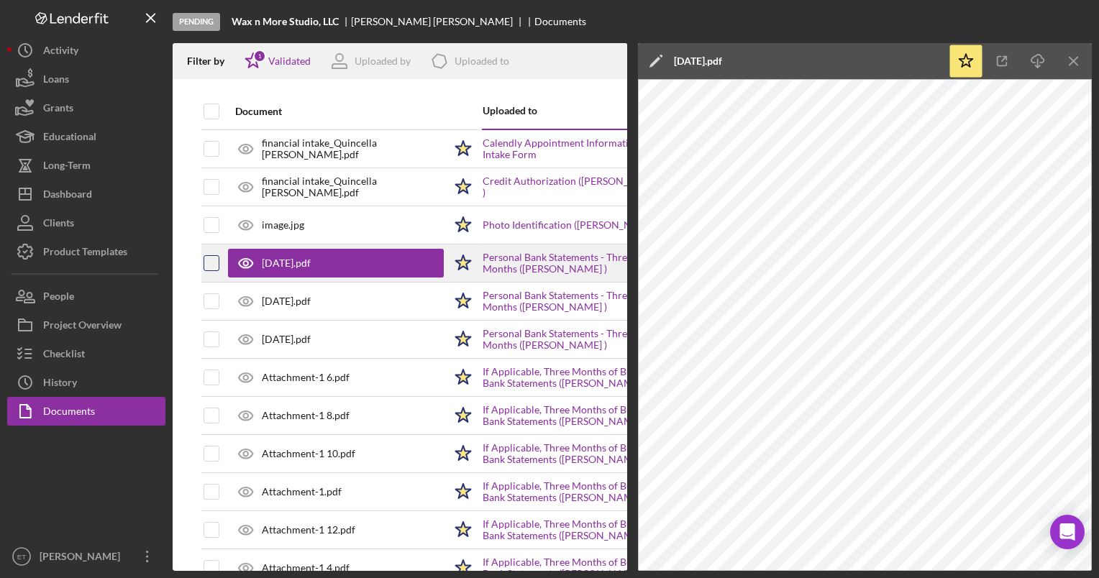
click at [209, 266] on input "checkbox" at bounding box center [211, 263] width 14 height 14
checkbox input "true"
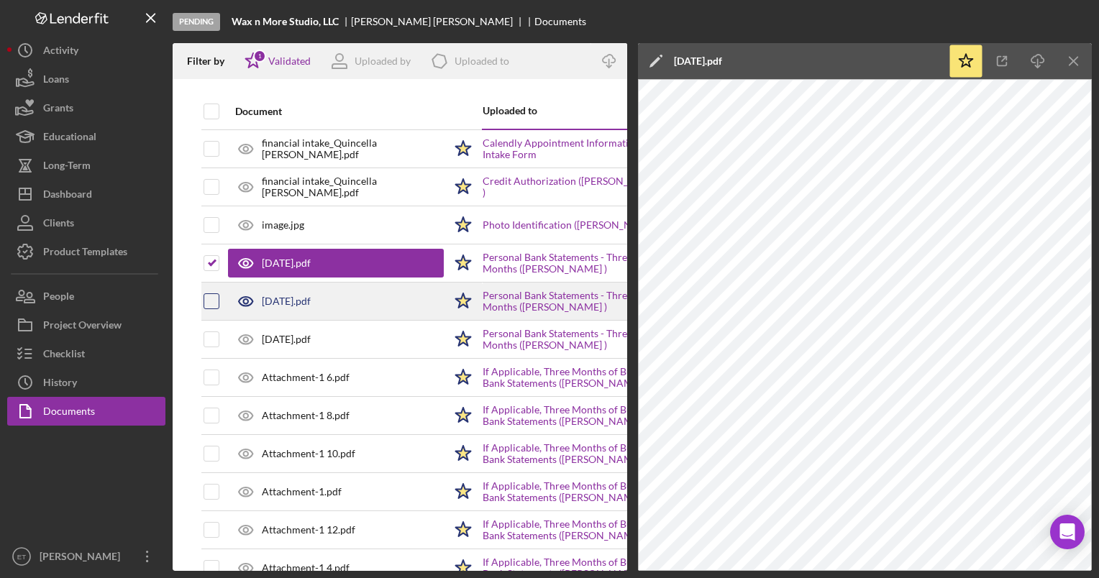
click at [211, 303] on input "checkbox" at bounding box center [211, 301] width 14 height 14
checkbox input "true"
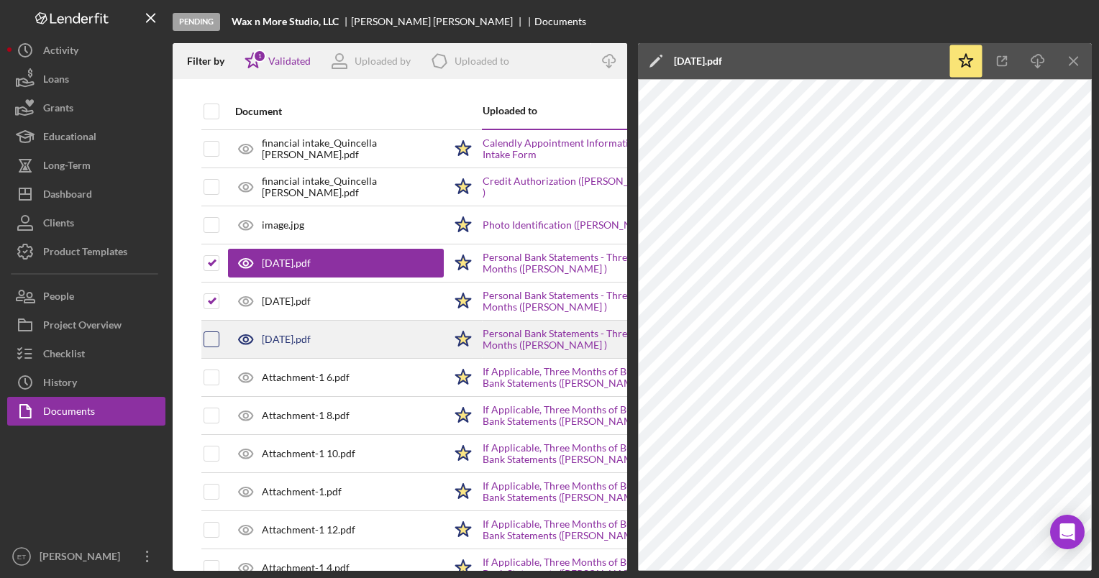
click at [213, 334] on input "checkbox" at bounding box center [211, 339] width 14 height 14
checkbox input "true"
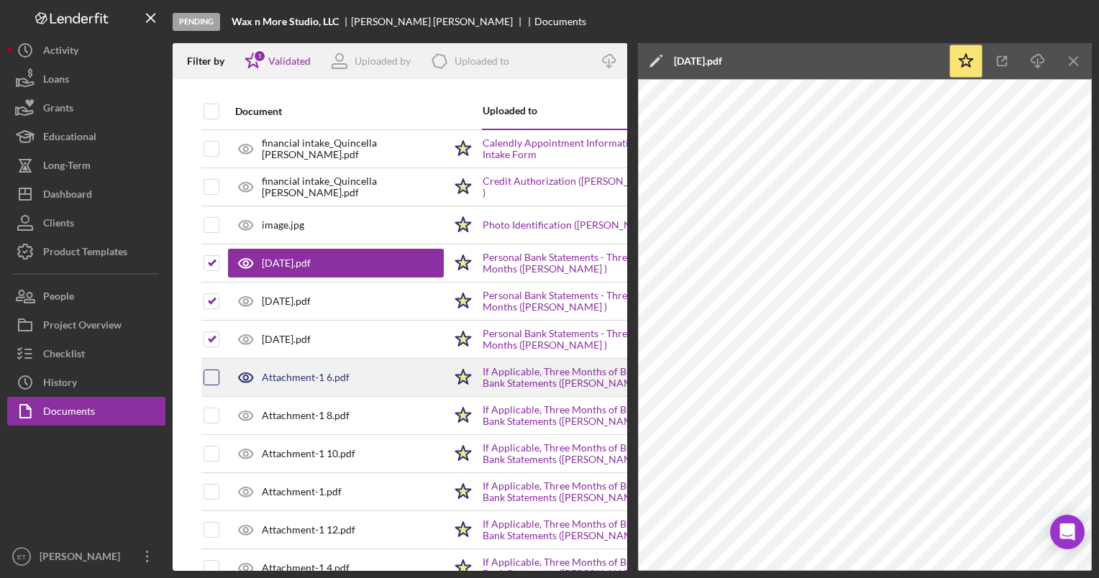
click at [213, 382] on input "checkbox" at bounding box center [211, 377] width 14 height 14
checkbox input "true"
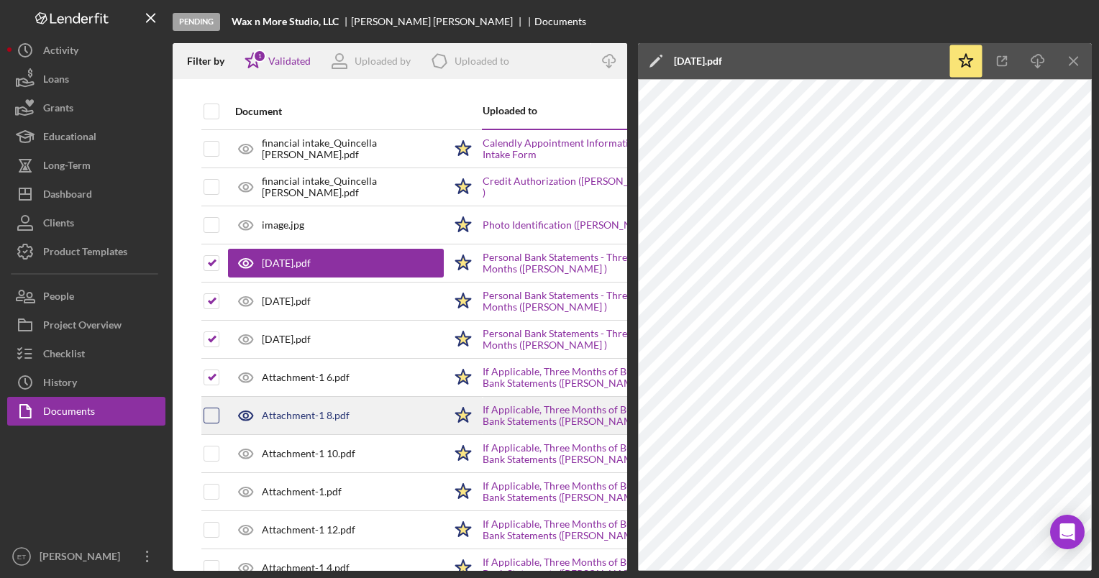
click at [214, 411] on input "checkbox" at bounding box center [211, 415] width 14 height 14
checkbox input "true"
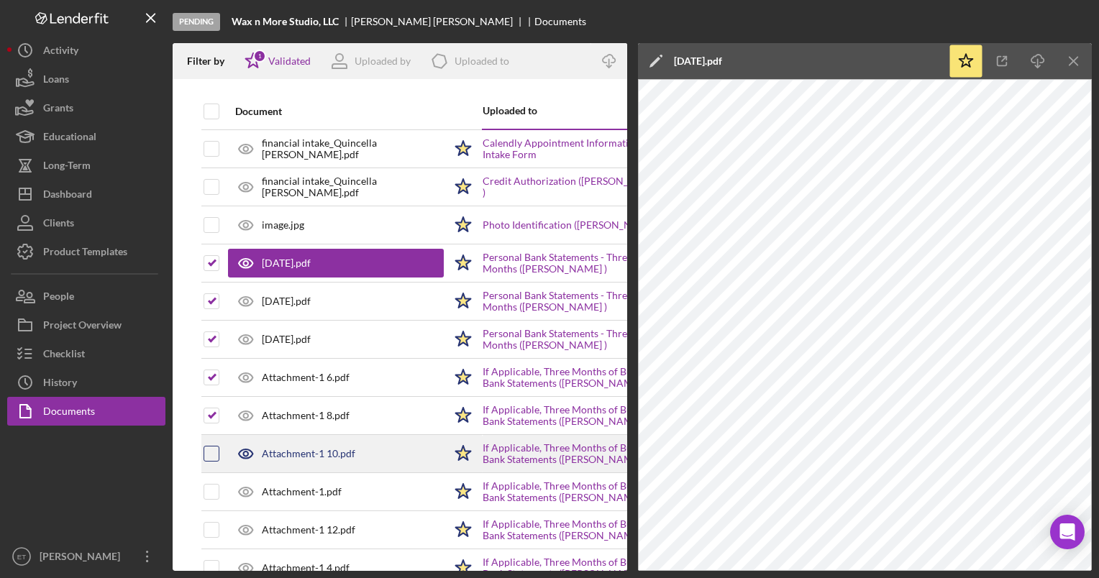
click at [209, 449] on input "checkbox" at bounding box center [211, 454] width 14 height 14
checkbox input "true"
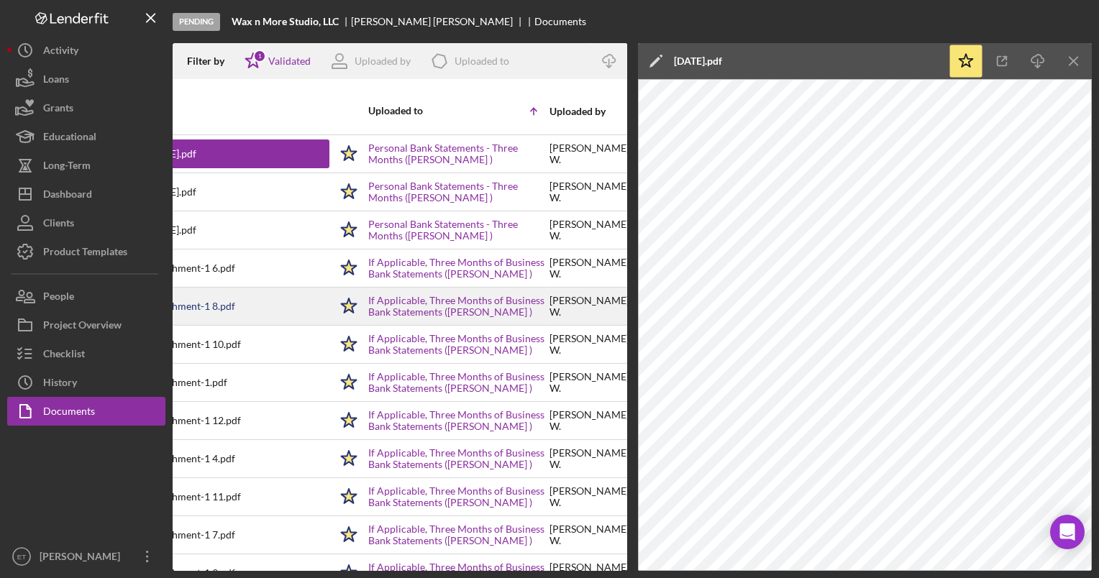
scroll to position [109, 0]
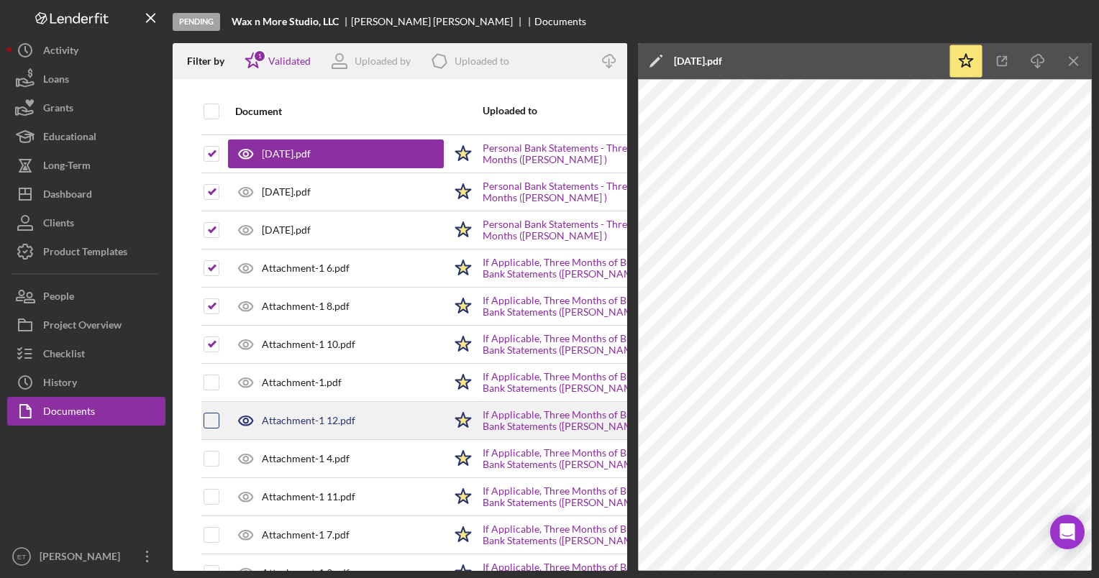
drag, startPoint x: 207, startPoint y: 383, endPoint x: 207, endPoint y: 415, distance: 31.6
click at [207, 415] on tbody "financial intake_Quincella [PERSON_NAME].pdf Icon/Star Calendly Appointment Inf…" at bounding box center [489, 420] width 577 height 801
click at [207, 415] on input "checkbox" at bounding box center [211, 420] width 14 height 14
checkbox input "true"
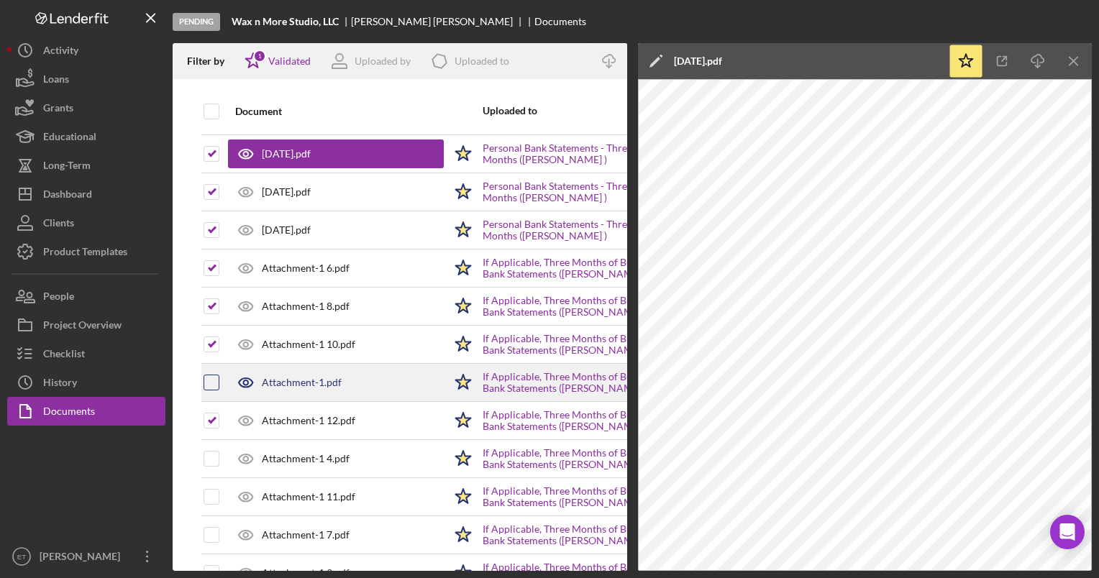
click at [209, 383] on input "checkbox" at bounding box center [211, 382] width 14 height 14
checkbox input "true"
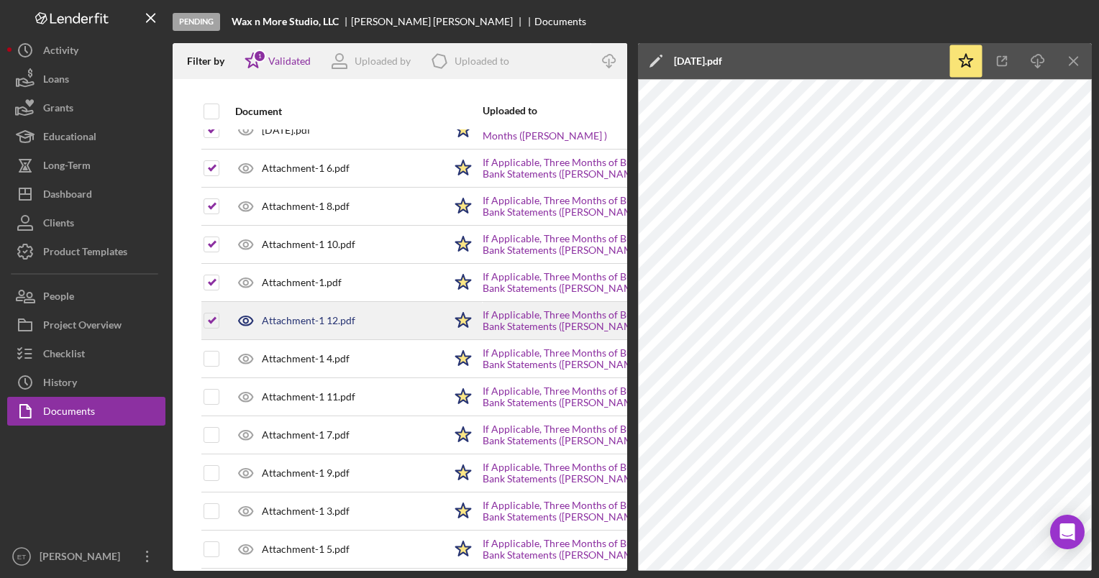
scroll to position [0, 0]
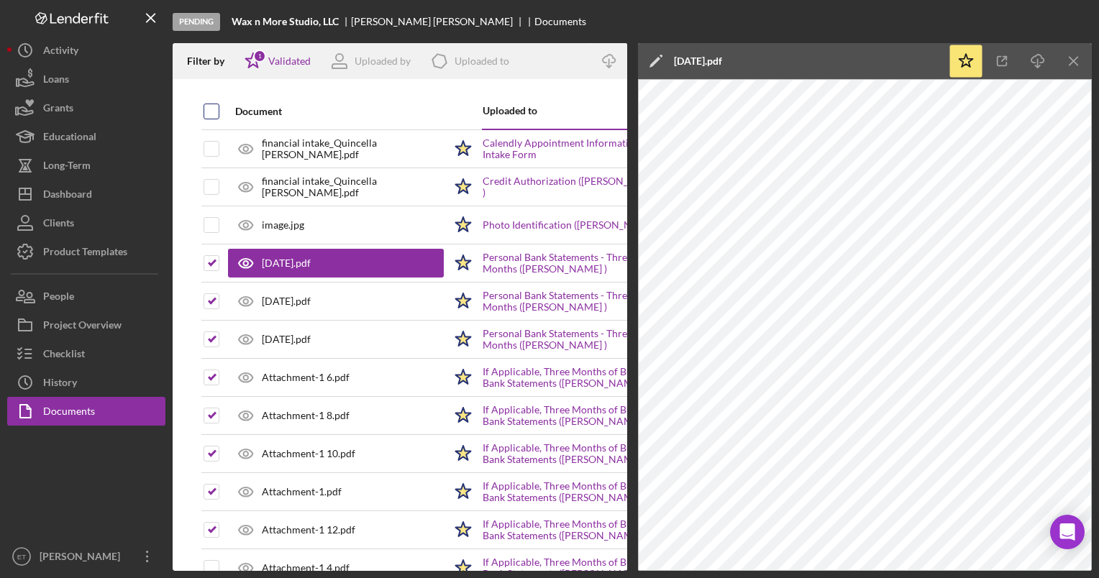
click at [212, 115] on input "checkbox" at bounding box center [211, 111] width 14 height 14
checkbox input "true"
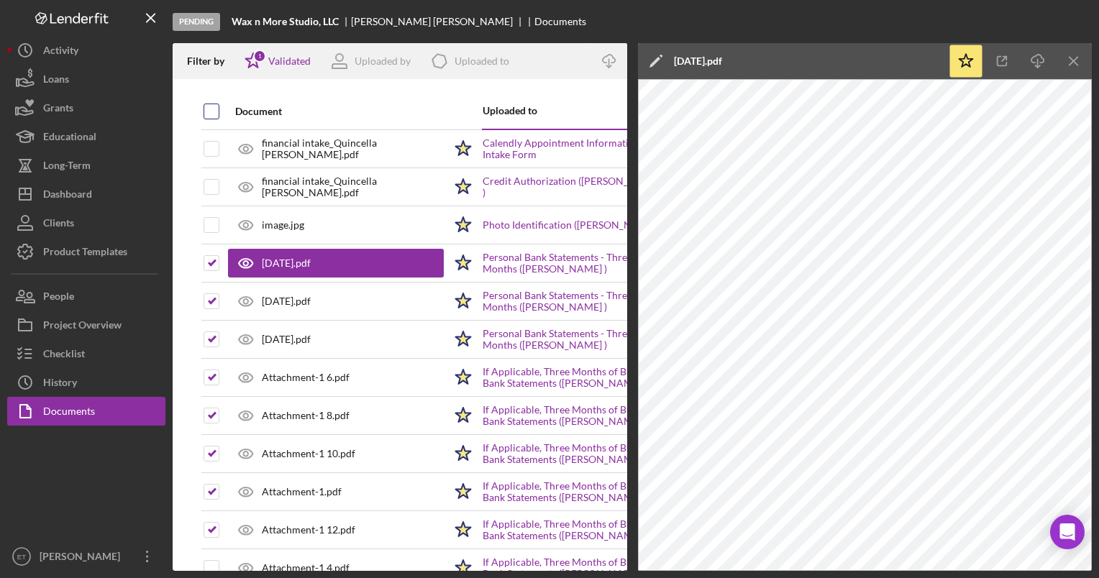
checkbox input "true"
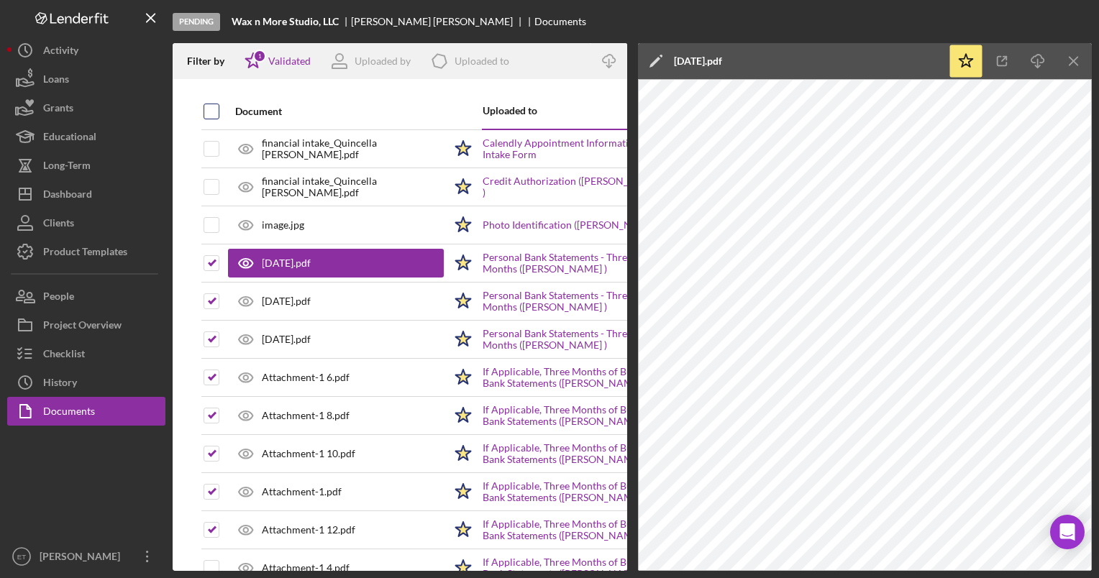
checkbox input "true"
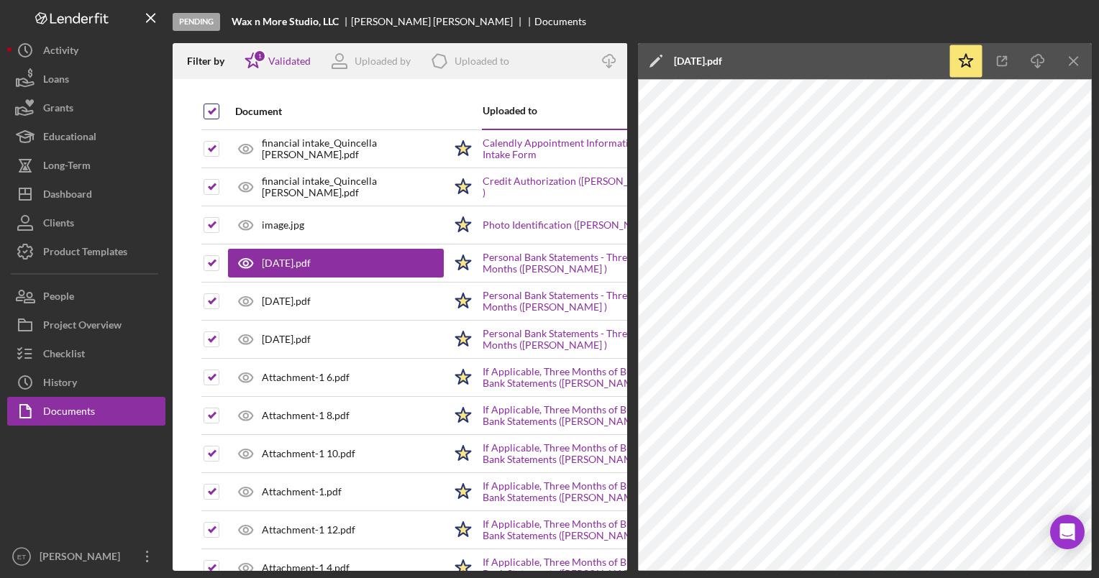
click at [212, 115] on input "checkbox" at bounding box center [211, 111] width 14 height 14
checkbox input "false"
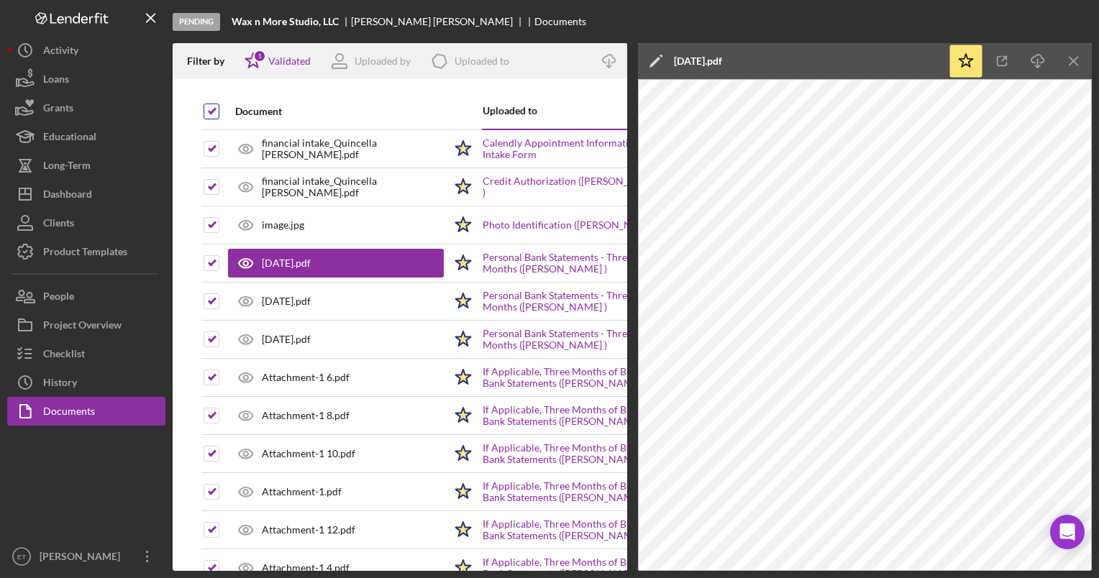
checkbox input "false"
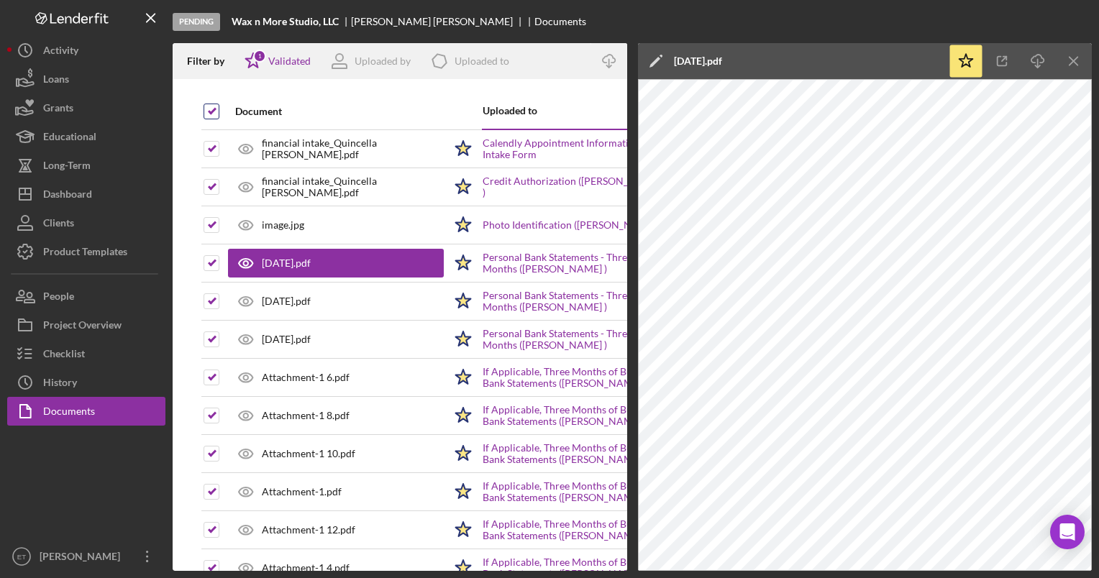
checkbox input "false"
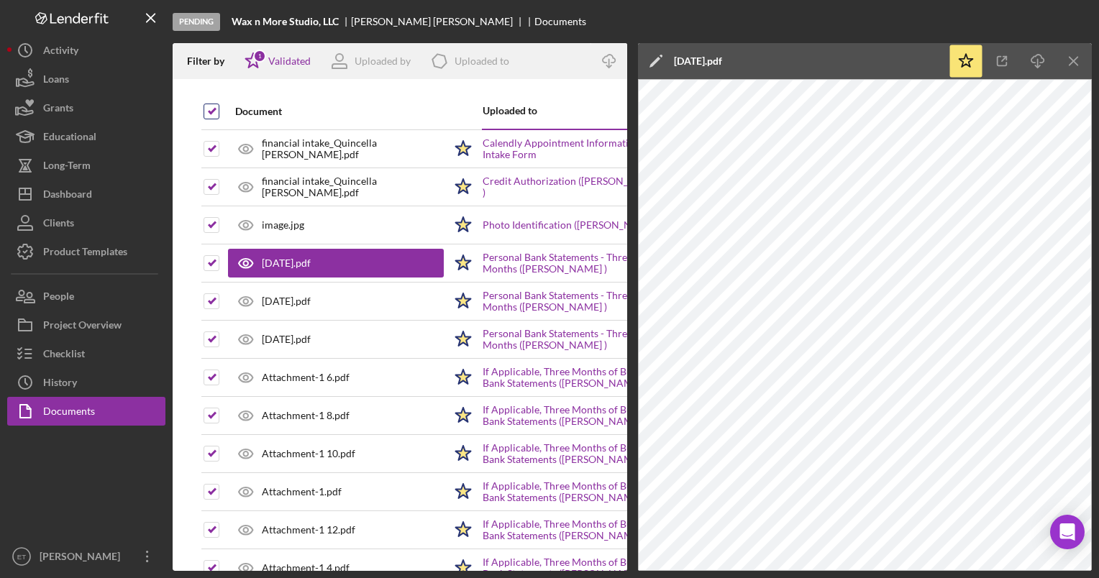
checkbox input "false"
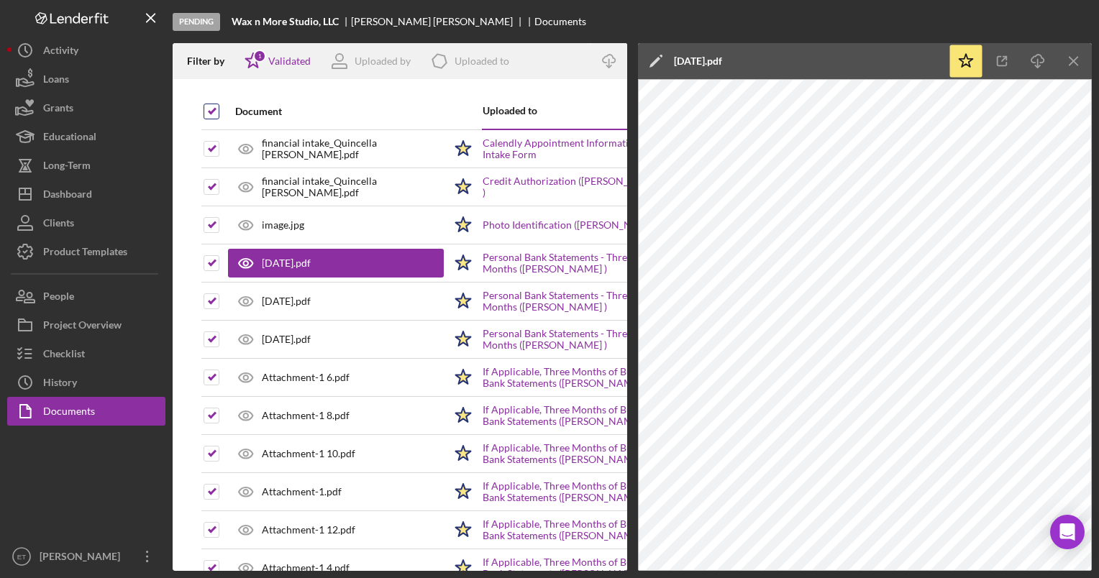
checkbox input "false"
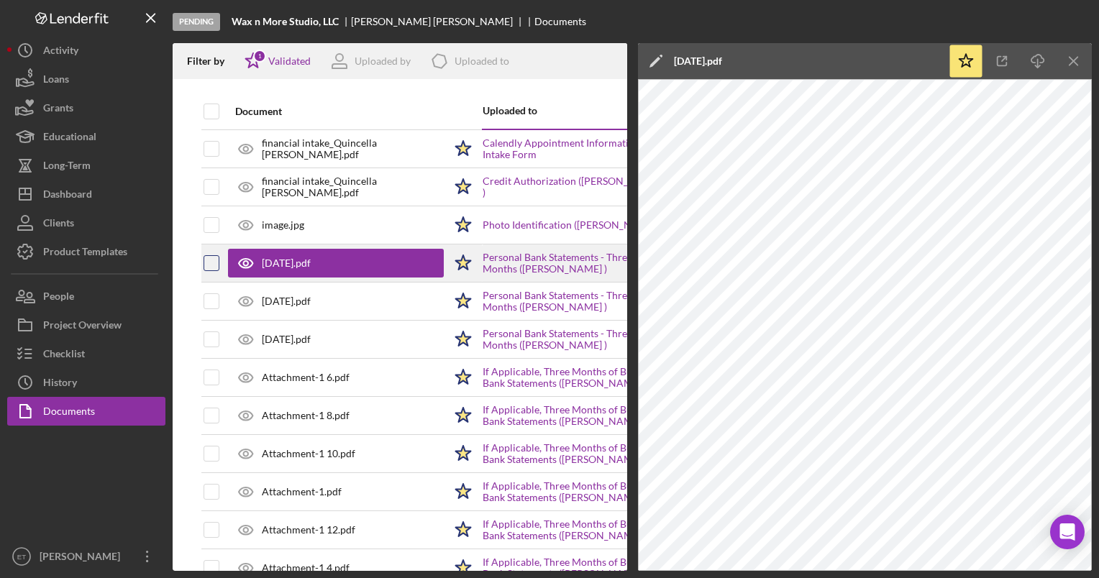
click at [215, 265] on input "checkbox" at bounding box center [211, 263] width 14 height 14
click at [212, 262] on input "checkbox" at bounding box center [211, 263] width 14 height 14
checkbox input "false"
click at [1038, 60] on icon "Icon/Download" at bounding box center [1038, 61] width 32 height 32
click at [420, 101] on div "Document" at bounding box center [339, 111] width 209 height 35
